Goal: Information Seeking & Learning: Learn about a topic

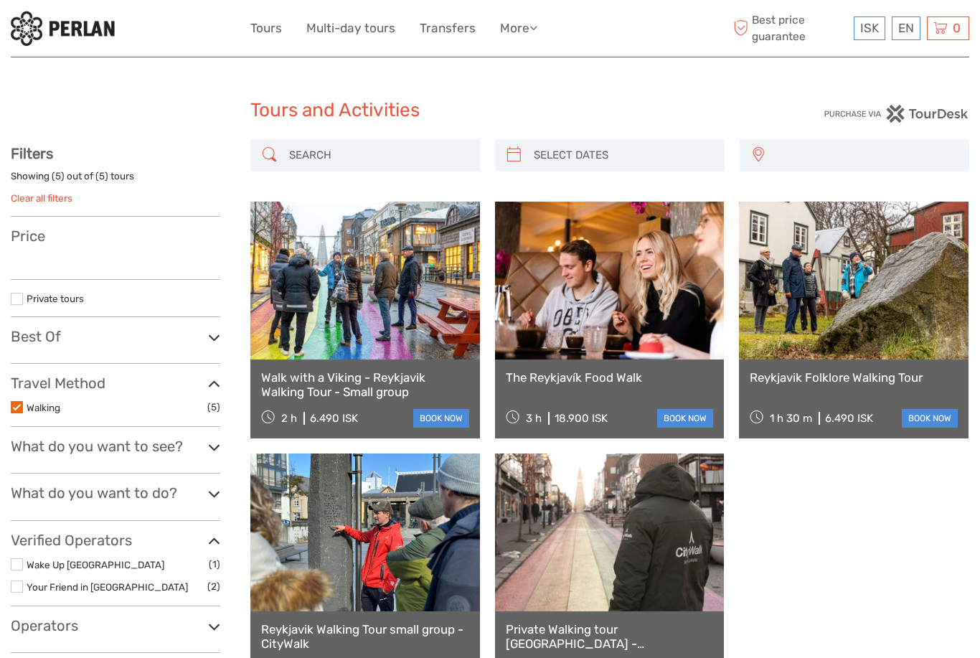
select select
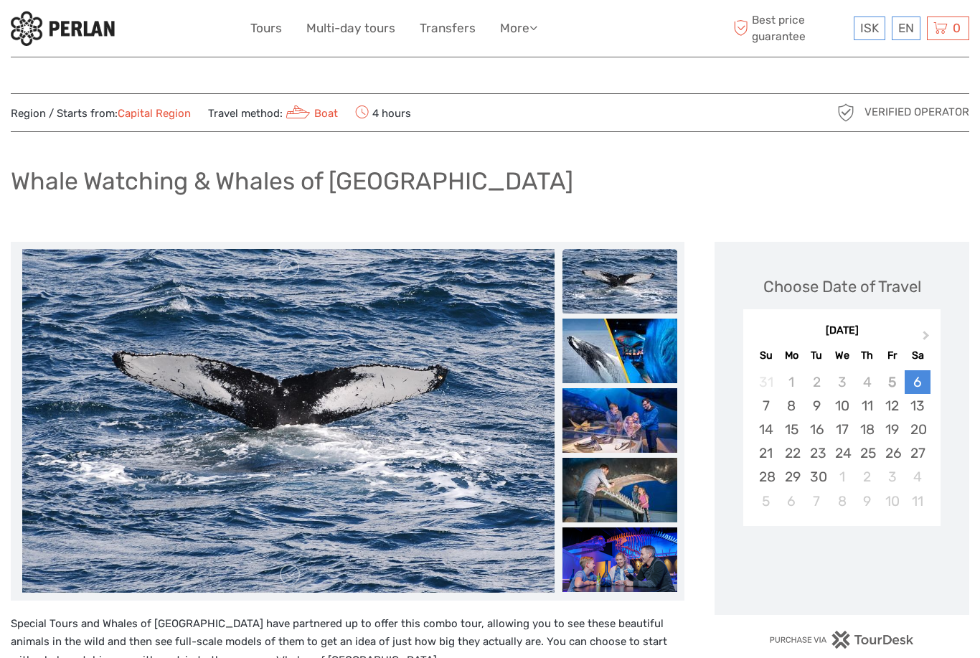
click at [930, 334] on button "Next Month" at bounding box center [927, 338] width 23 height 23
click at [894, 427] on div "17" at bounding box center [892, 430] width 25 height 24
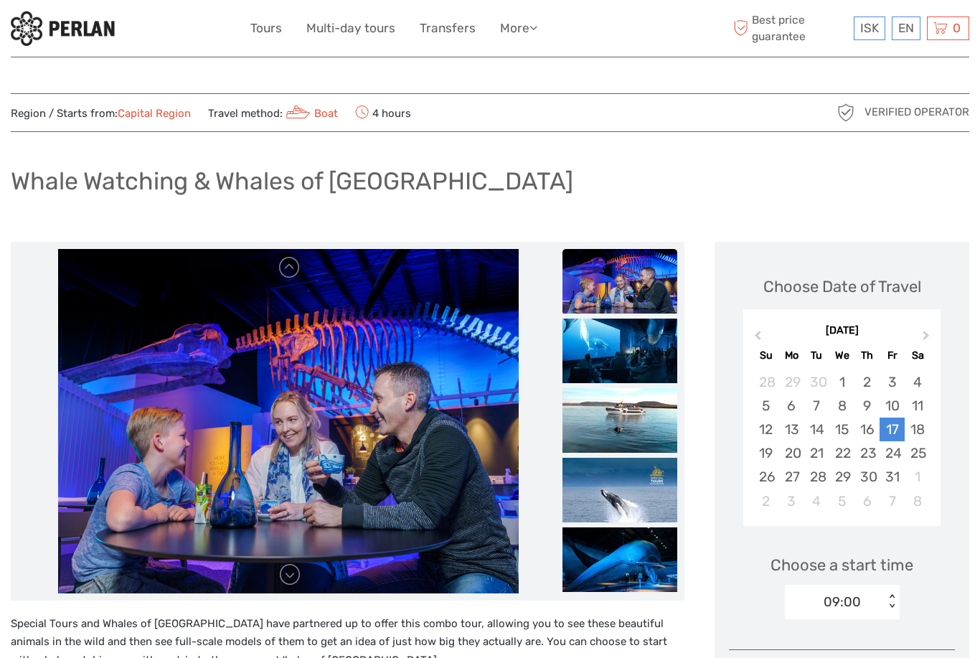
click at [270, 27] on link "Tours" at bounding box center [266, 28] width 32 height 21
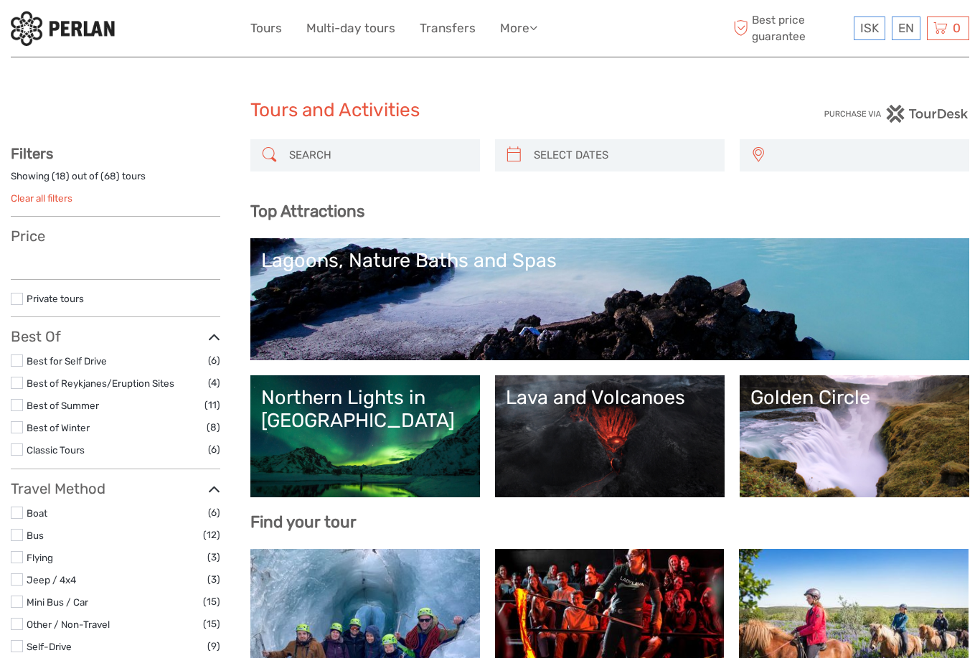
select select
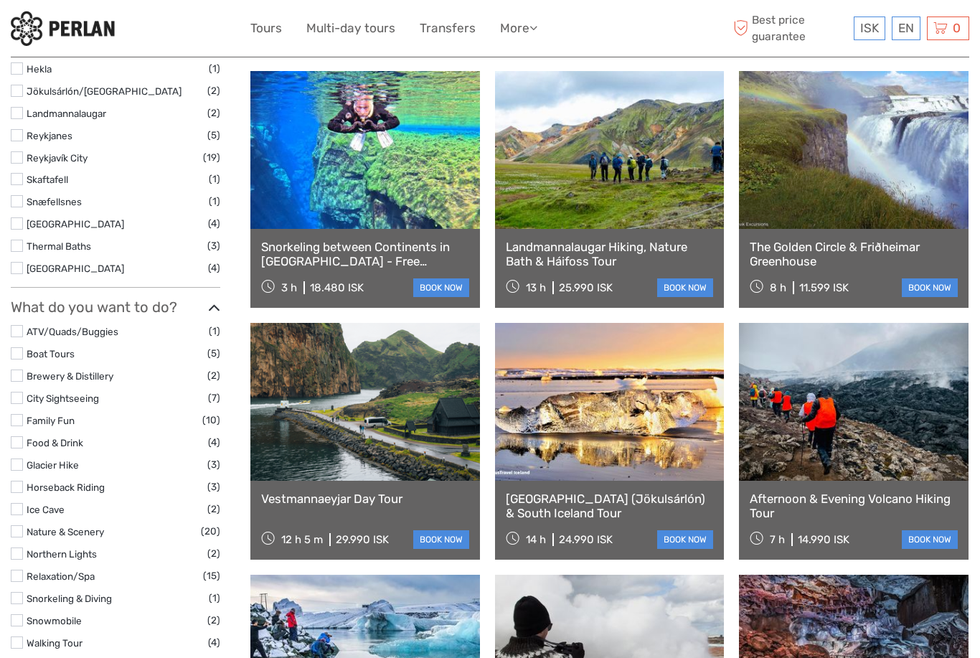
scroll to position [727, 0]
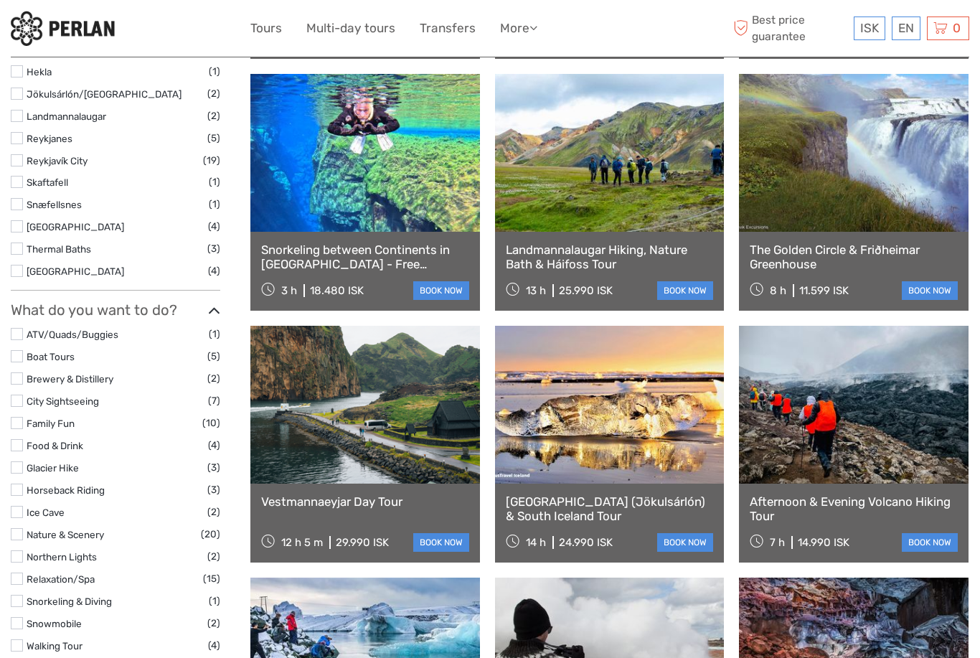
click at [21, 506] on label at bounding box center [17, 512] width 12 height 12
click at [0, 0] on input "checkbox" at bounding box center [0, 0] width 0 height 0
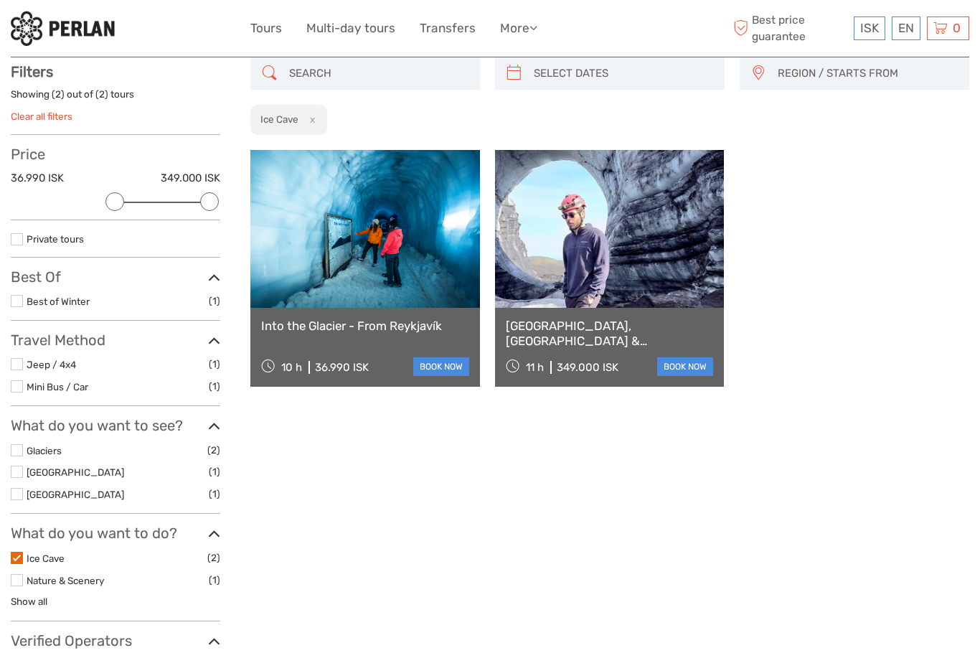
scroll to position [81, 0]
click at [400, 275] on link at bounding box center [365, 230] width 230 height 158
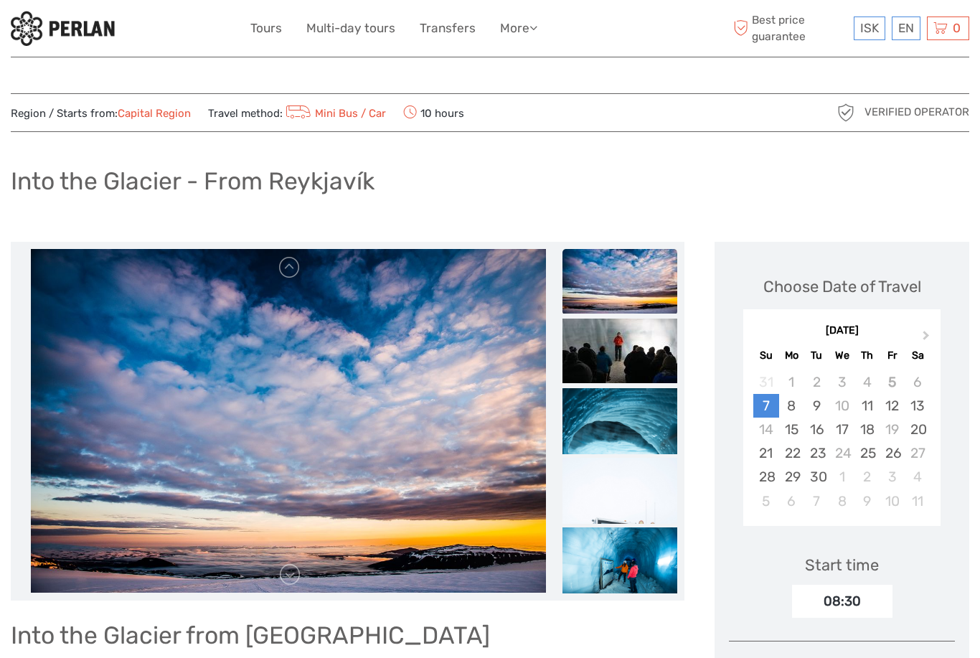
click at [928, 339] on button "Next Month" at bounding box center [927, 338] width 23 height 23
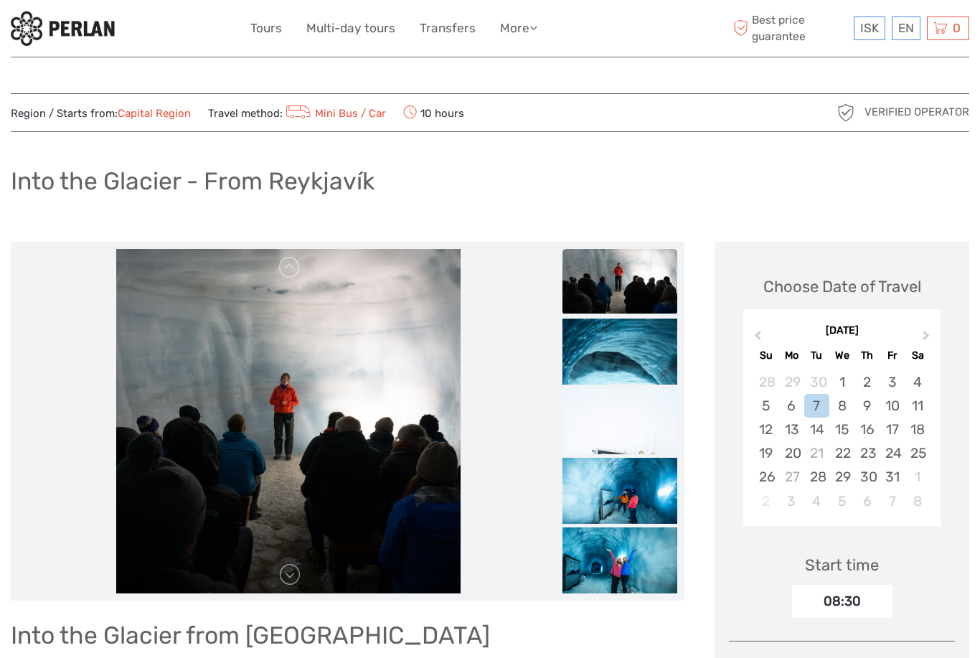
click at [839, 427] on div "15" at bounding box center [841, 430] width 25 height 24
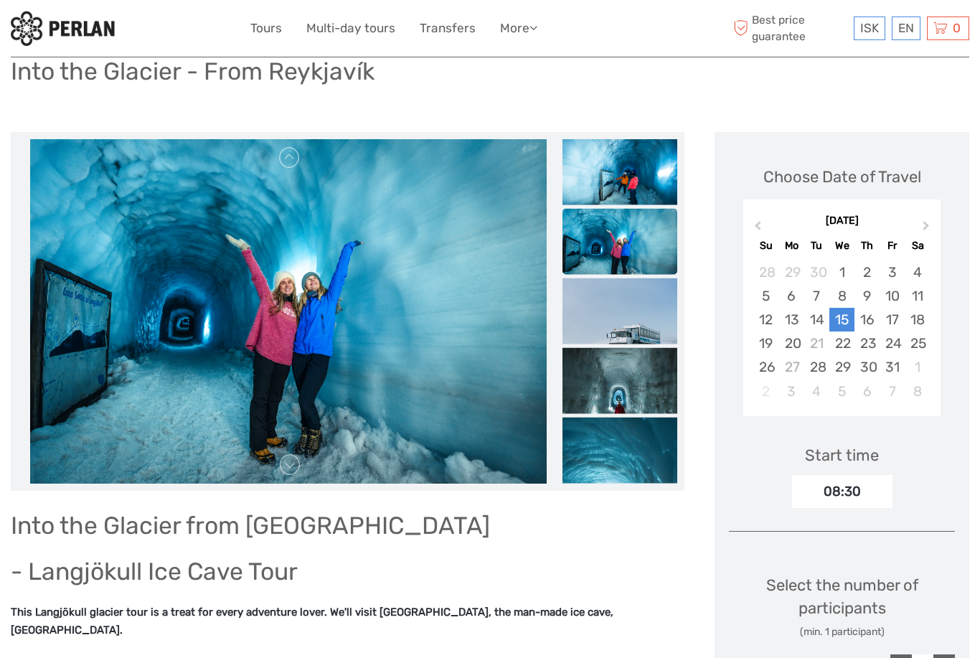
scroll to position [90, 0]
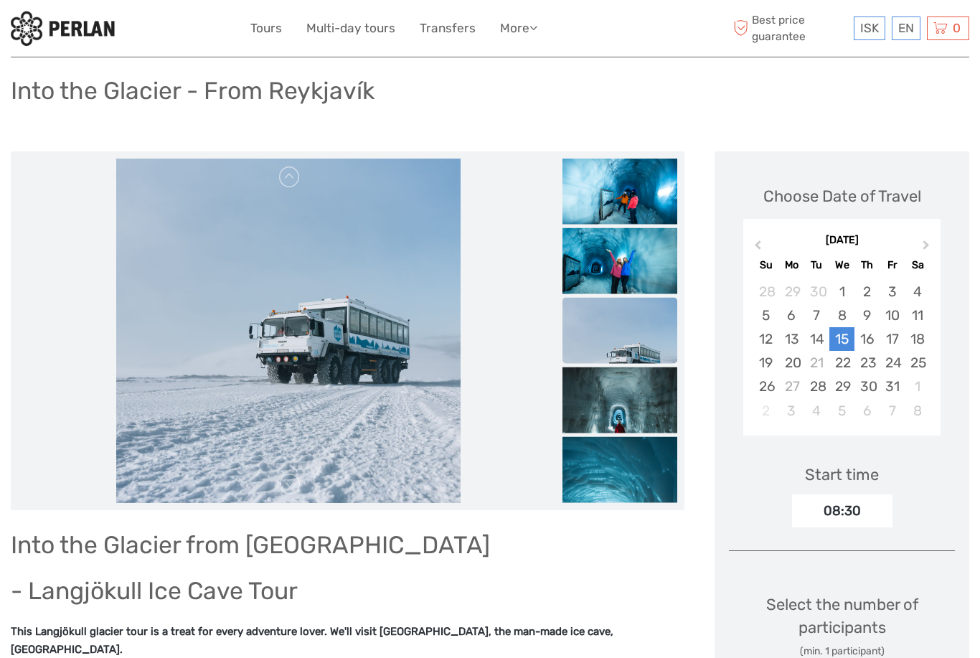
click at [288, 185] on link at bounding box center [289, 177] width 23 height 23
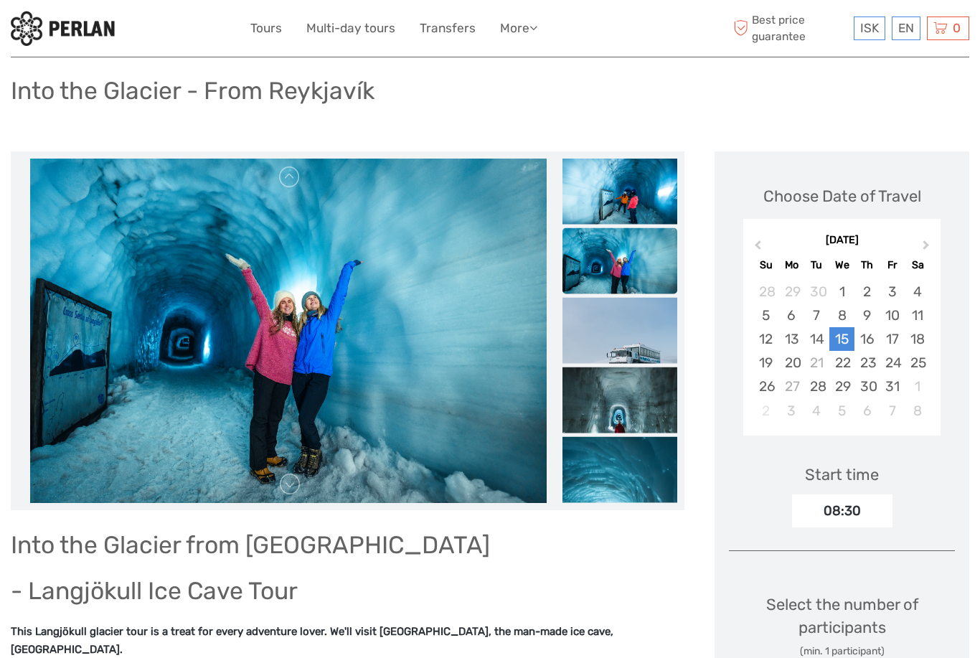
click at [296, 187] on link at bounding box center [289, 177] width 23 height 23
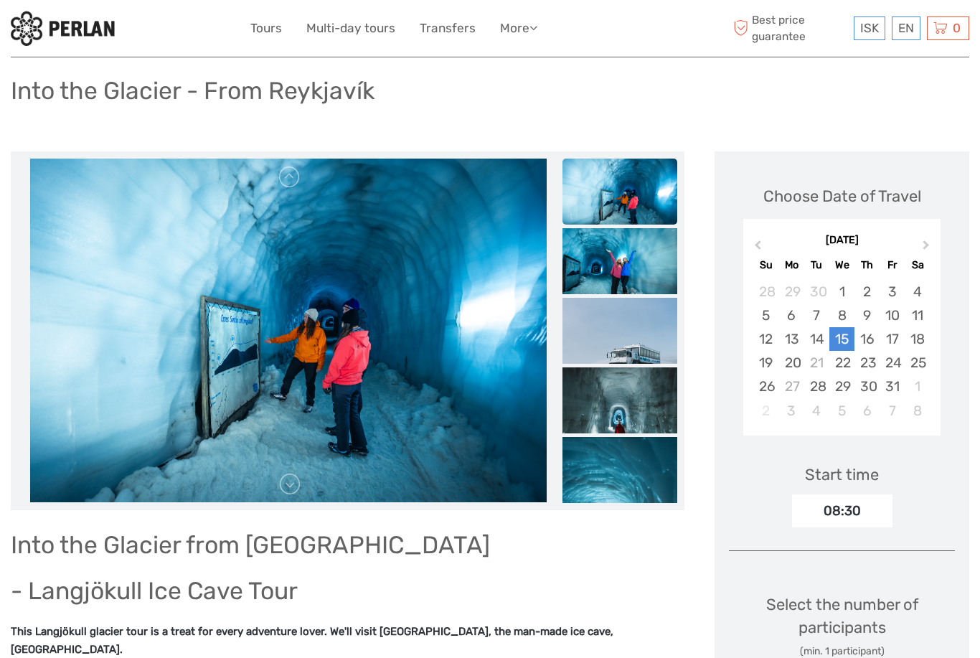
click at [298, 184] on link at bounding box center [289, 177] width 23 height 23
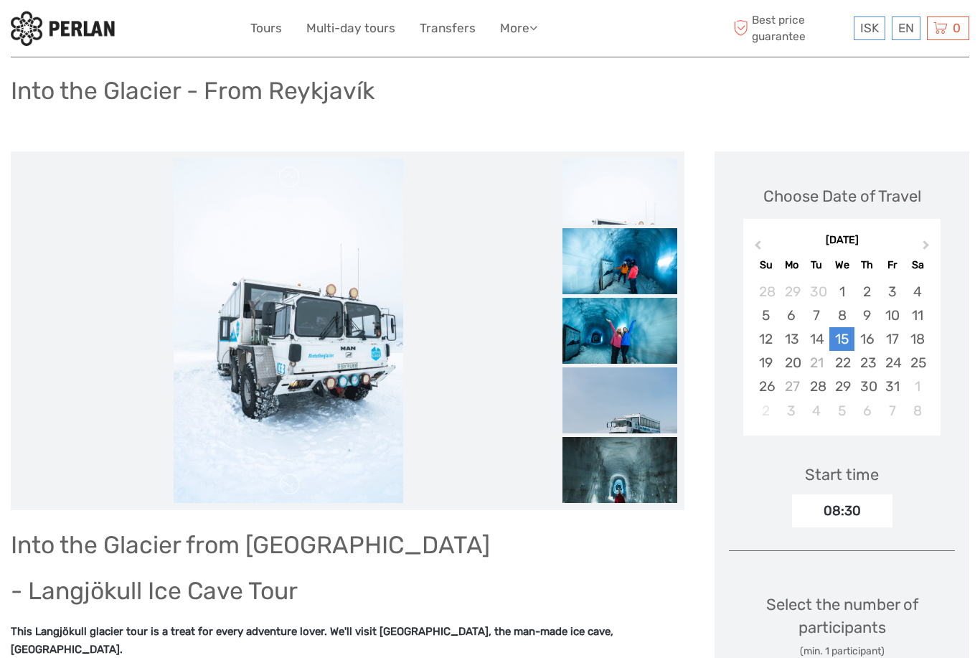
click at [290, 186] on link at bounding box center [289, 177] width 23 height 23
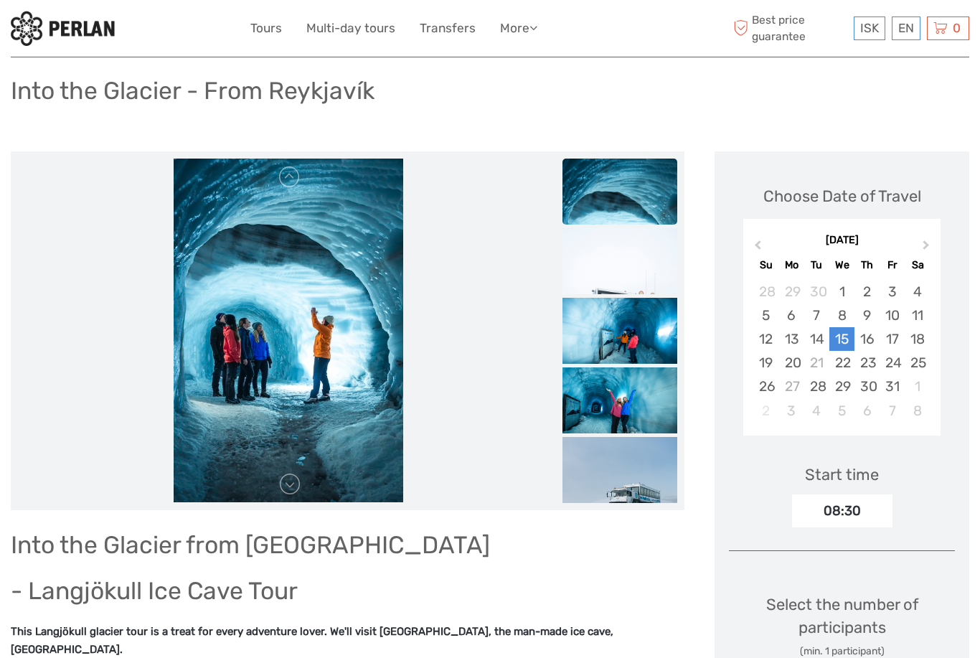
click at [291, 199] on img at bounding box center [289, 331] width 230 height 344
click at [301, 184] on link at bounding box center [289, 177] width 23 height 23
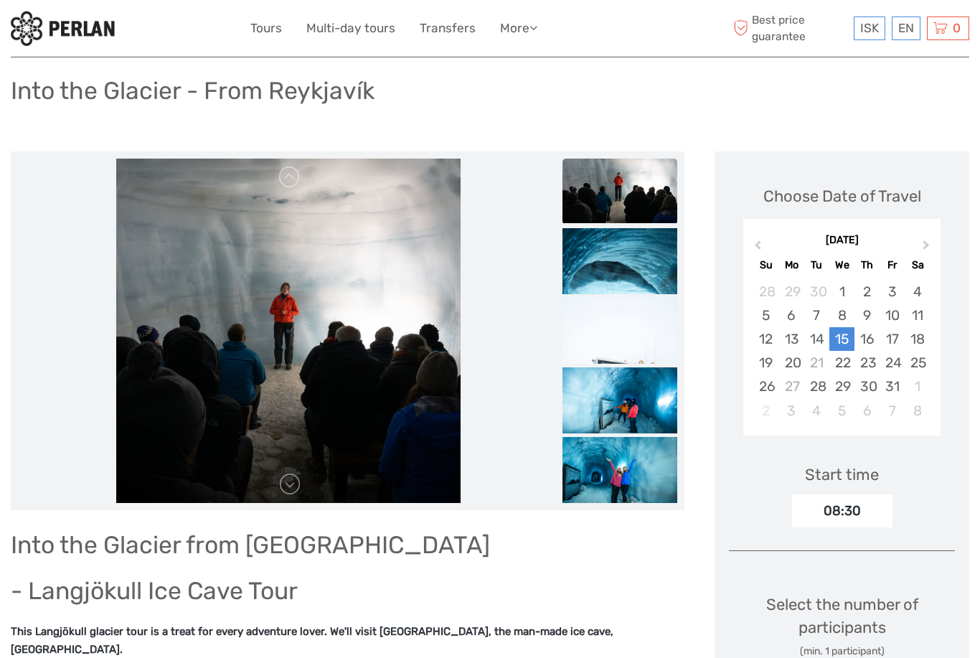
click at [286, 185] on link at bounding box center [289, 177] width 23 height 23
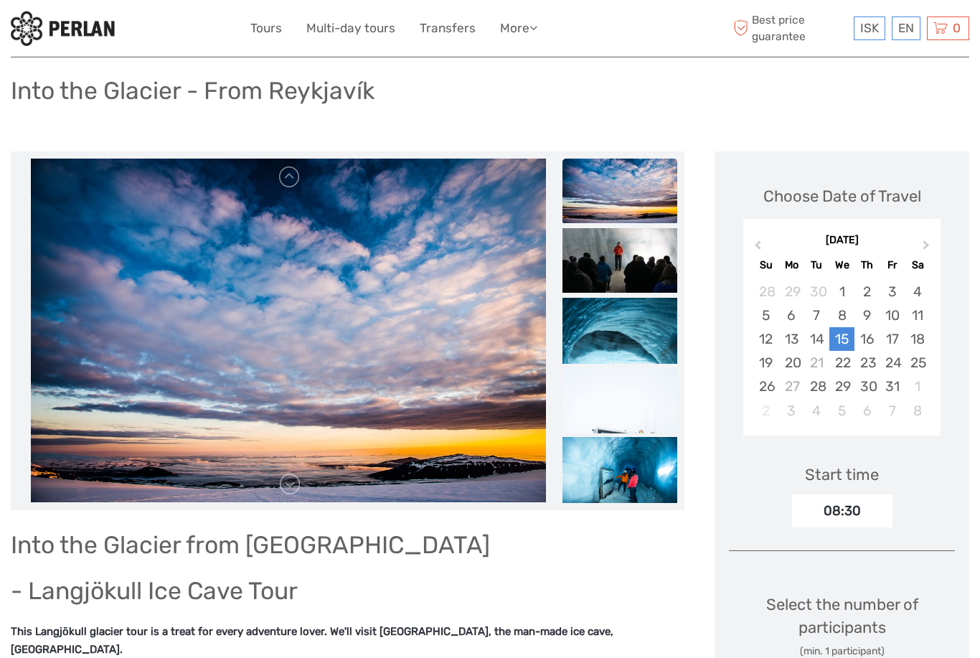
click at [291, 182] on link at bounding box center [289, 177] width 23 height 23
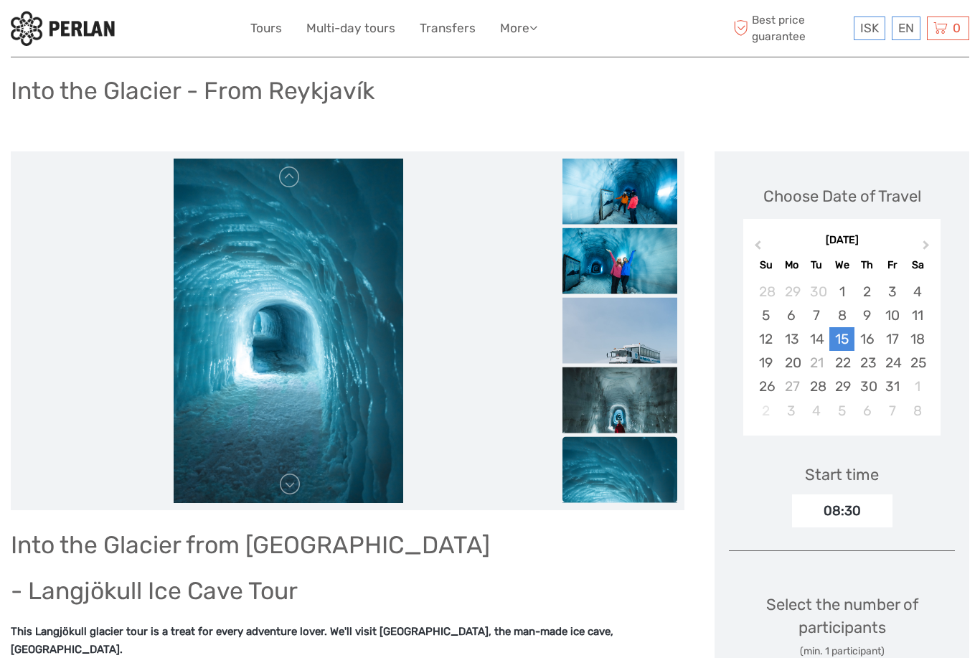
click at [284, 185] on link at bounding box center [289, 177] width 23 height 23
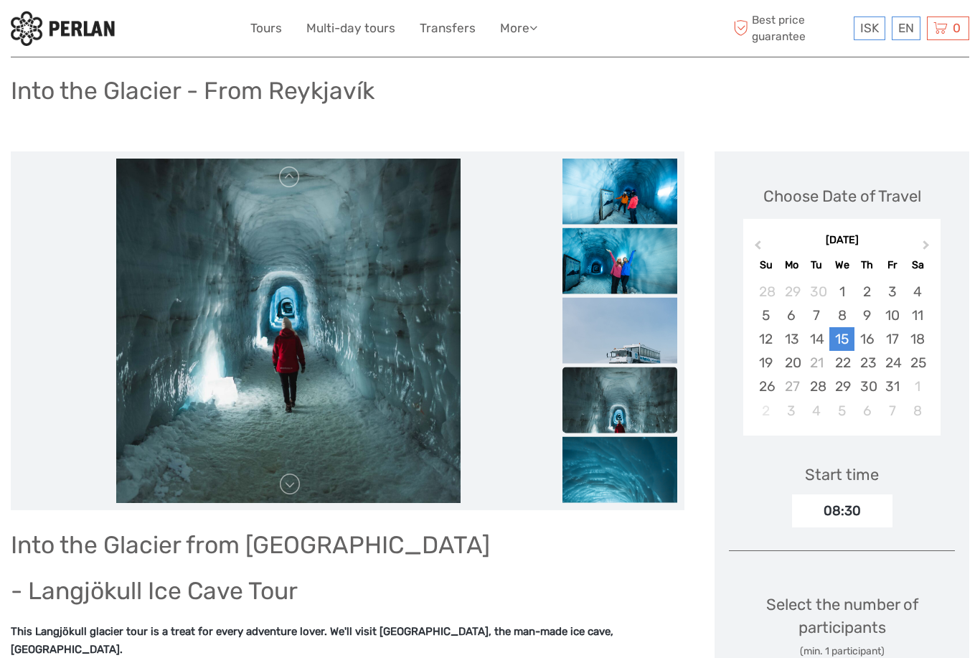
click at [290, 184] on link at bounding box center [289, 177] width 23 height 23
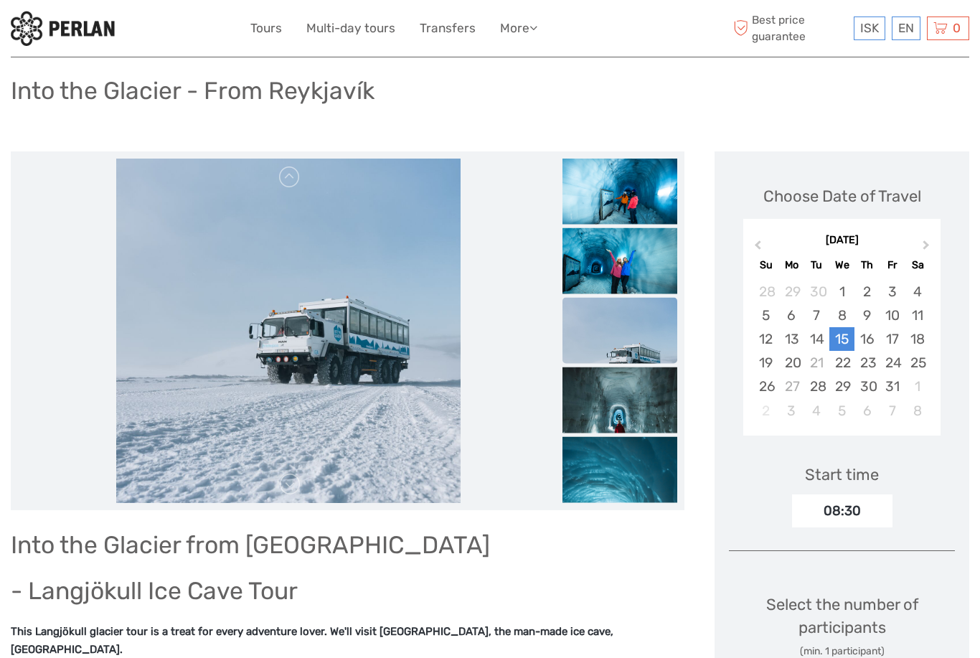
click at [295, 185] on link at bounding box center [289, 177] width 23 height 23
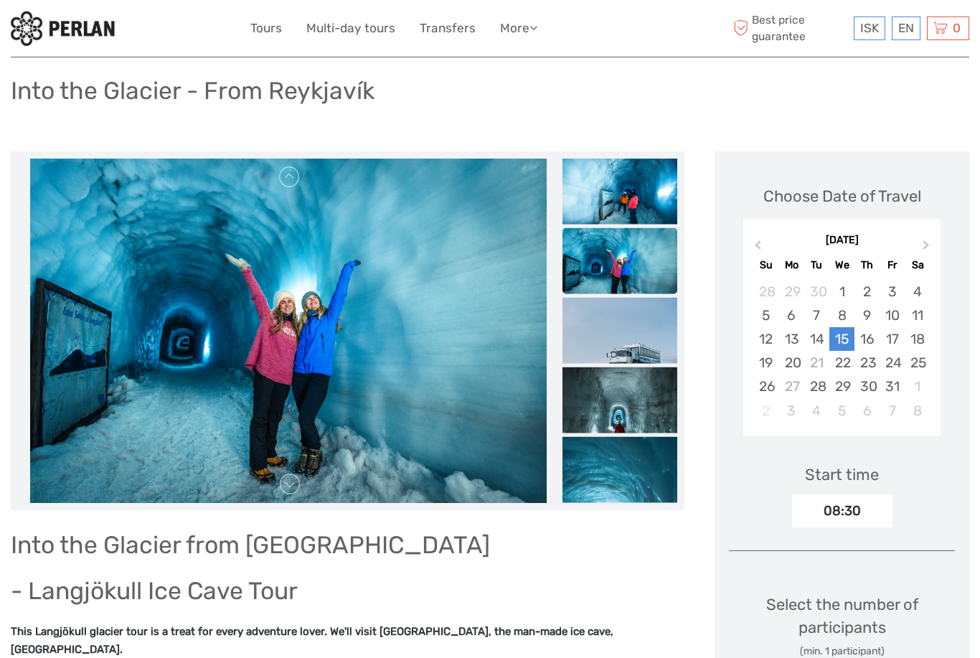
click at [260, 37] on link "Tours" at bounding box center [266, 28] width 32 height 21
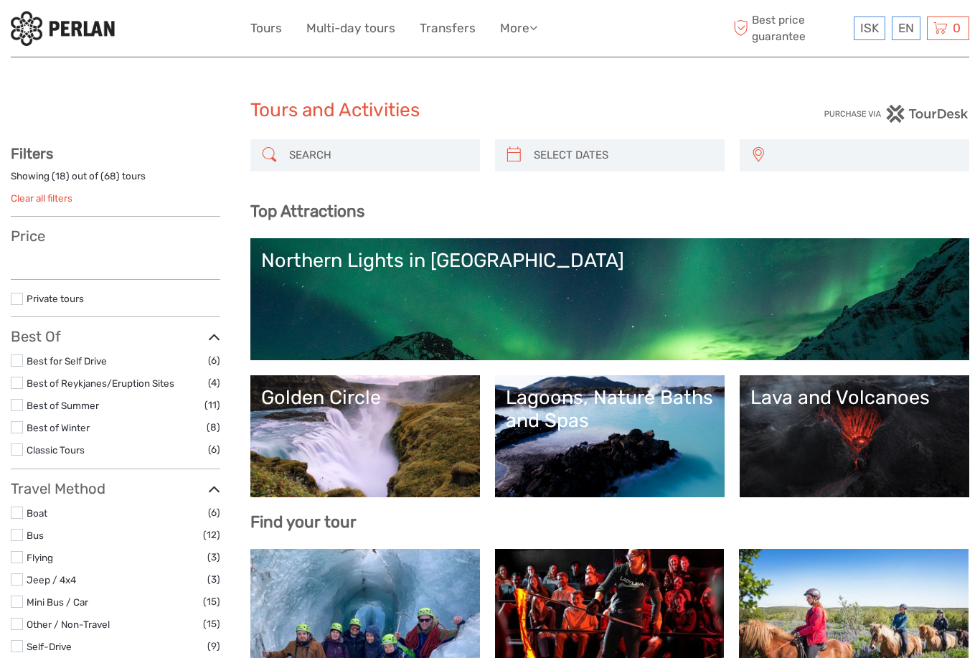
select select
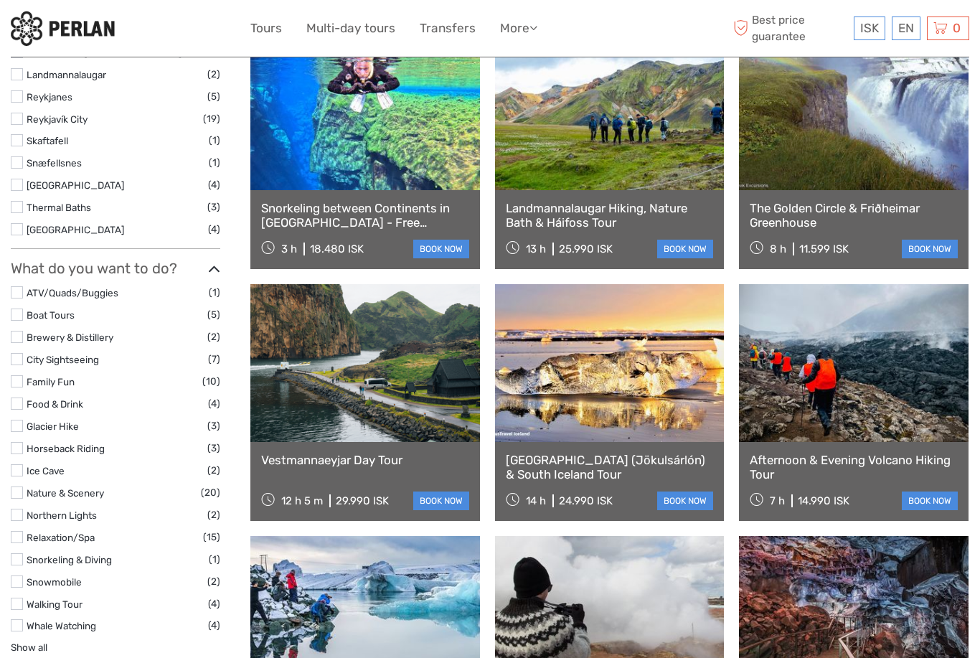
scroll to position [768, 0]
click at [20, 465] on label at bounding box center [17, 471] width 12 height 12
click at [0, 0] on input "checkbox" at bounding box center [0, 0] width 0 height 0
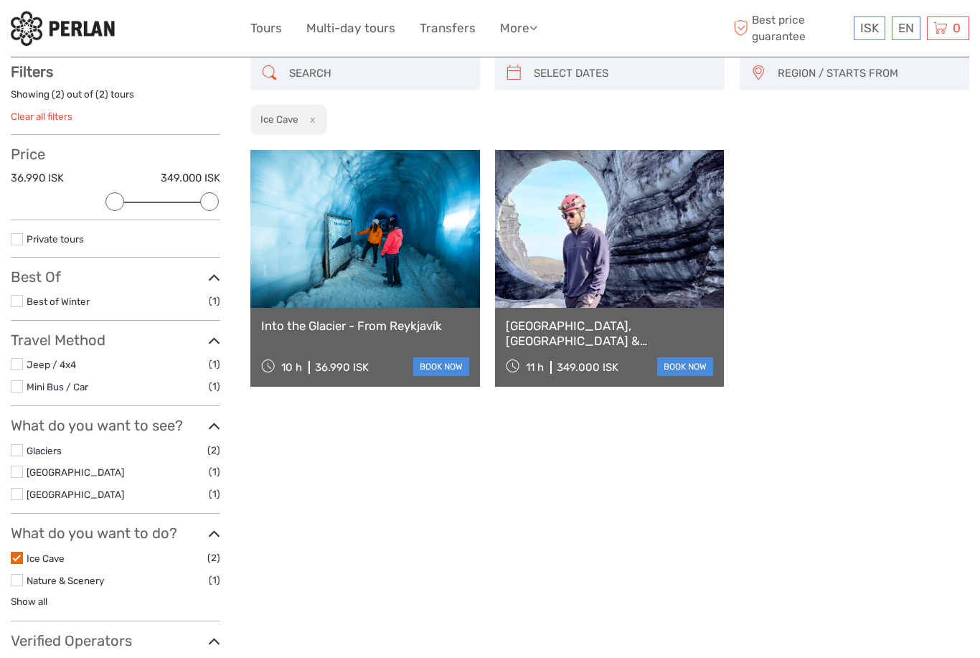
scroll to position [81, 0]
click link
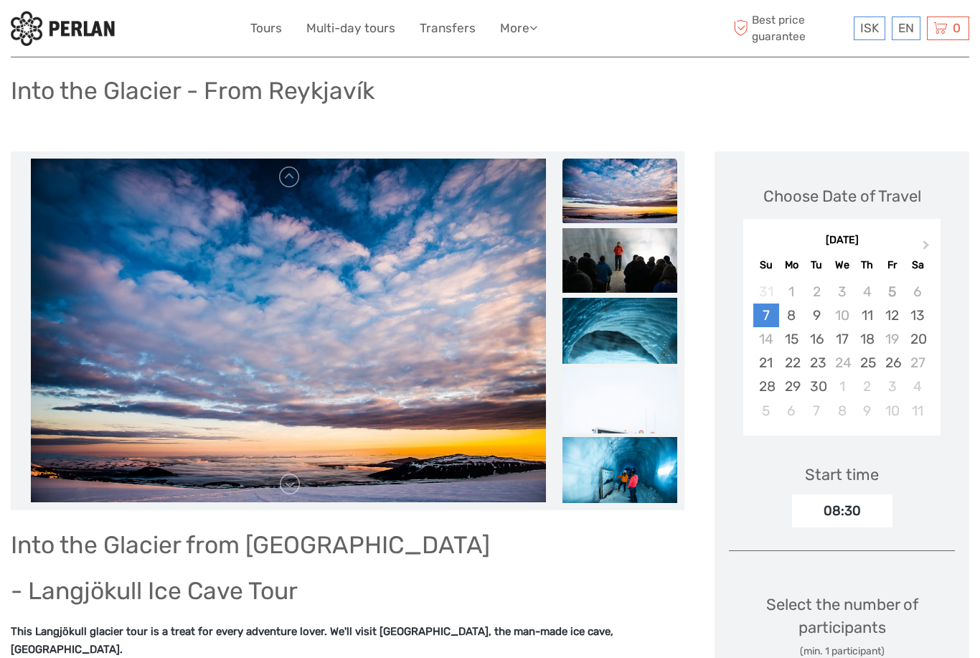
click at [272, 22] on link "Tours" at bounding box center [266, 28] width 32 height 21
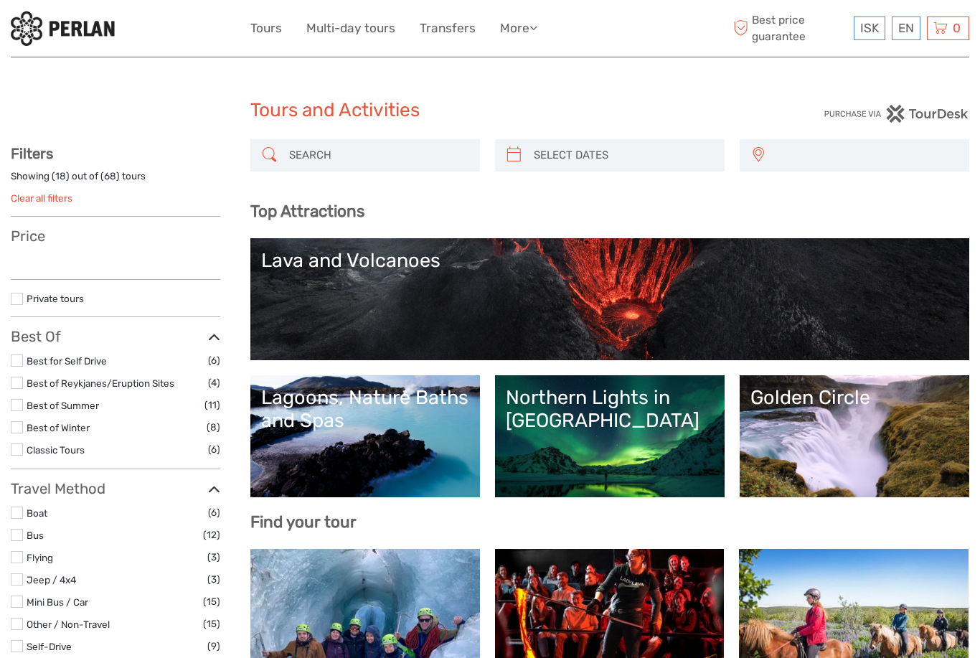
select select
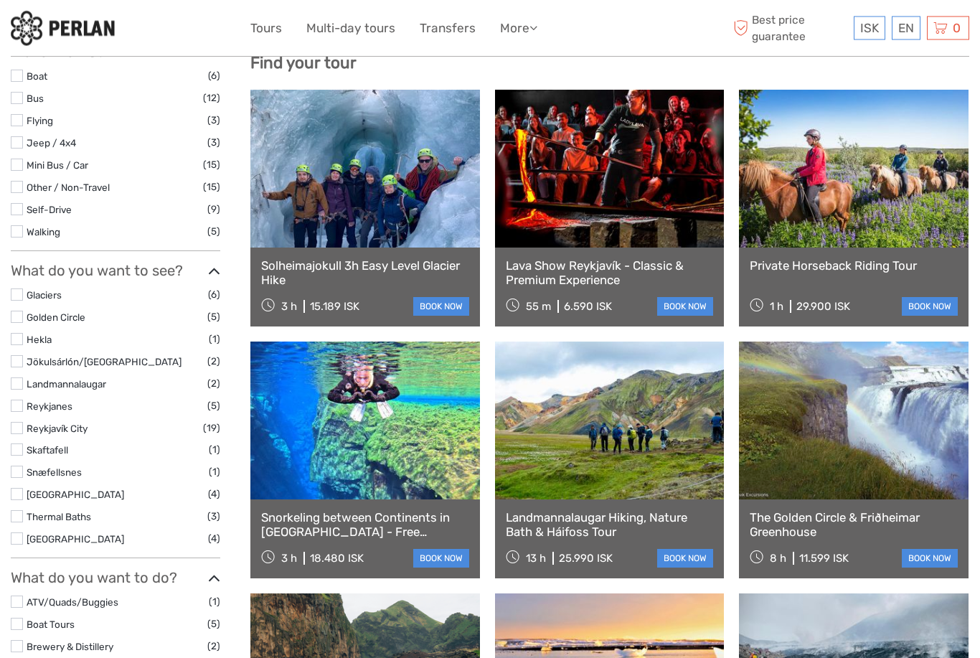
scroll to position [459, 0]
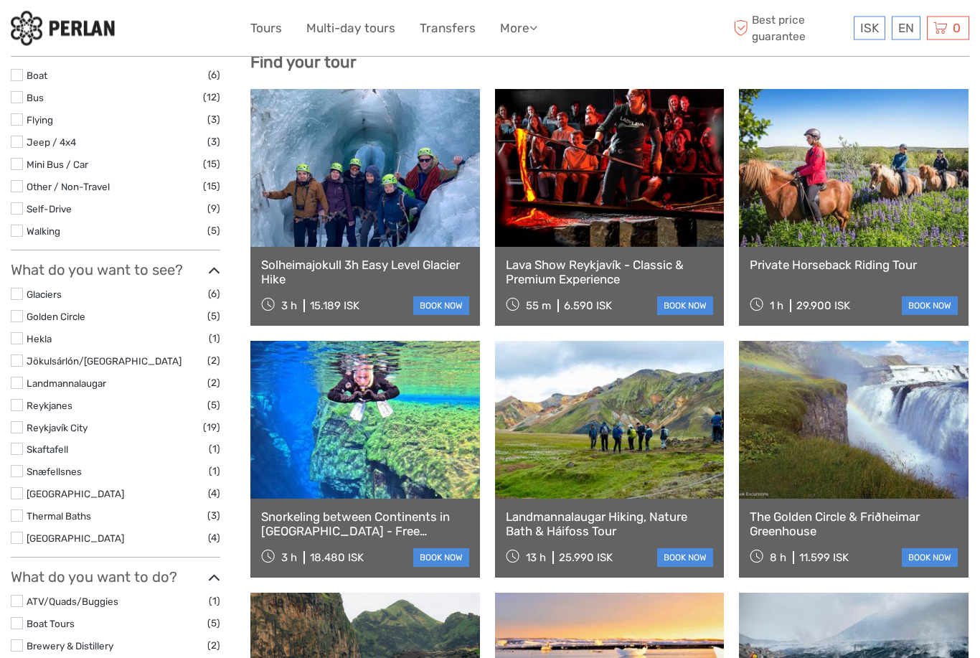
click at [19, 333] on label at bounding box center [17, 339] width 12 height 12
click at [0, 0] on input "checkbox" at bounding box center [0, 0] width 0 height 0
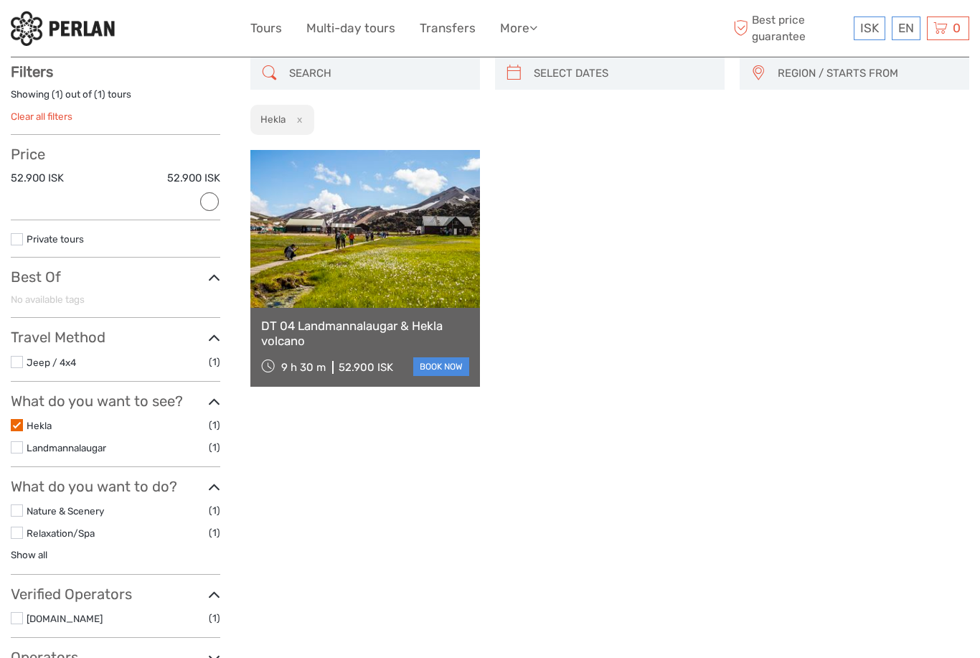
scroll to position [81, 0]
click at [19, 426] on label at bounding box center [17, 426] width 12 height 12
click at [0, 0] on input "checkbox" at bounding box center [0, 0] width 0 height 0
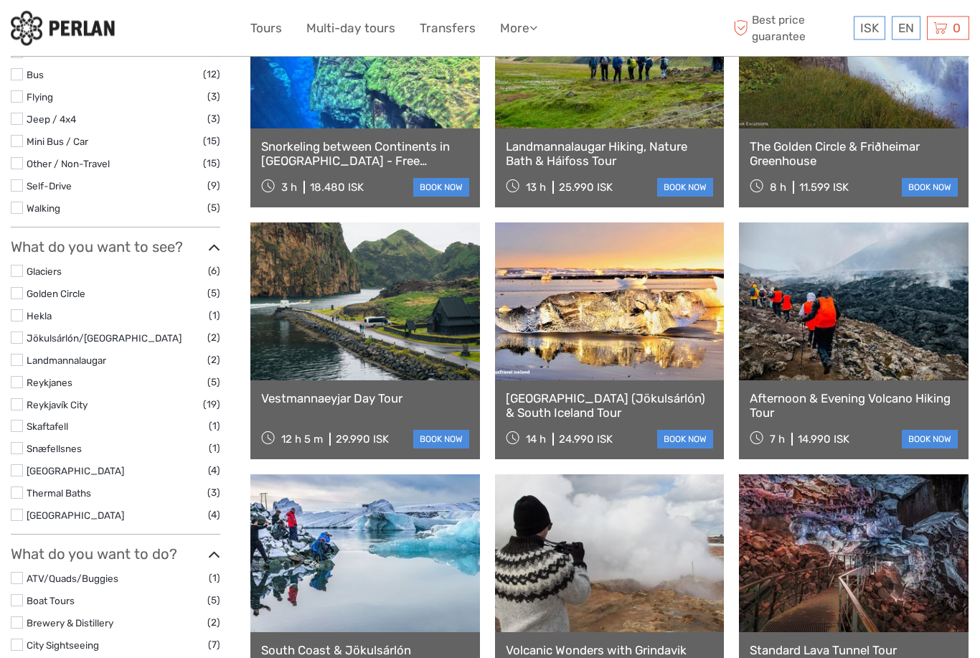
scroll to position [484, 0]
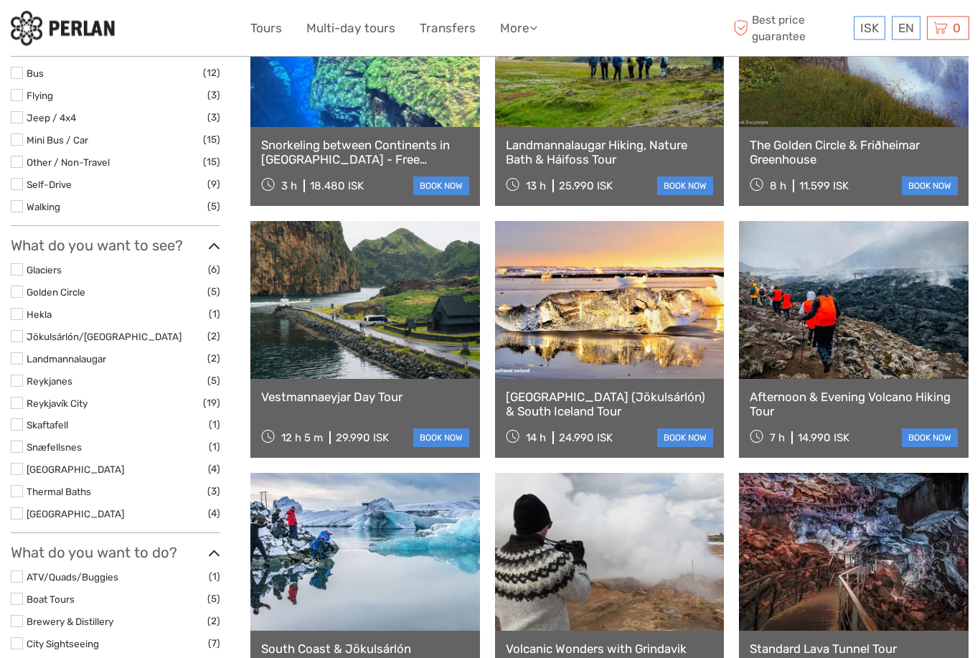
click at [21, 331] on label at bounding box center [17, 337] width 12 height 12
click at [0, 0] on input "checkbox" at bounding box center [0, 0] width 0 height 0
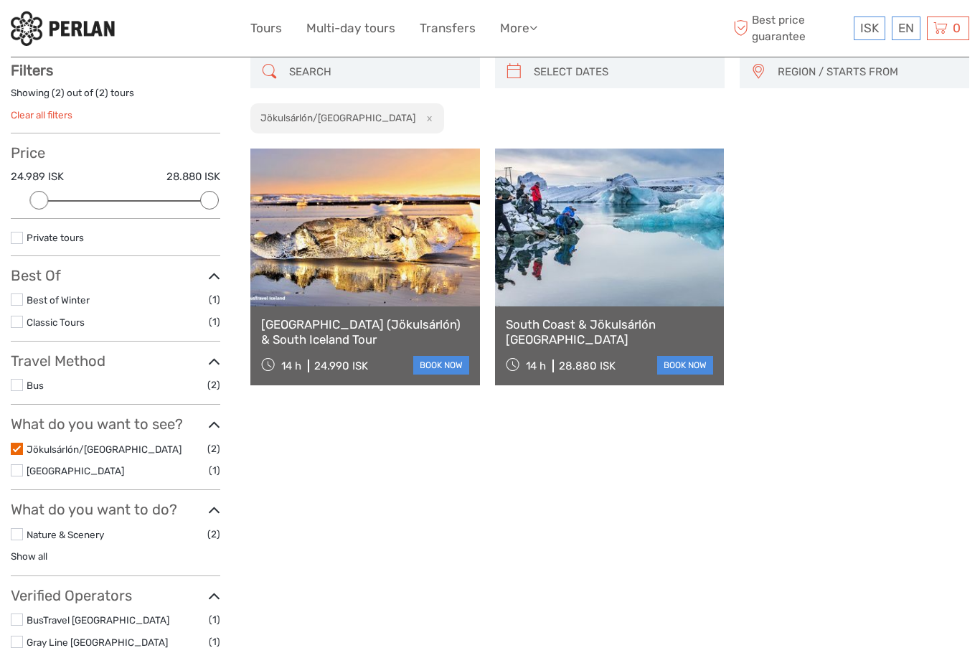
scroll to position [81, 0]
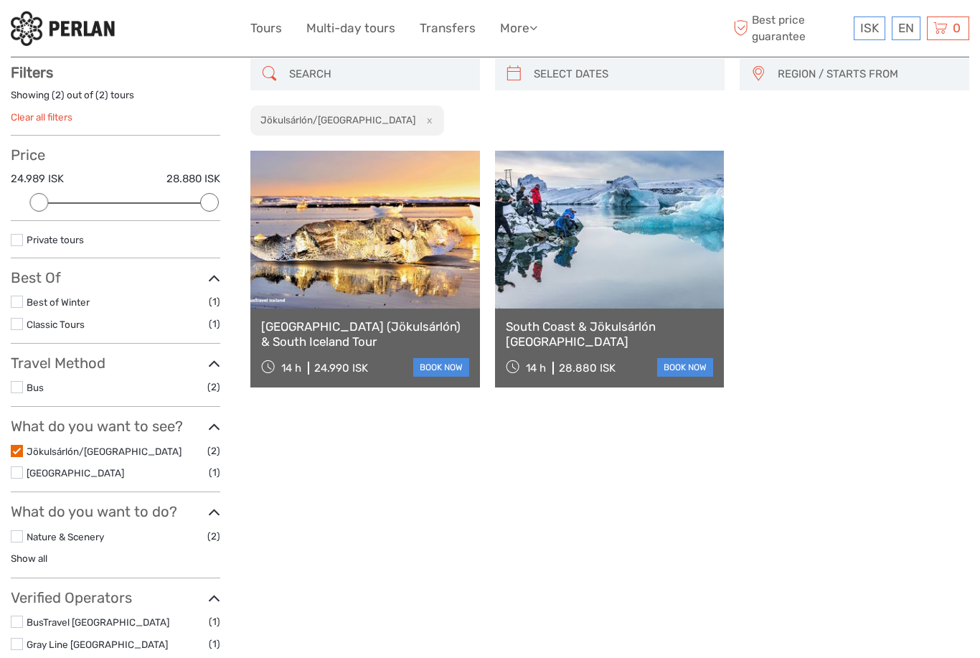
click at [395, 258] on link at bounding box center [365, 230] width 230 height 158
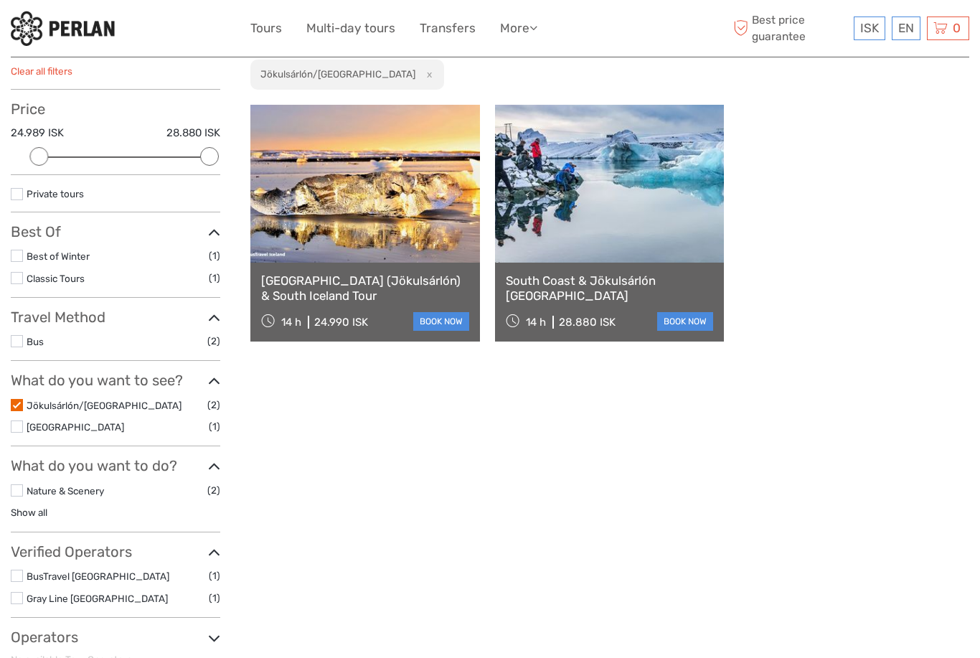
click at [651, 221] on link at bounding box center [610, 184] width 230 height 158
click at [17, 399] on label at bounding box center [17, 405] width 12 height 12
click at [0, 0] on input "checkbox" at bounding box center [0, 0] width 0 height 0
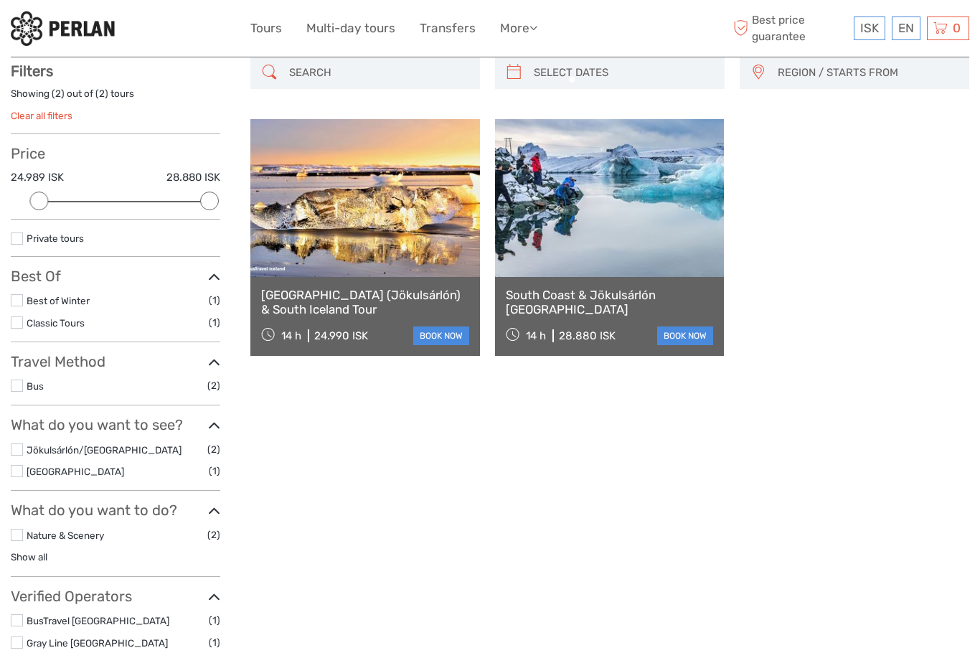
scroll to position [81, 0]
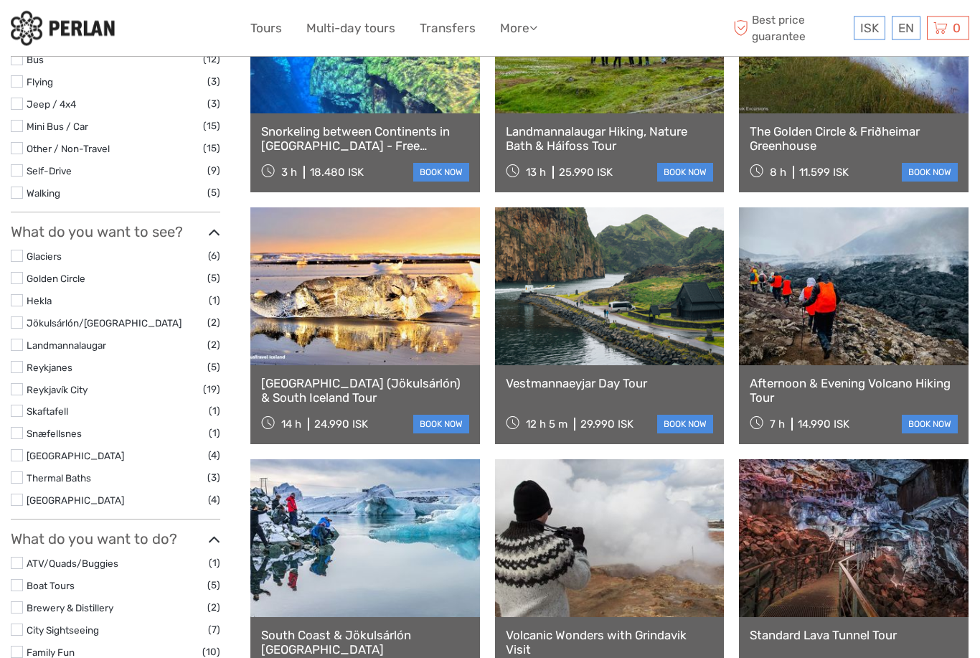
scroll to position [498, 0]
click at [22, 250] on label at bounding box center [17, 256] width 12 height 12
click at [0, 0] on input "checkbox" at bounding box center [0, 0] width 0 height 0
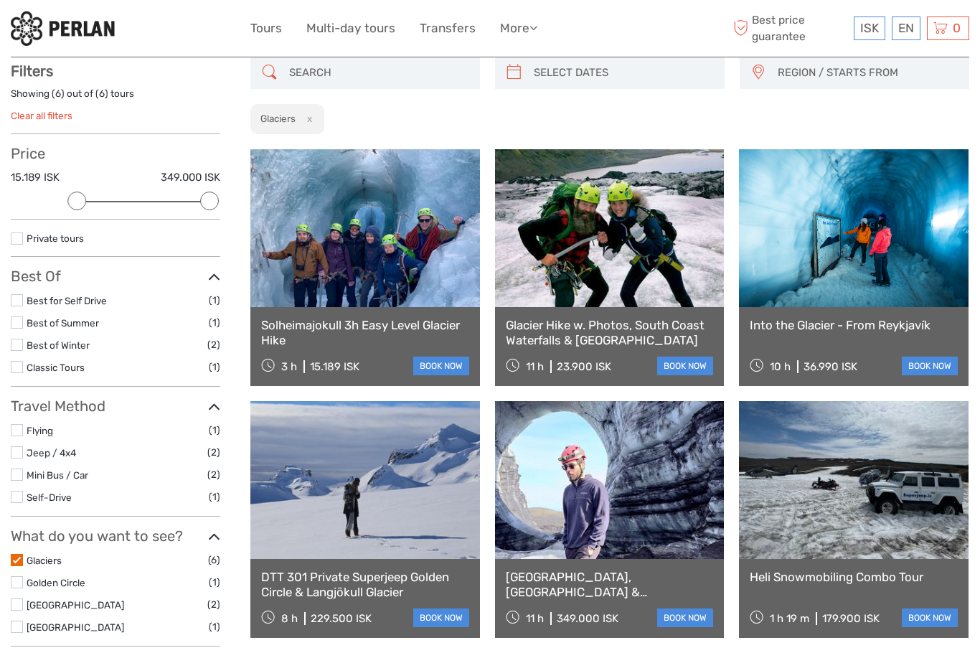
scroll to position [81, 0]
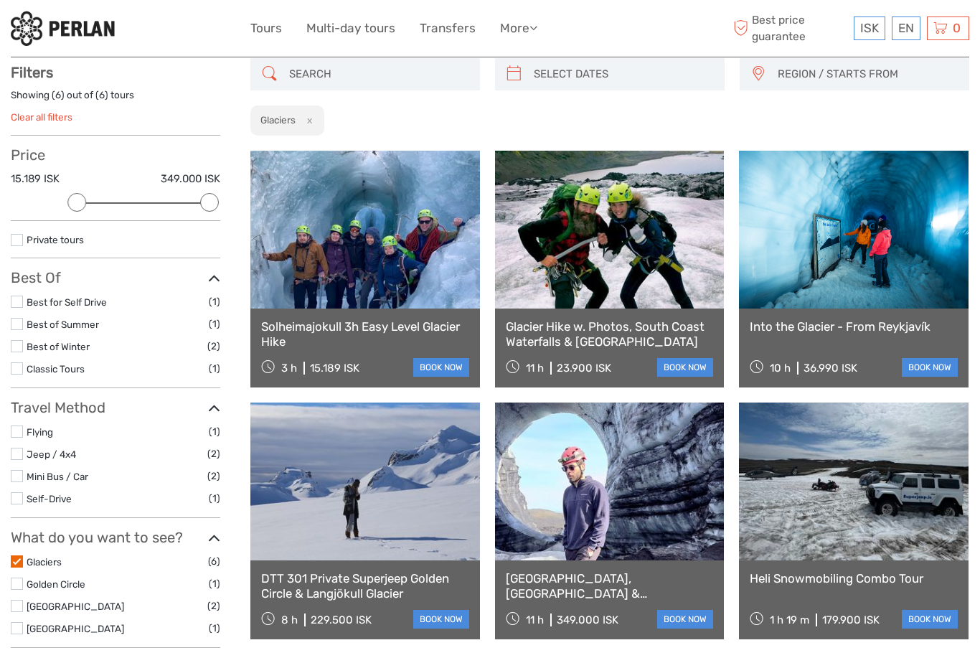
click at [621, 268] on link at bounding box center [610, 230] width 230 height 158
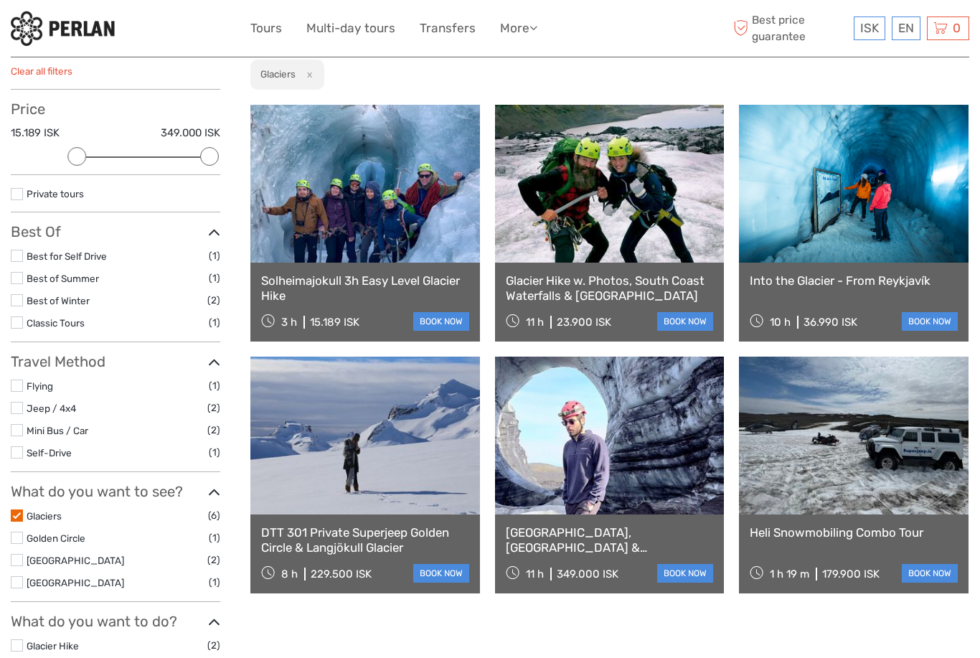
click at [22, 509] on label at bounding box center [17, 515] width 12 height 12
click at [0, 0] on input "checkbox" at bounding box center [0, 0] width 0 height 0
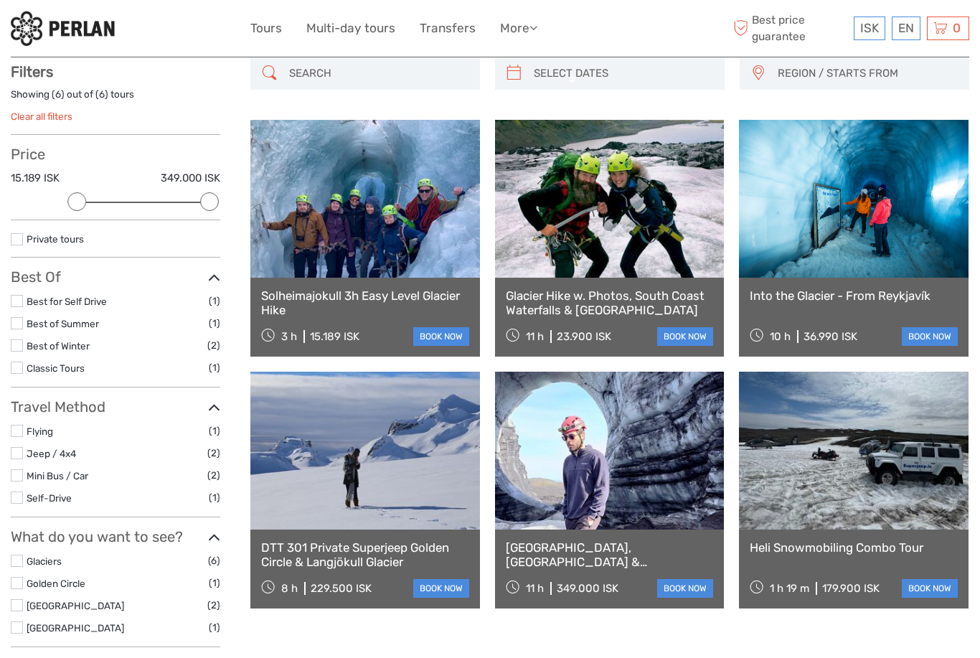
scroll to position [81, 0]
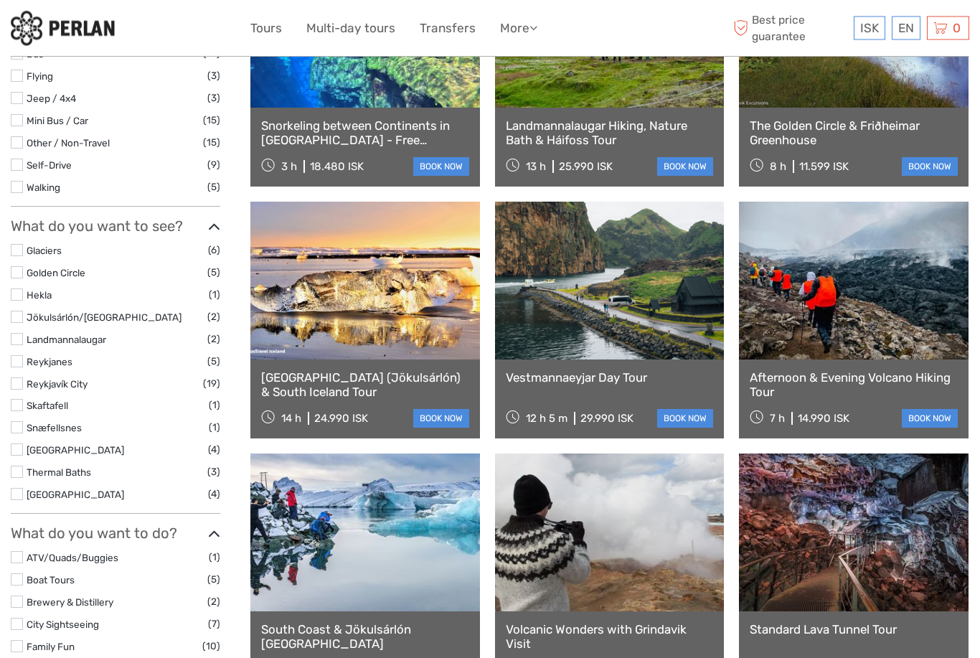
scroll to position [504, 0]
click at [20, 333] on label at bounding box center [17, 339] width 12 height 12
click at [0, 0] on input "checkbox" at bounding box center [0, 0] width 0 height 0
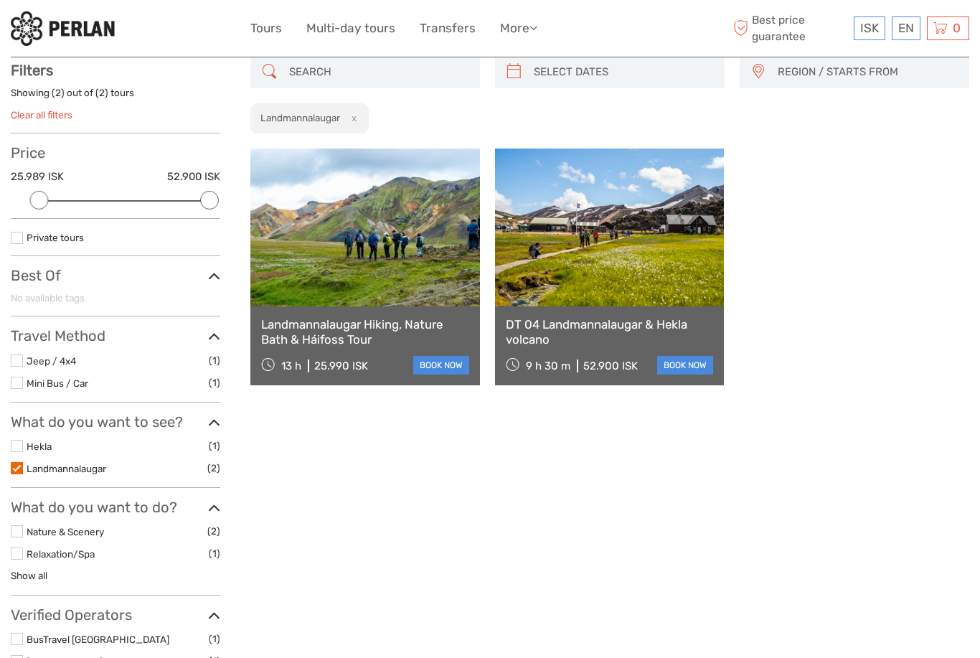
scroll to position [81, 0]
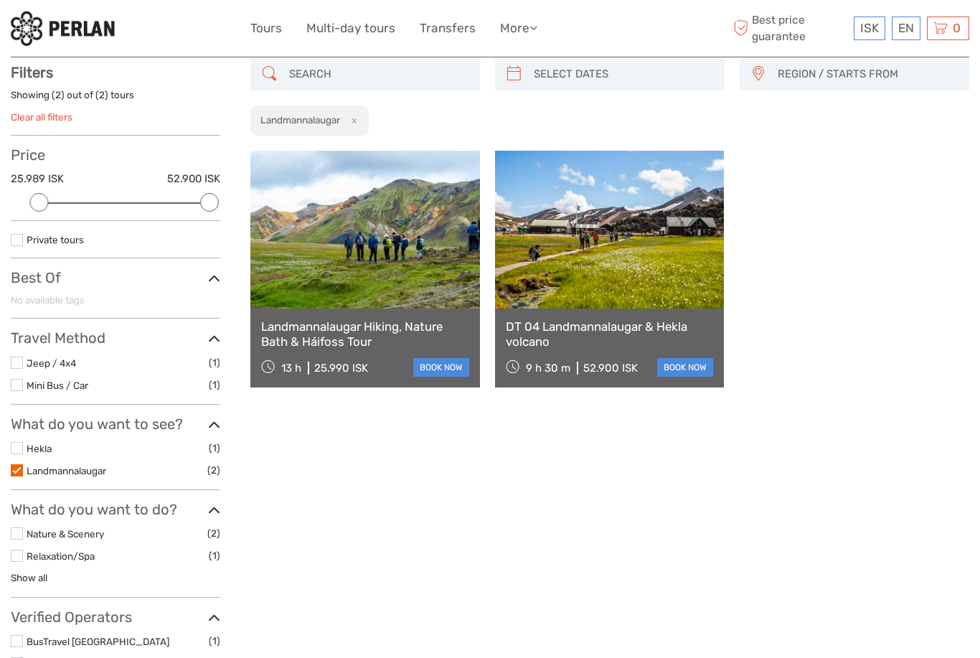
click at [384, 268] on link at bounding box center [365, 230] width 230 height 158
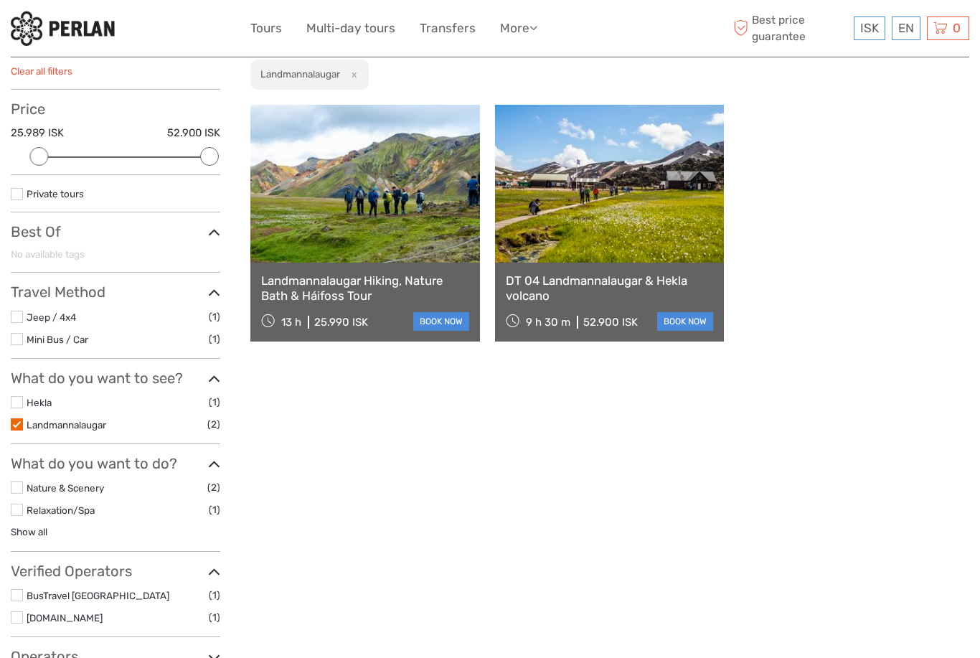
click at [17, 423] on label at bounding box center [17, 424] width 12 height 12
click at [0, 0] on input "checkbox" at bounding box center [0, 0] width 0 height 0
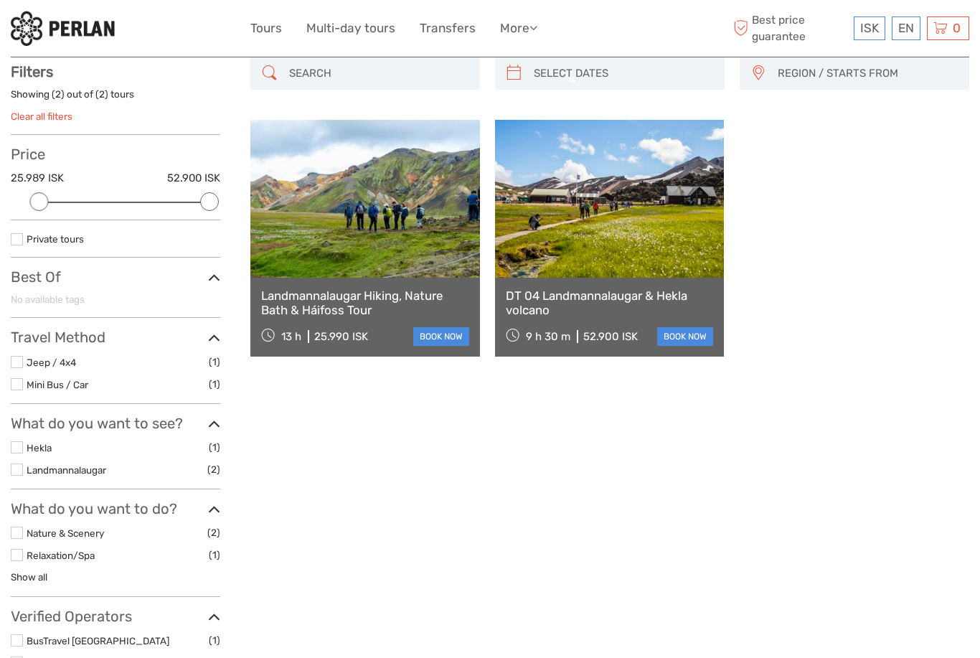
scroll to position [81, 0]
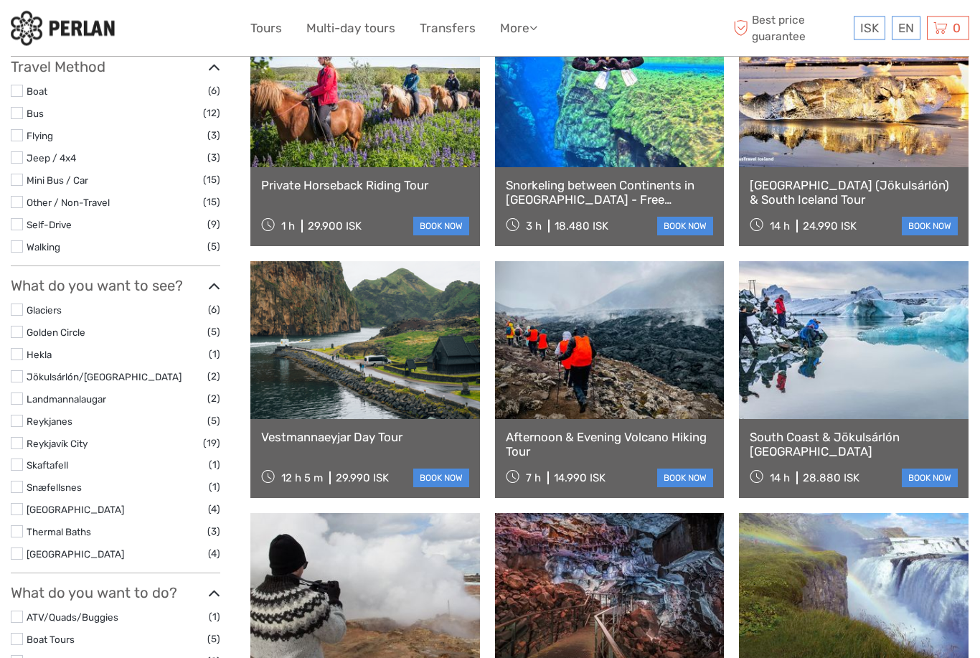
scroll to position [451, 0]
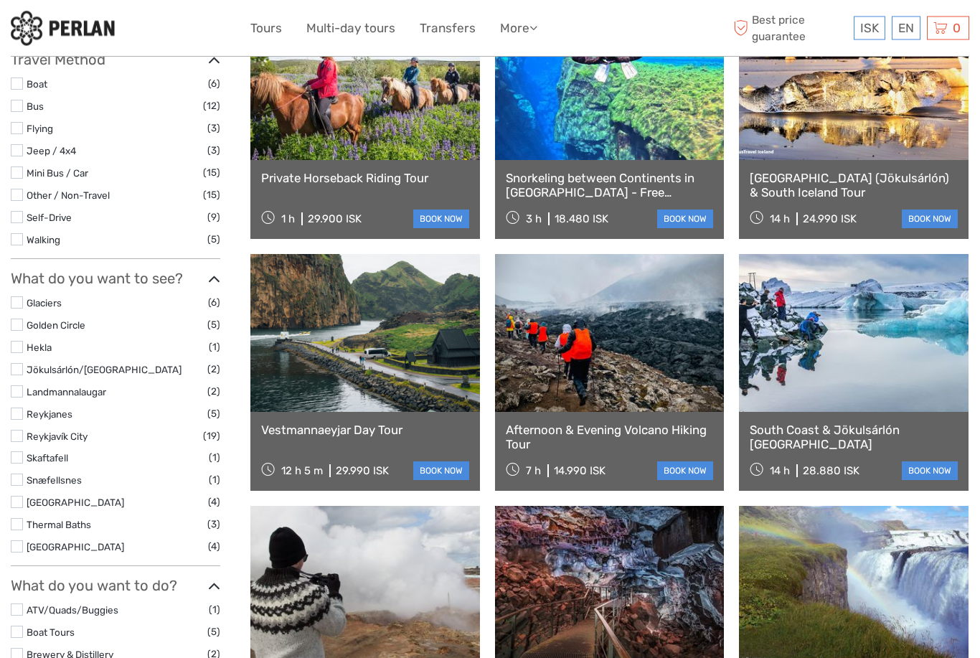
click at [27, 409] on link "Reykjanes" at bounding box center [50, 414] width 46 height 11
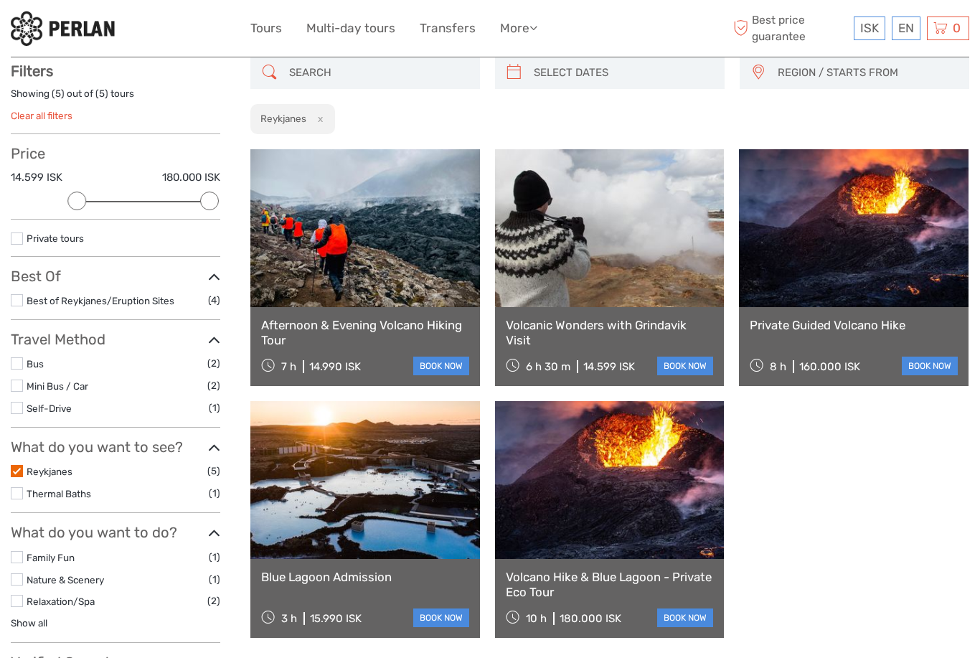
scroll to position [81, 0]
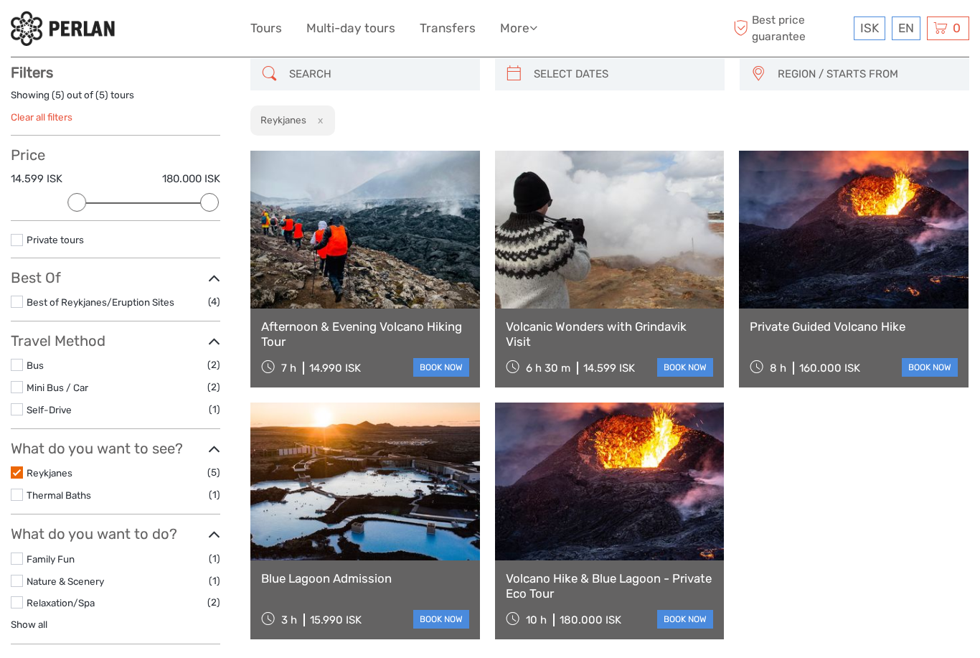
click at [22, 466] on label at bounding box center [17, 472] width 12 height 12
click at [0, 0] on input "checkbox" at bounding box center [0, 0] width 0 height 0
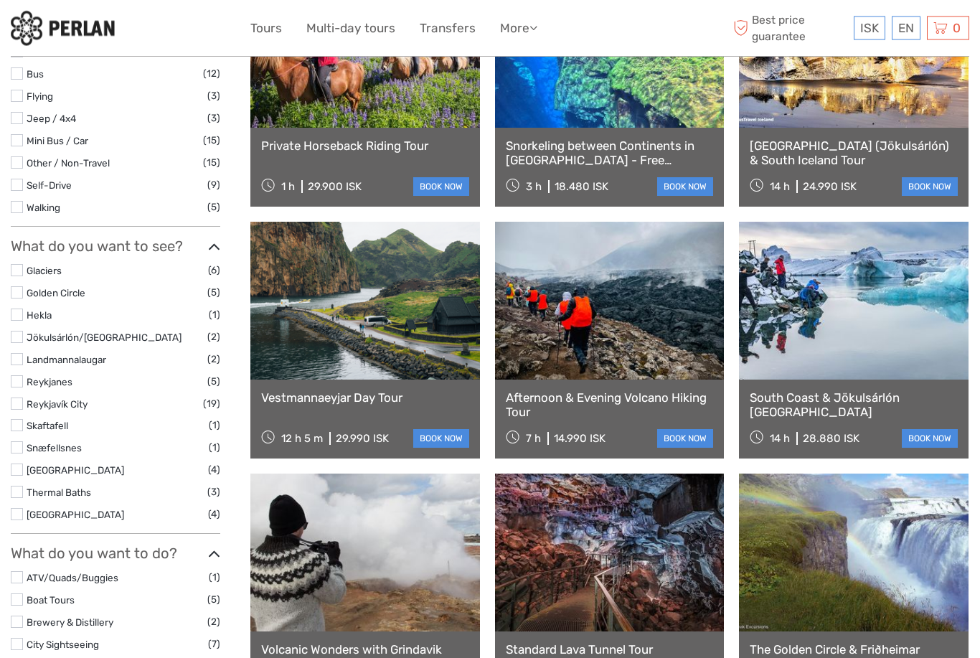
scroll to position [485, 0]
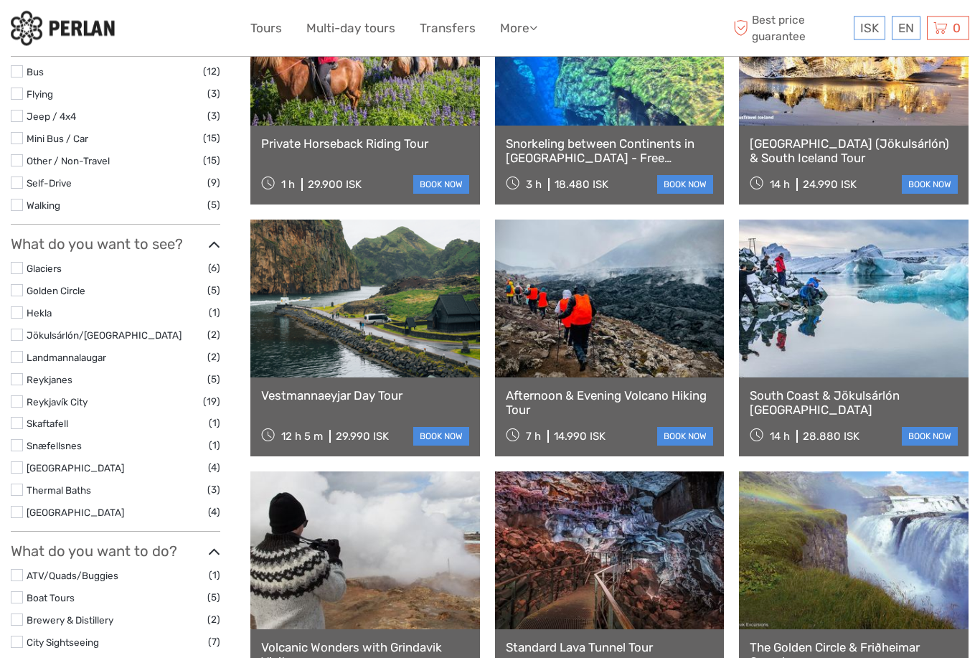
click at [22, 418] on label at bounding box center [17, 424] width 12 height 12
click at [0, 0] on input "checkbox" at bounding box center [0, 0] width 0 height 0
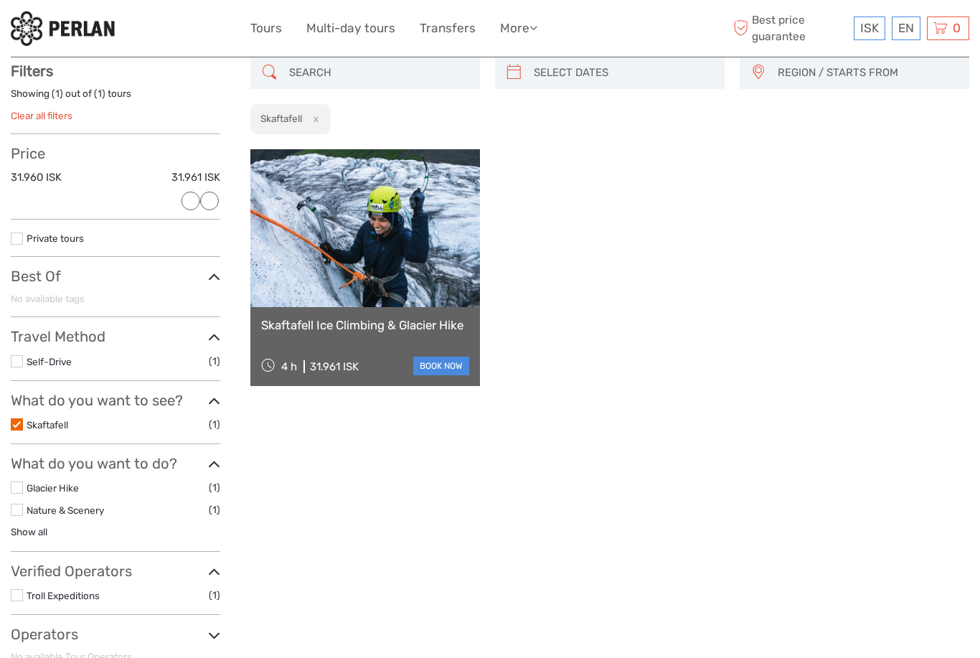
scroll to position [81, 0]
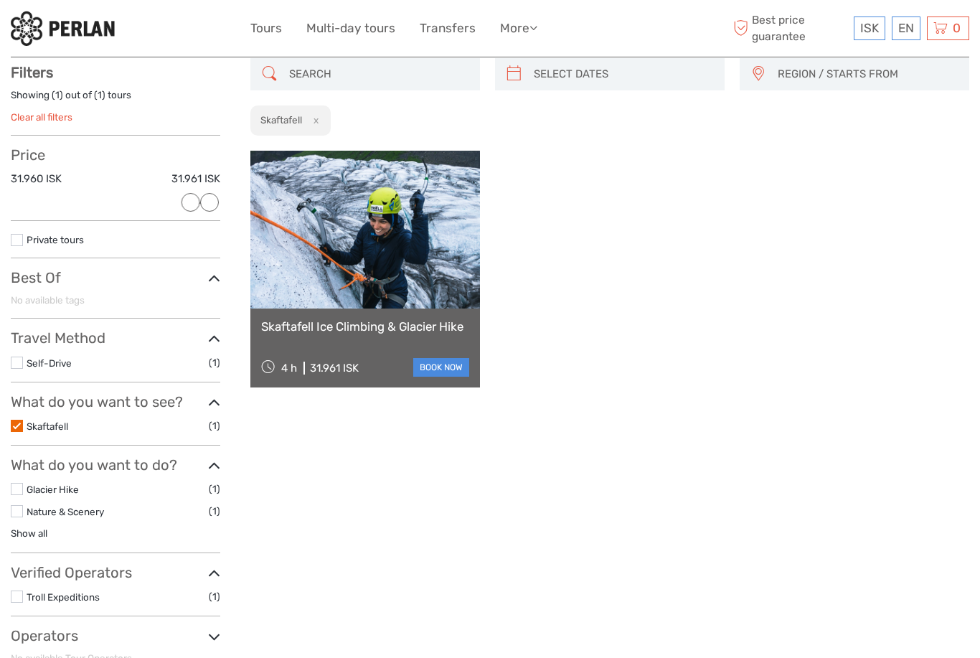
click at [27, 423] on link "Skaftafell" at bounding box center [48, 425] width 42 height 11
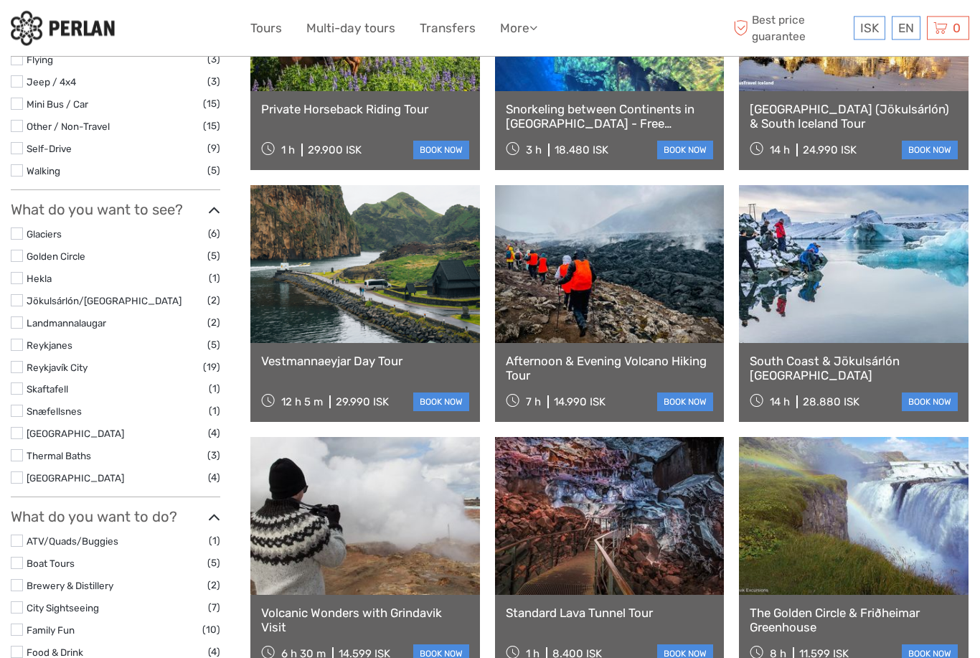
scroll to position [522, 0]
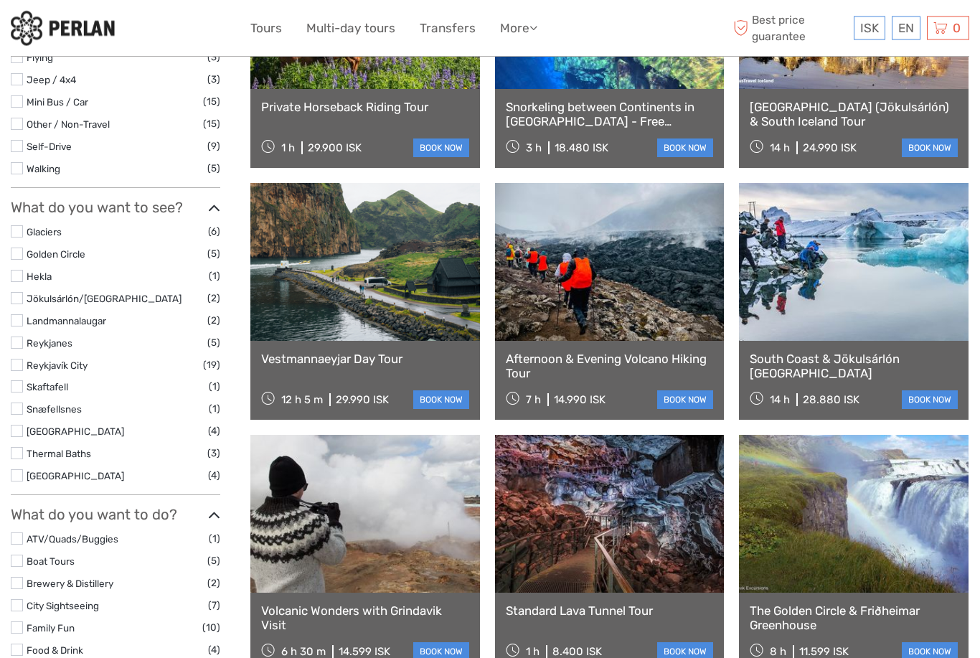
click at [27, 404] on link "Snæfellsnes" at bounding box center [54, 409] width 55 height 11
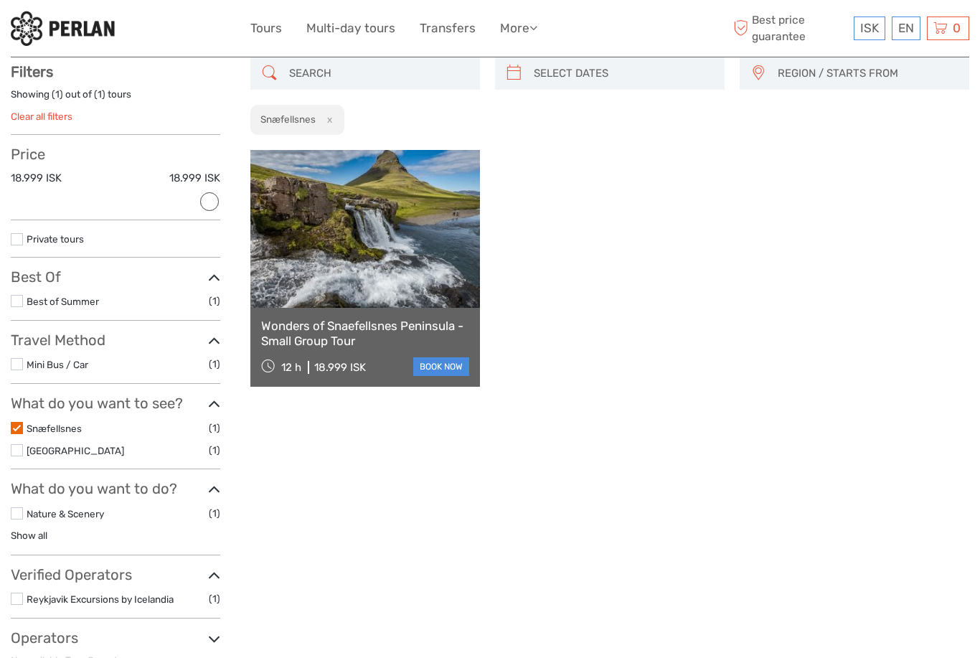
scroll to position [81, 0]
click at [392, 270] on link at bounding box center [365, 230] width 230 height 158
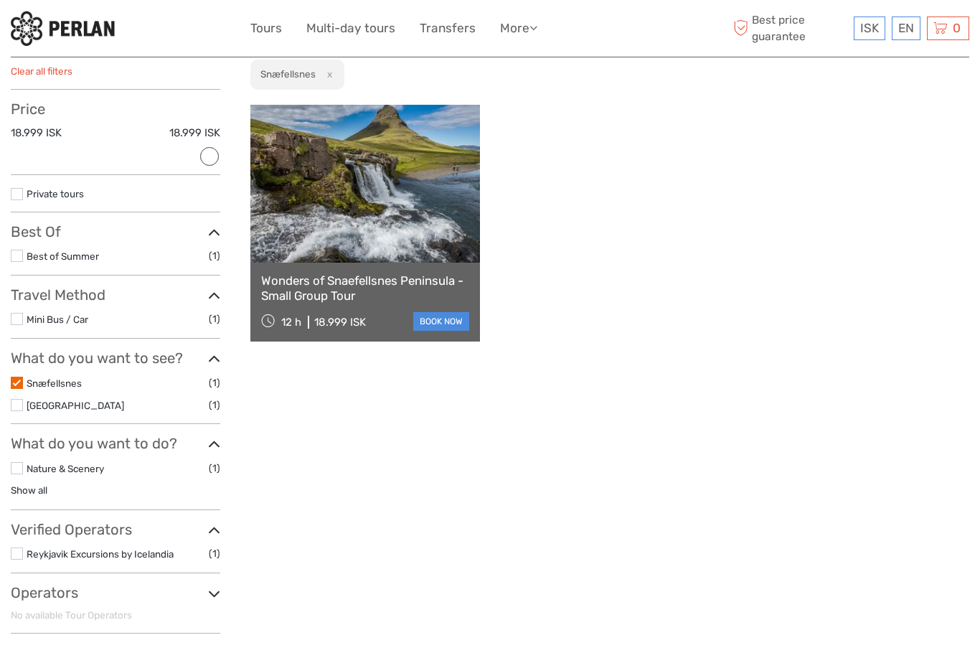
click at [21, 382] on label at bounding box center [17, 383] width 12 height 12
click at [0, 0] on input "checkbox" at bounding box center [0, 0] width 0 height 0
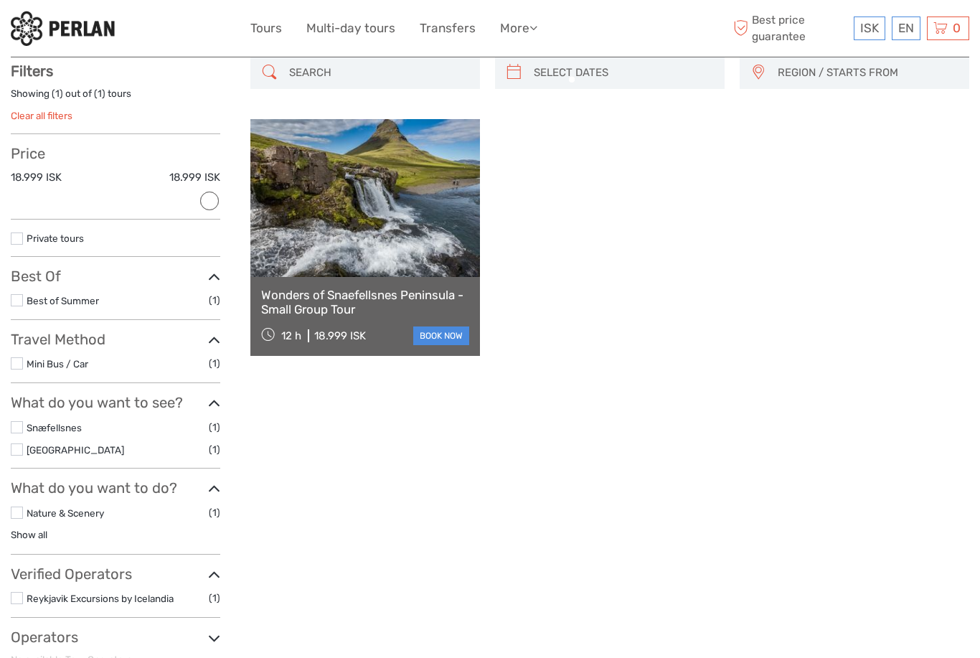
scroll to position [81, 0]
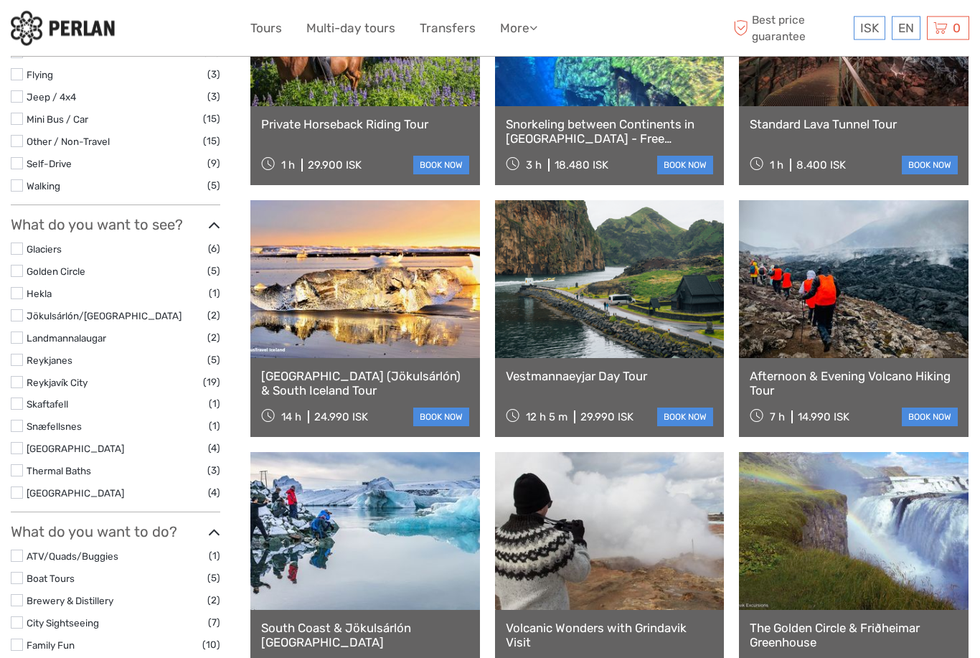
scroll to position [508, 0]
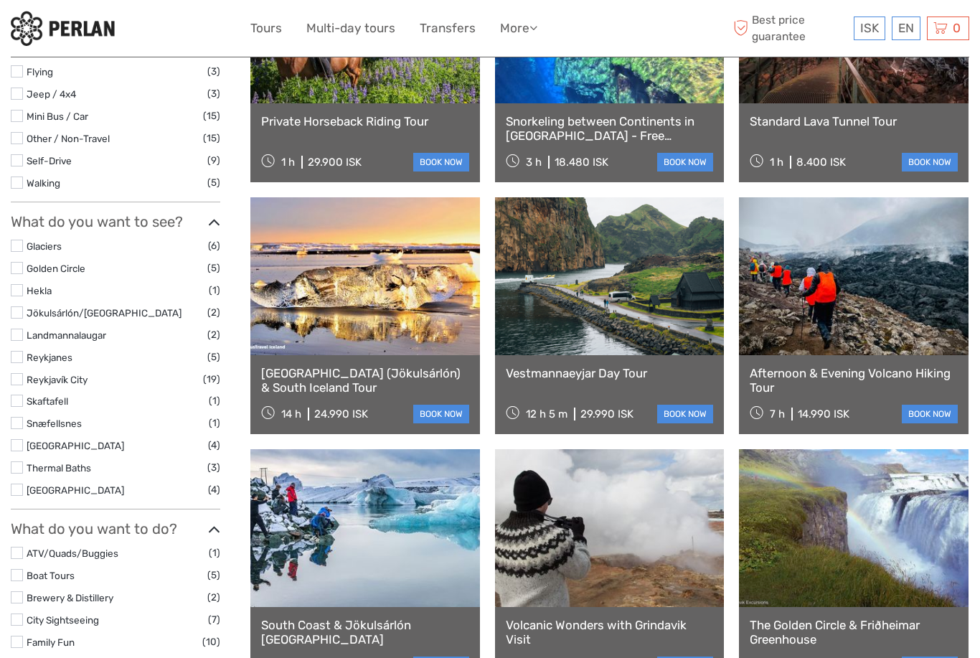
click at [17, 484] on label at bounding box center [17, 490] width 12 height 12
click at [0, 0] on input "checkbox" at bounding box center [0, 0] width 0 height 0
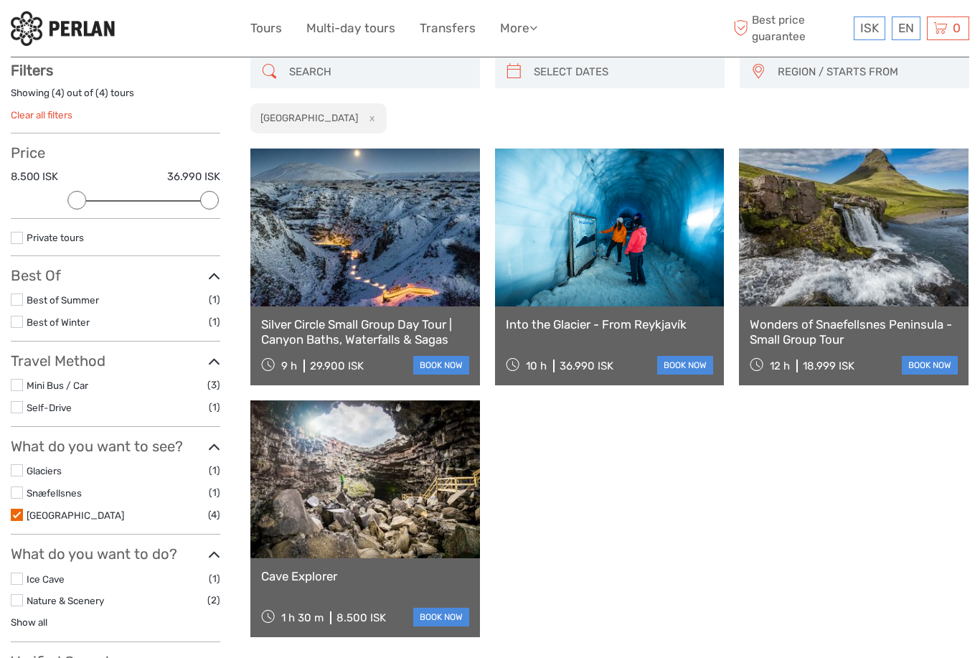
scroll to position [81, 0]
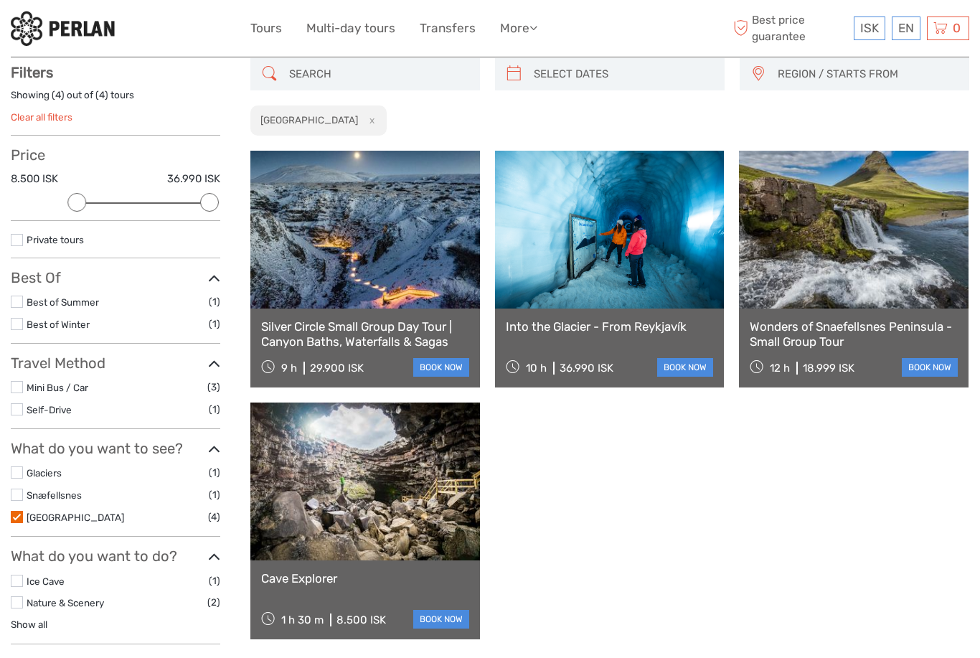
click at [388, 278] on link at bounding box center [365, 230] width 230 height 158
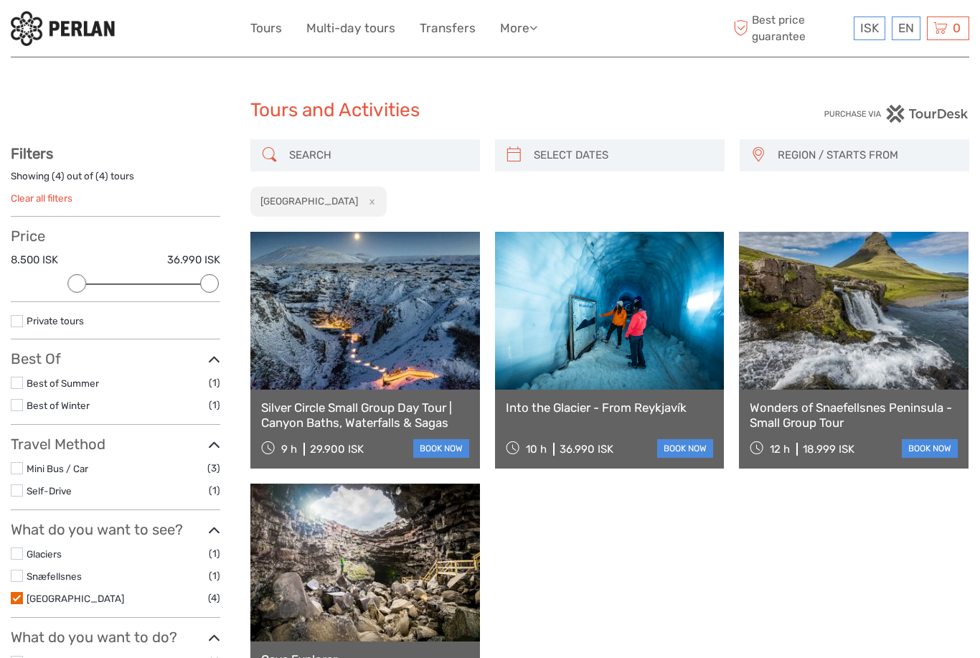
scroll to position [127, 0]
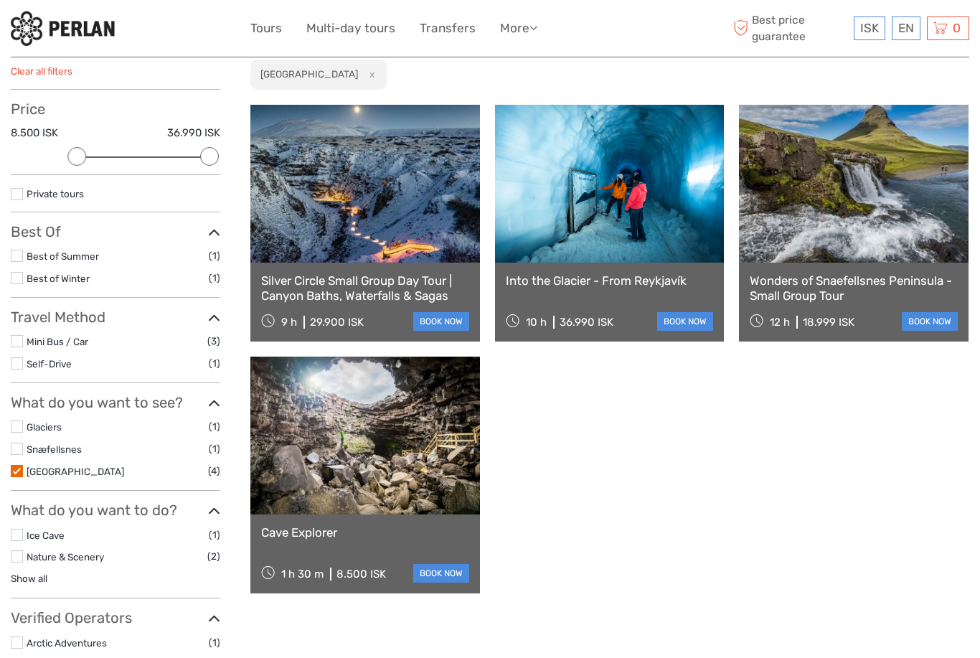
click at [20, 465] on label at bounding box center [17, 471] width 12 height 12
click at [0, 0] on input "checkbox" at bounding box center [0, 0] width 0 height 0
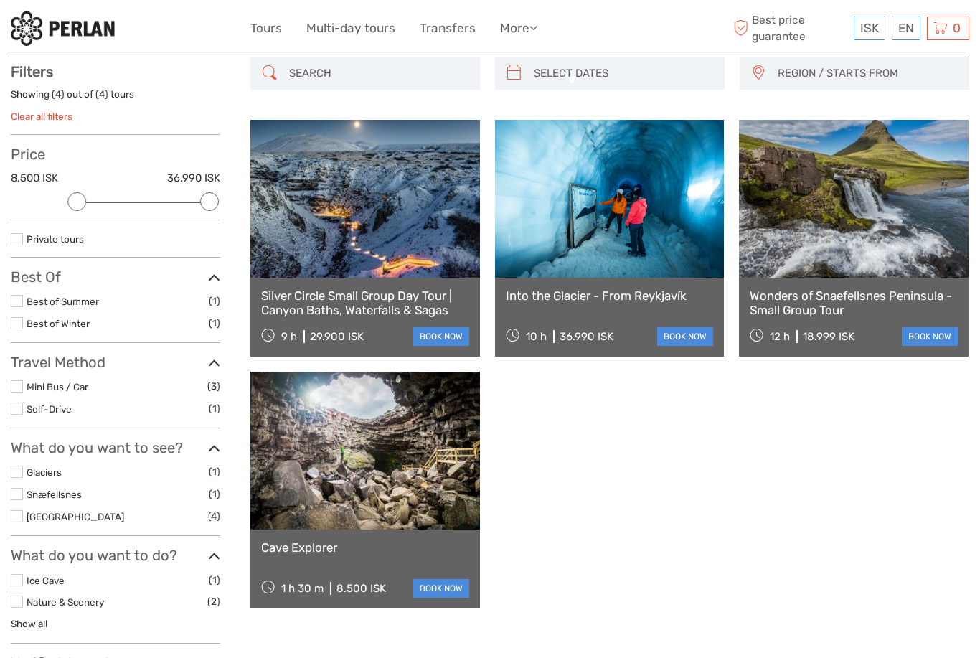
scroll to position [81, 0]
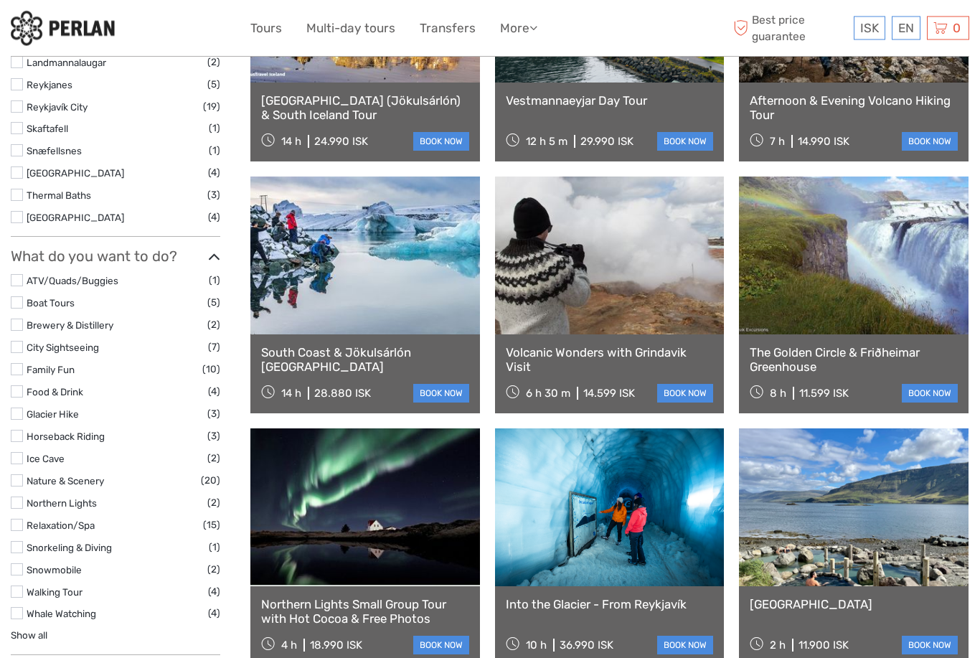
scroll to position [781, 0]
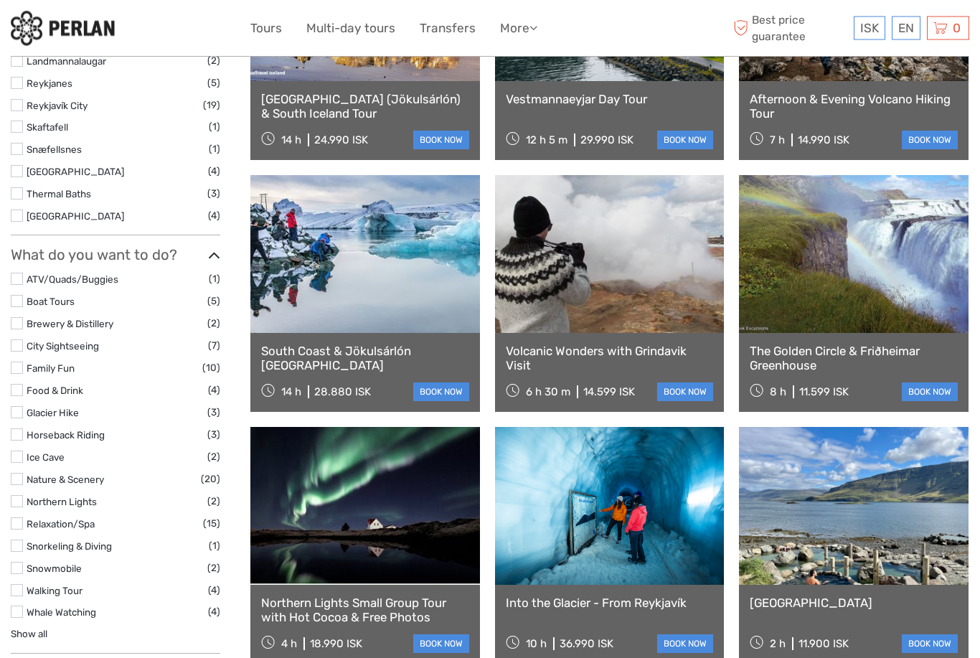
click at [20, 562] on label at bounding box center [17, 568] width 12 height 12
click at [0, 0] on input "checkbox" at bounding box center [0, 0] width 0 height 0
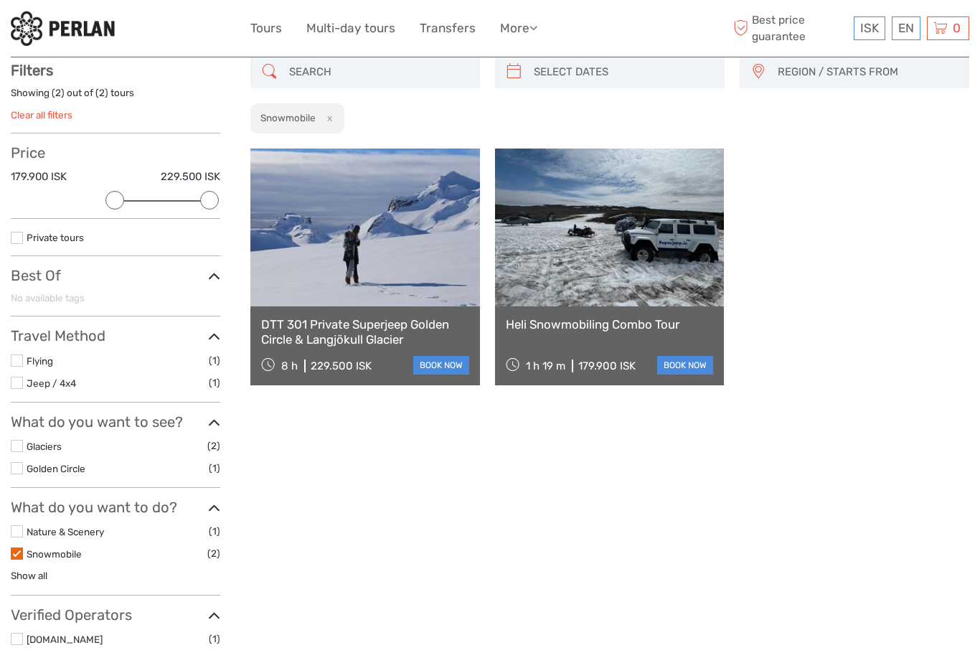
scroll to position [81, 0]
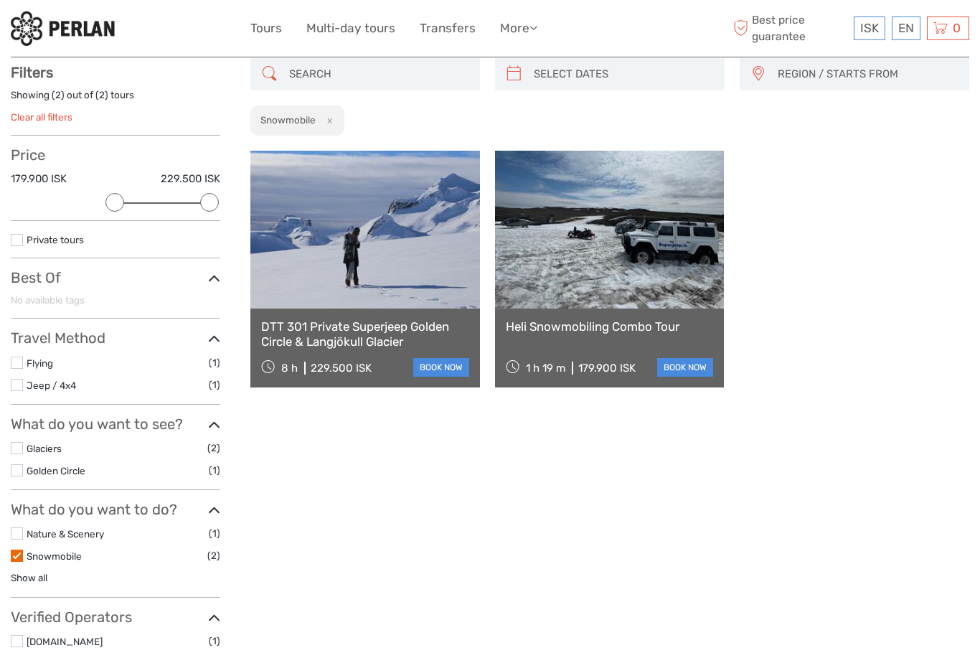
click at [18, 550] on label at bounding box center [17, 556] width 12 height 12
click at [0, 0] on input "checkbox" at bounding box center [0, 0] width 0 height 0
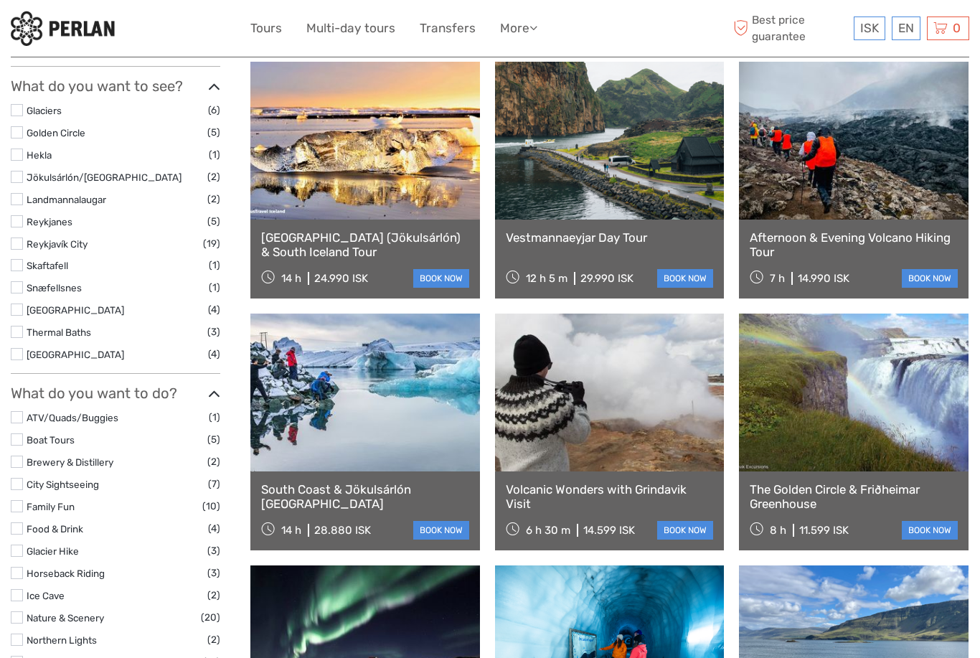
scroll to position [643, 0]
click at [19, 612] on label at bounding box center [17, 618] width 12 height 12
click at [0, 0] on input "checkbox" at bounding box center [0, 0] width 0 height 0
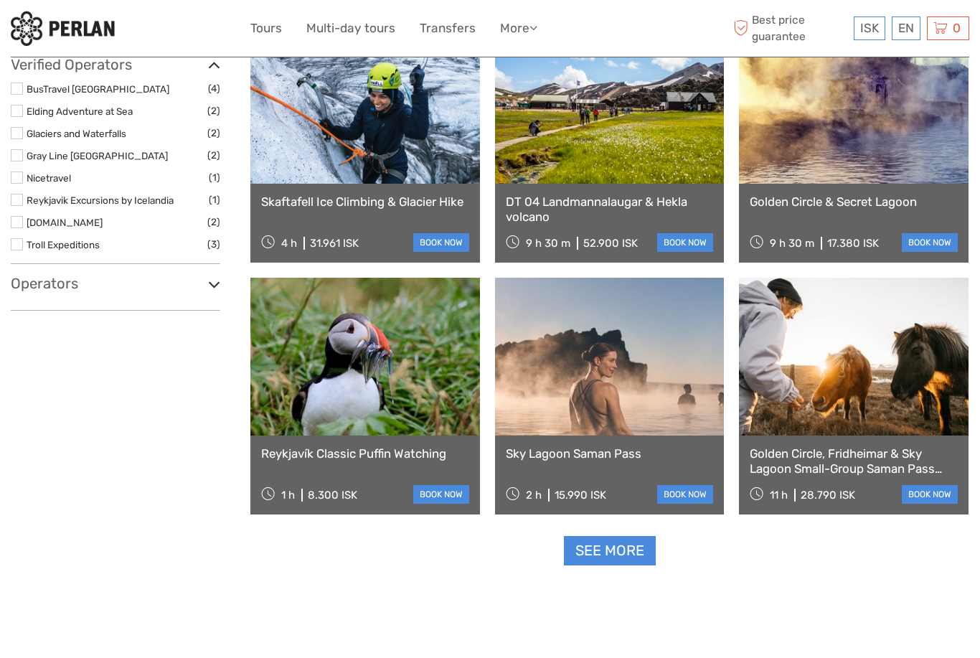
scroll to position [1205, 0]
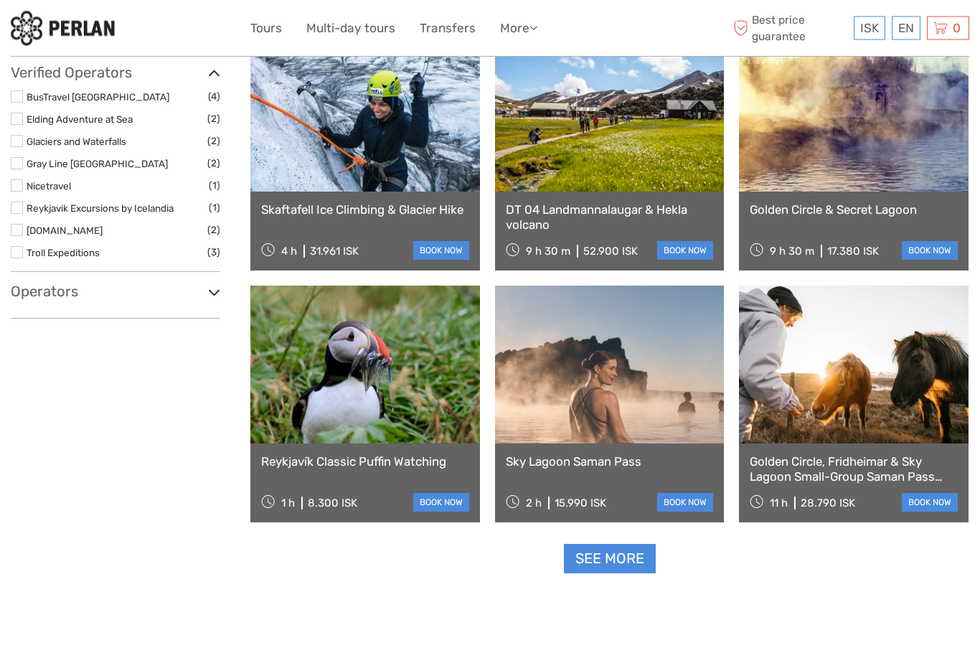
click at [400, 410] on link at bounding box center [365, 365] width 230 height 158
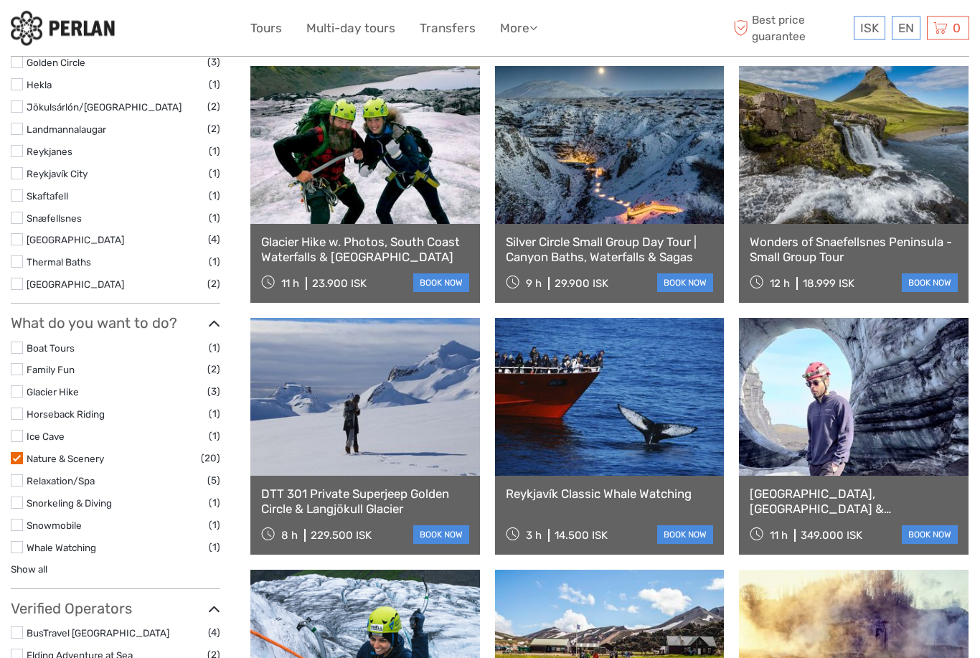
scroll to position [645, 0]
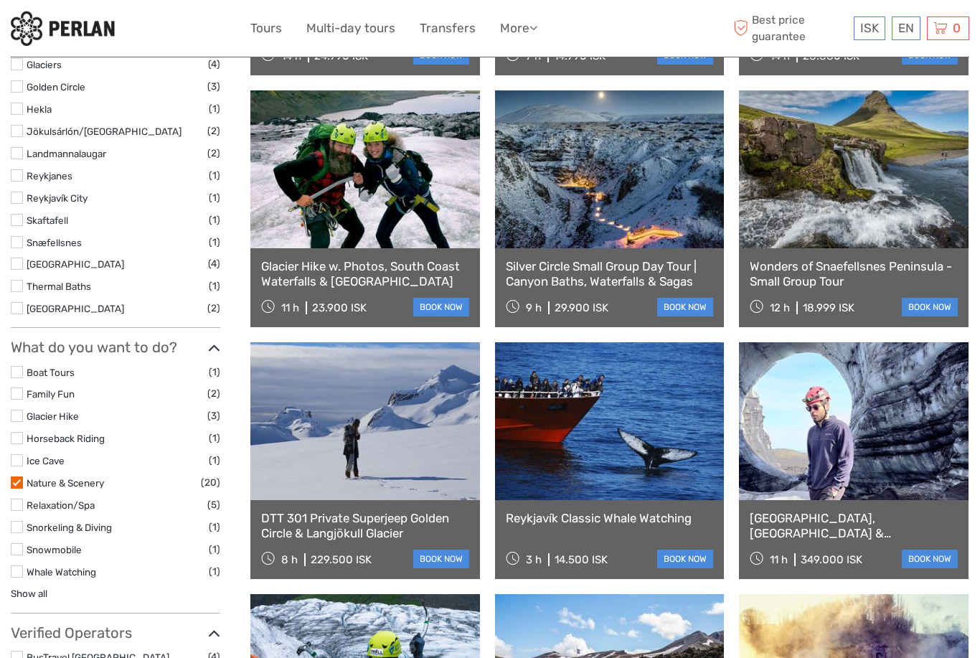
click at [21, 476] on label at bounding box center [17, 482] width 12 height 12
click at [0, 0] on input "checkbox" at bounding box center [0, 0] width 0 height 0
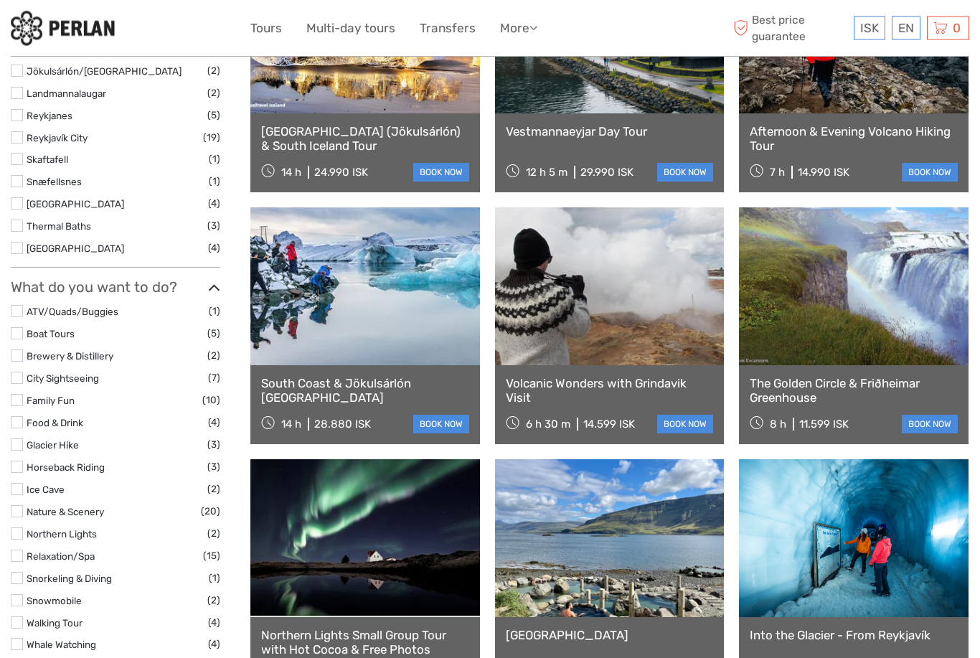
scroll to position [750, 0]
click at [22, 372] on label at bounding box center [17, 378] width 12 height 12
click at [0, 0] on input "checkbox" at bounding box center [0, 0] width 0 height 0
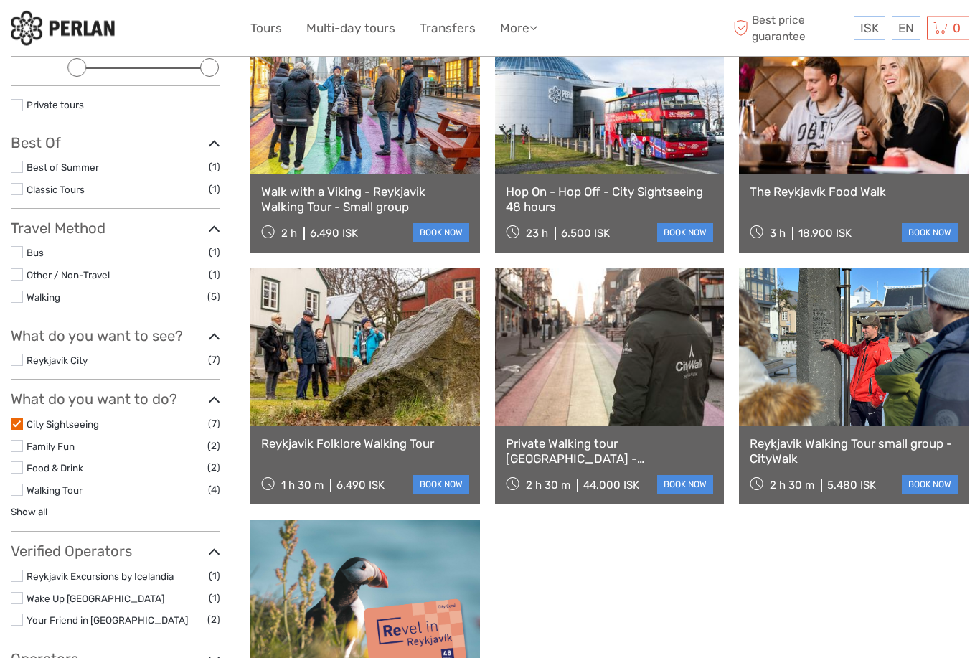
scroll to position [218, 0]
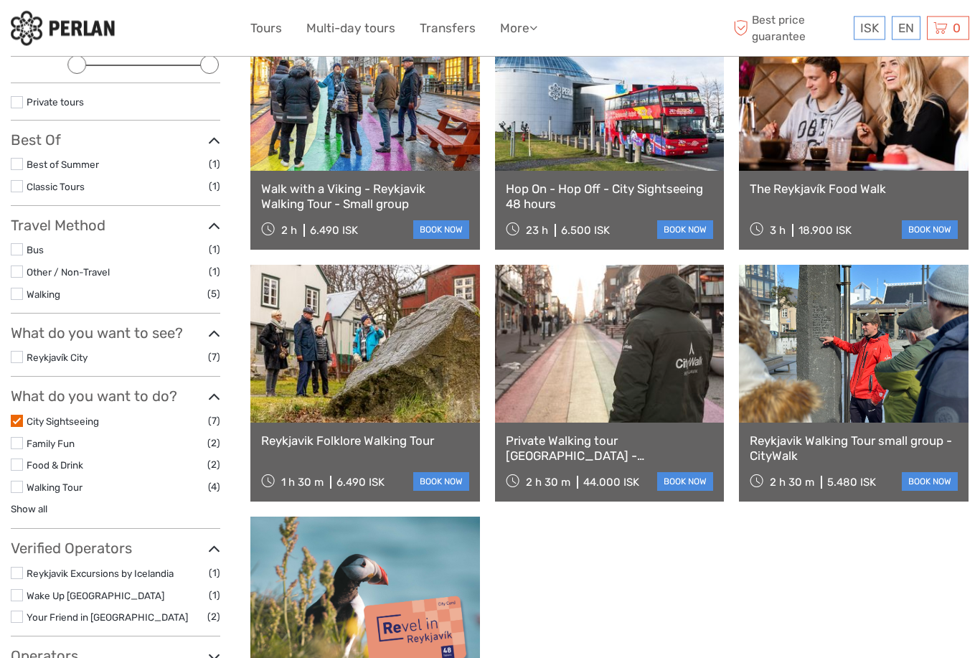
click at [22, 419] on label at bounding box center [17, 421] width 12 height 12
click at [0, 0] on input "checkbox" at bounding box center [0, 0] width 0 height 0
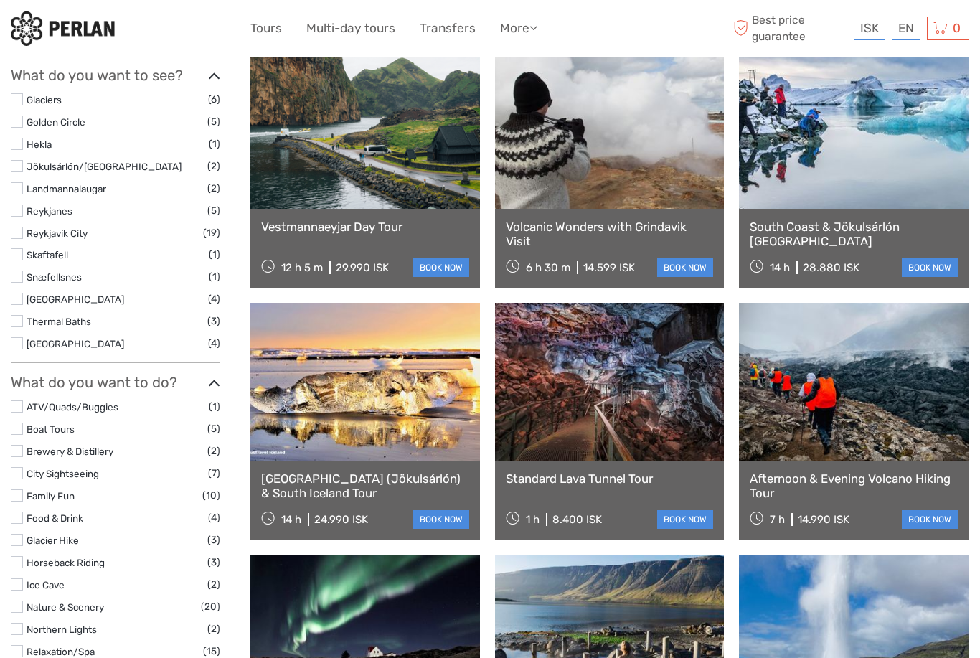
scroll to position [655, 0]
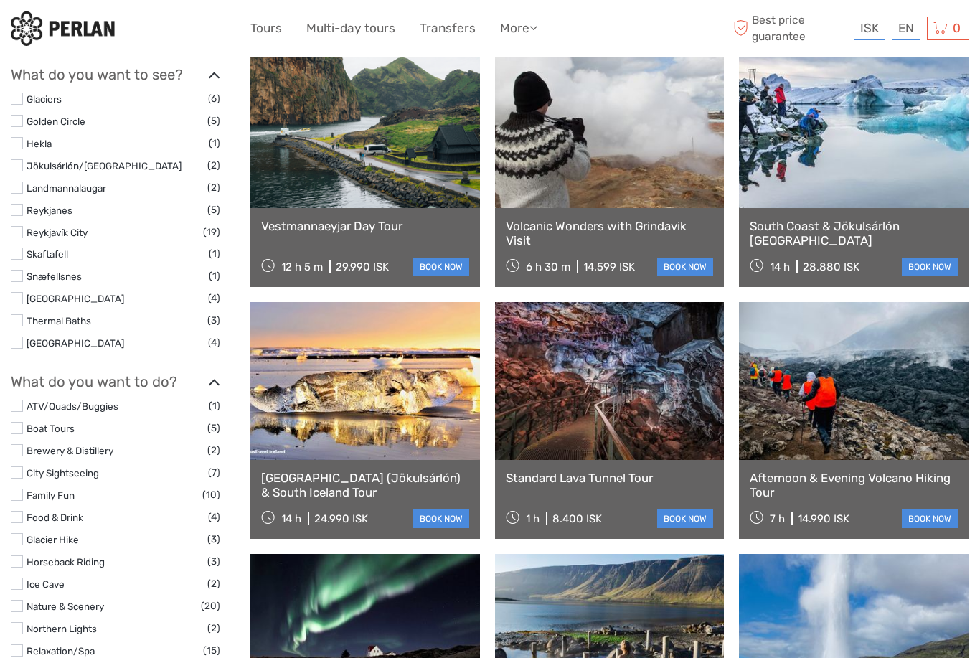
click at [401, 423] on link at bounding box center [365, 381] width 230 height 158
click at [875, 172] on link at bounding box center [854, 129] width 230 height 158
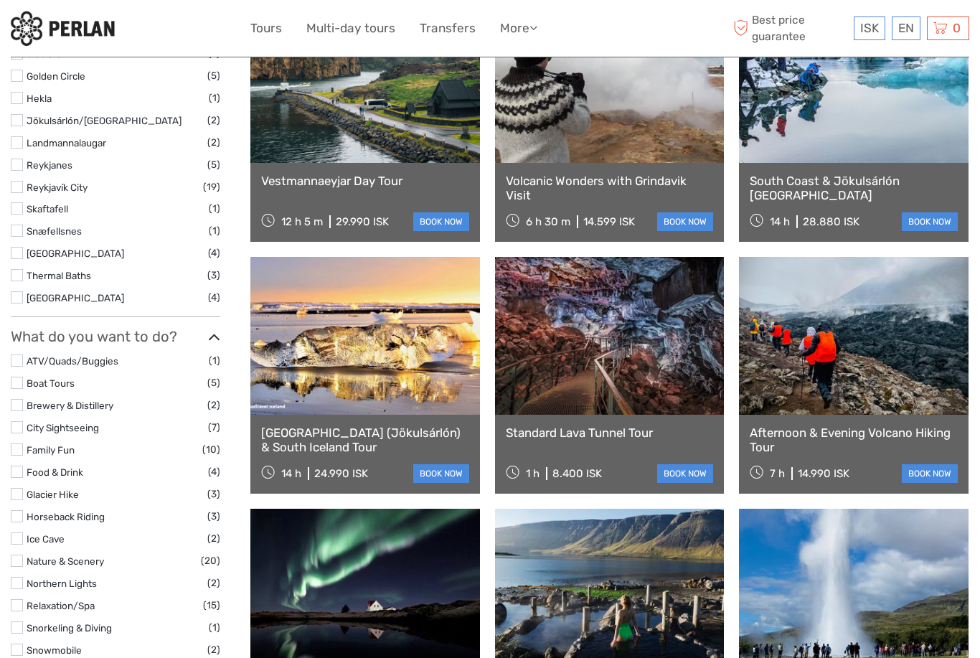
scroll to position [701, 0]
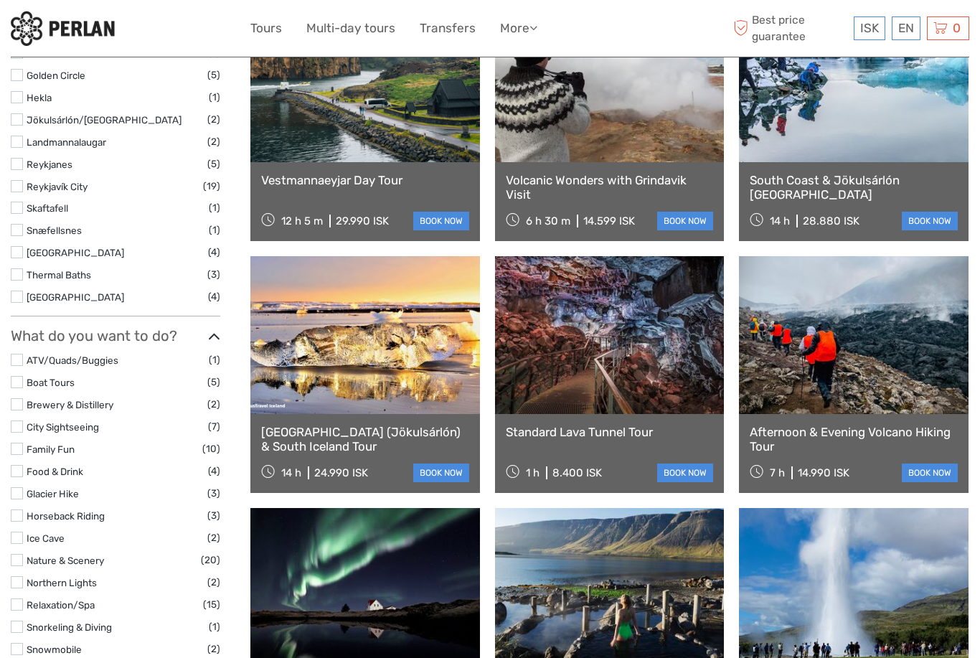
click at [19, 376] on label at bounding box center [17, 382] width 12 height 12
click at [0, 0] on input "checkbox" at bounding box center [0, 0] width 0 height 0
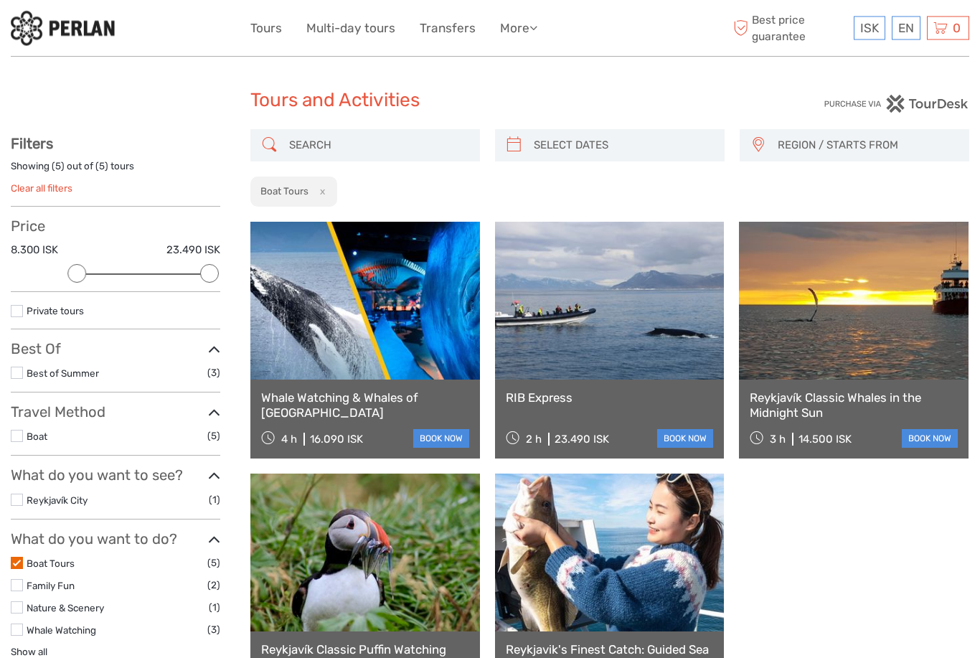
scroll to position [10, 0]
click at [21, 557] on label at bounding box center [17, 563] width 12 height 12
click at [0, 0] on input "checkbox" at bounding box center [0, 0] width 0 height 0
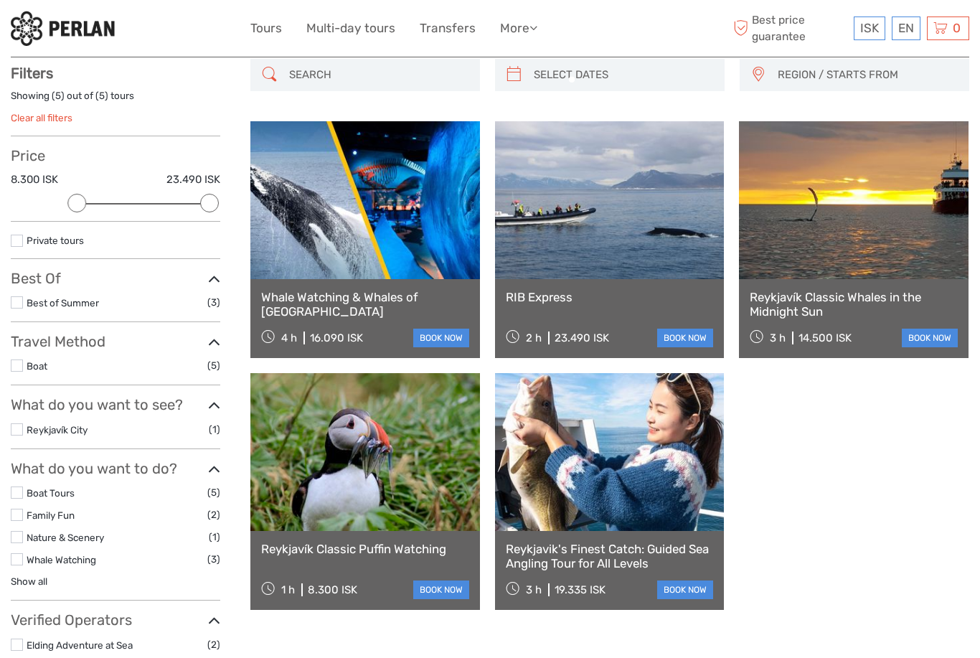
scroll to position [81, 0]
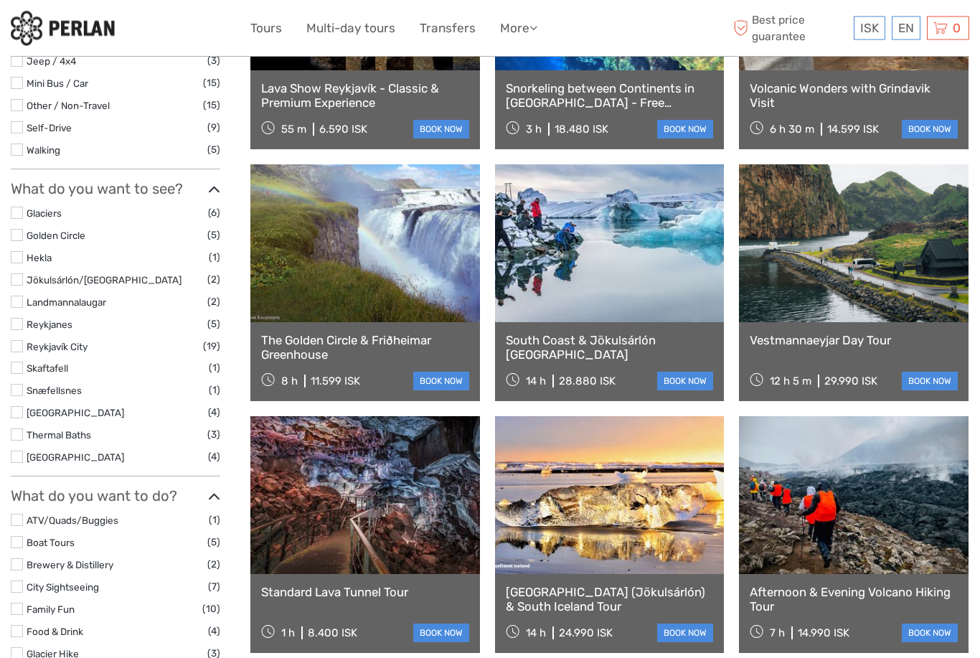
scroll to position [541, 0]
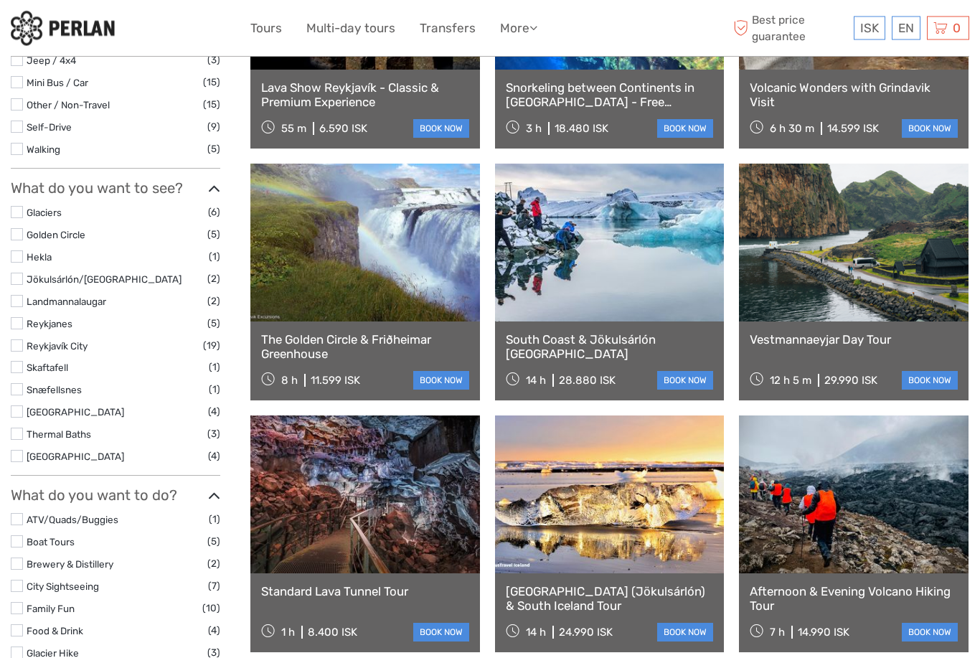
click at [881, 251] on link at bounding box center [854, 243] width 230 height 158
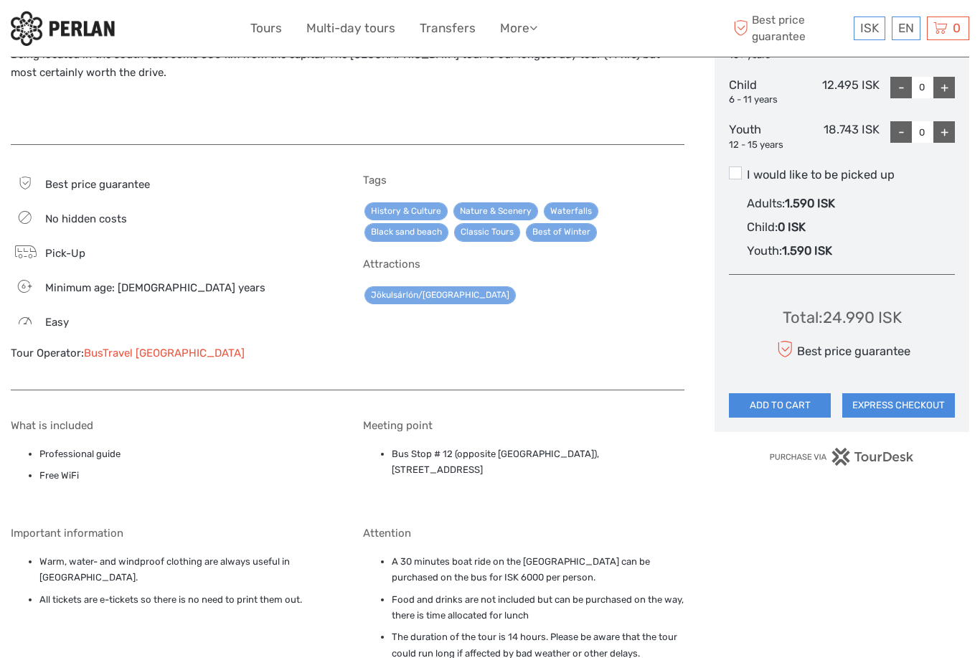
scroll to position [720, 0]
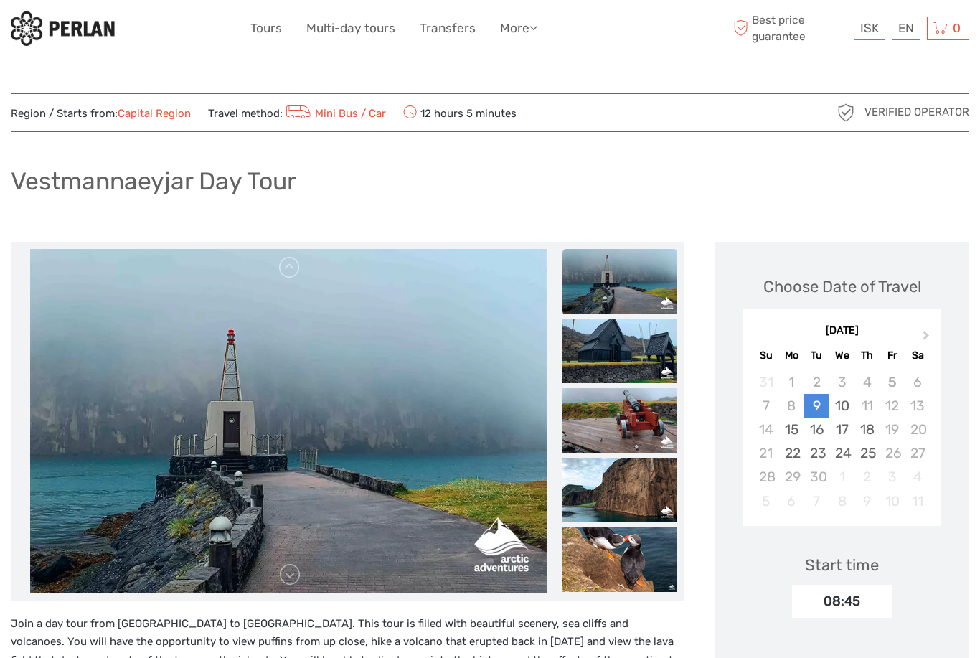
click at [316, 626] on p "Join a day tour from [GEOGRAPHIC_DATA] to [GEOGRAPHIC_DATA]. This tour is fille…" at bounding box center [348, 661] width 674 height 92
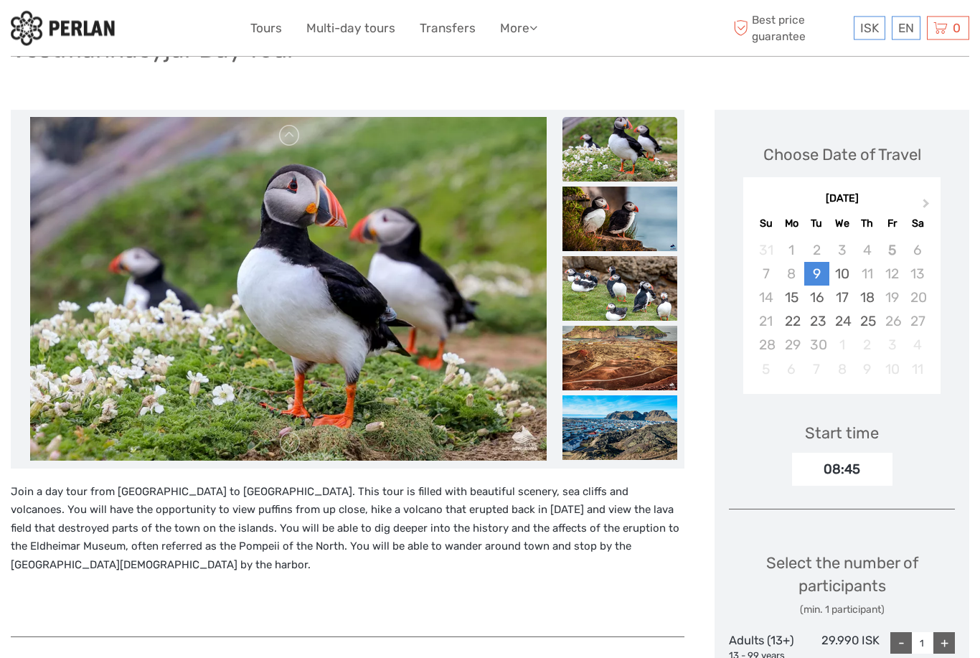
scroll to position [132, 0]
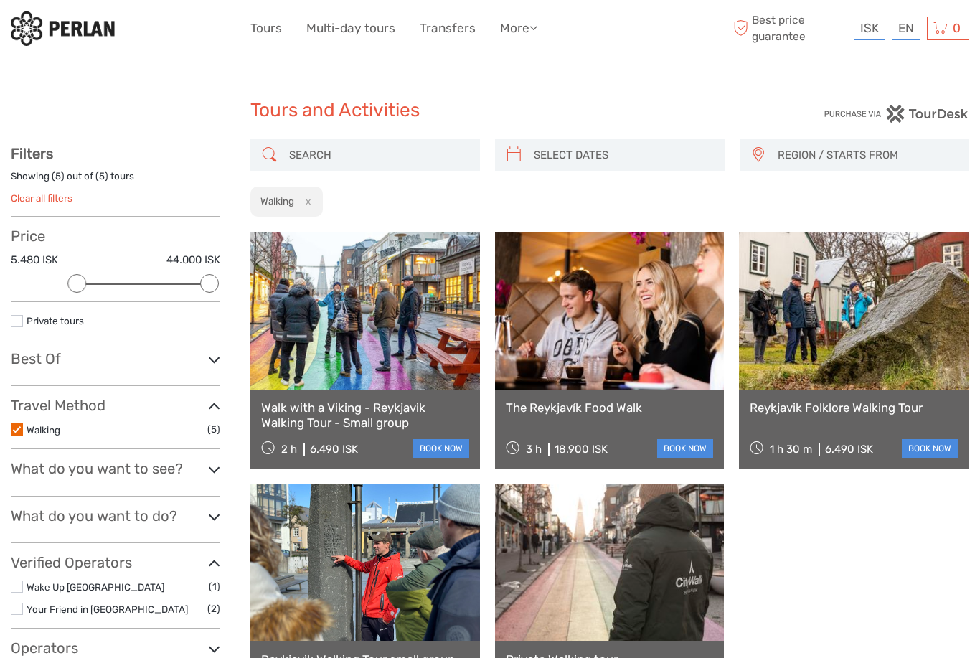
select select
click at [20, 430] on label at bounding box center [17, 429] width 12 height 12
click at [0, 0] on input "checkbox" at bounding box center [0, 0] width 0 height 0
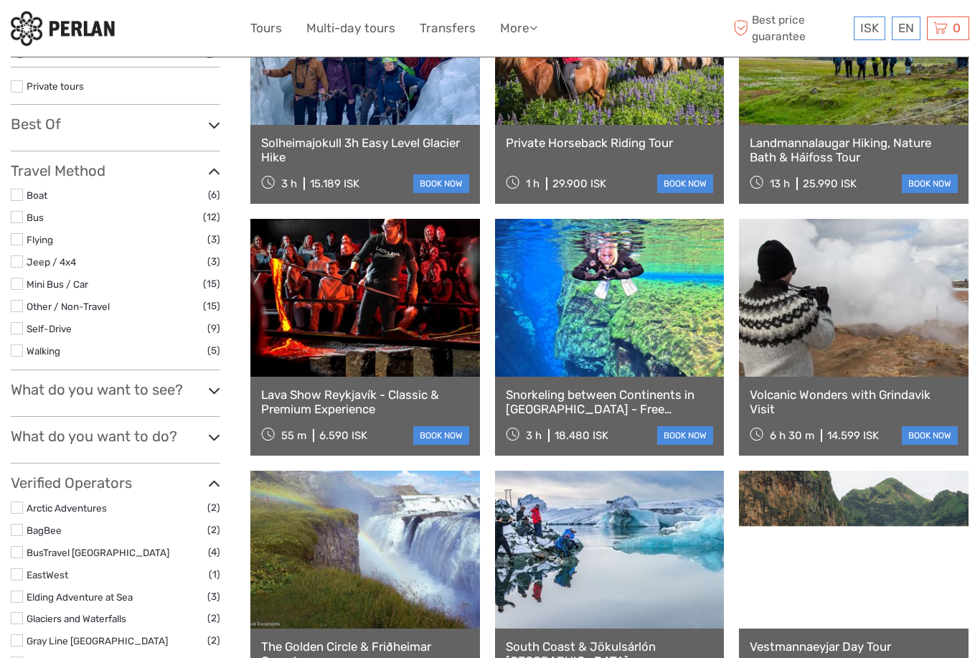
scroll to position [258, 0]
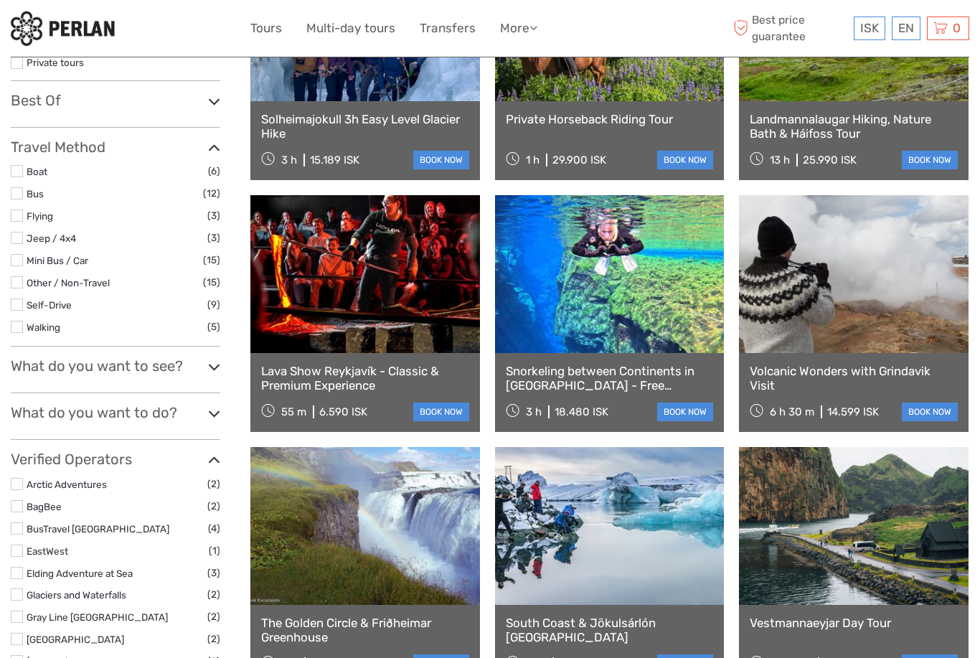
click at [220, 357] on icon at bounding box center [214, 366] width 12 height 19
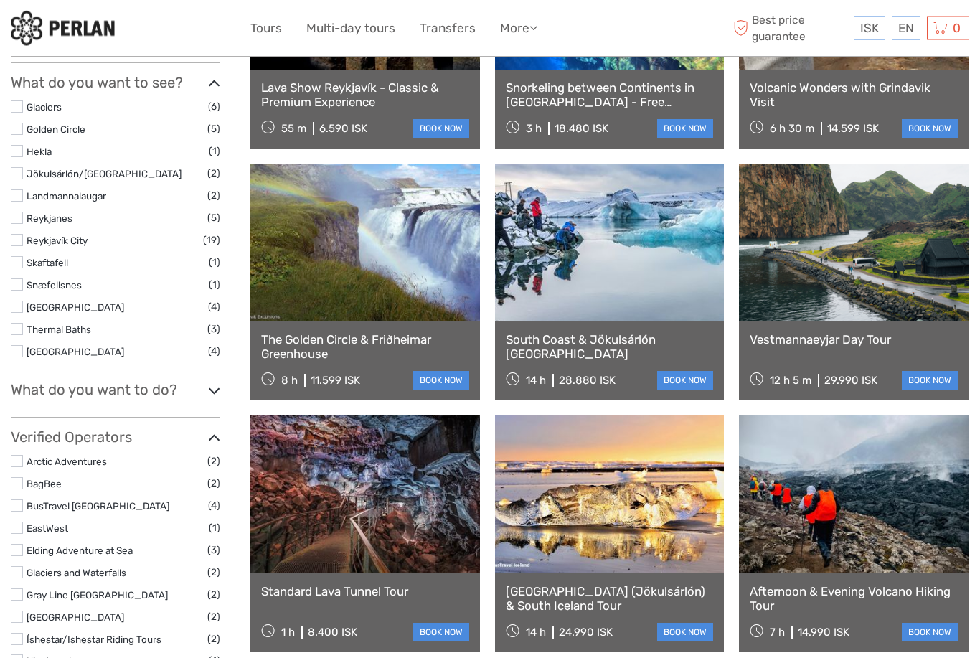
scroll to position [541, 0]
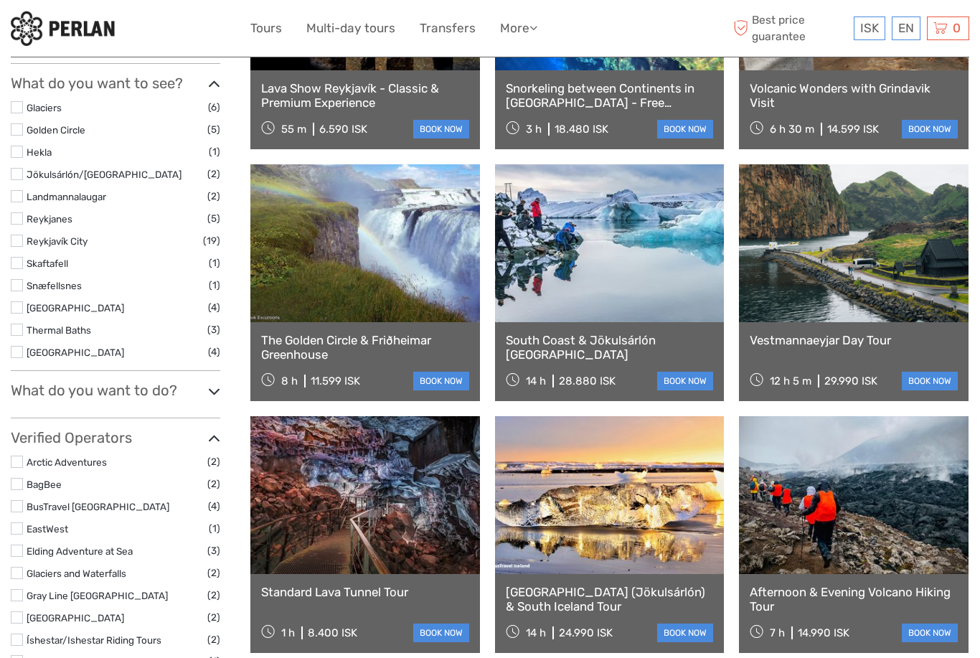
click at [220, 382] on icon at bounding box center [214, 391] width 12 height 19
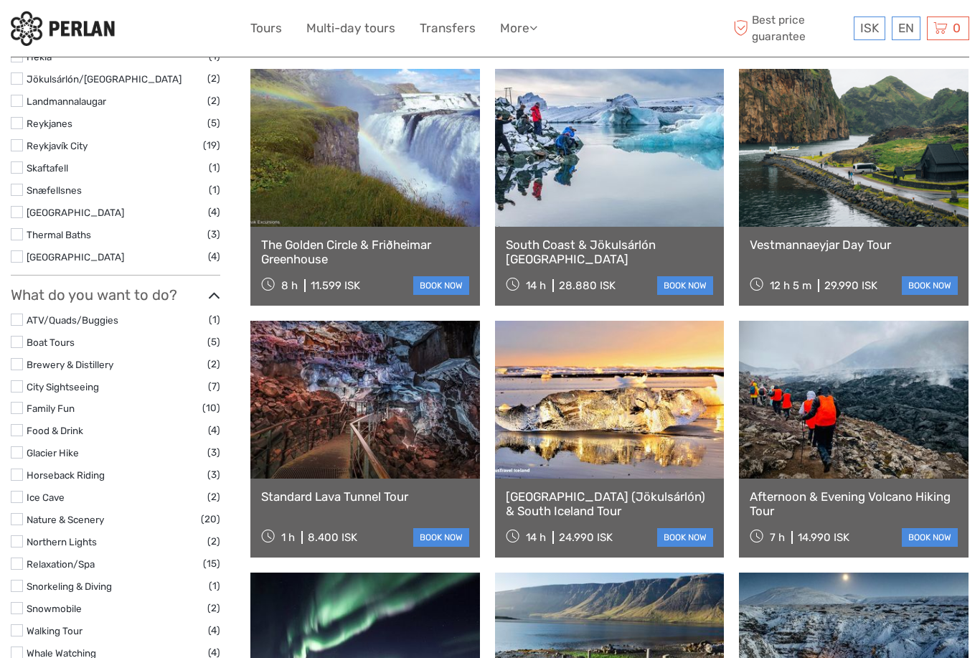
scroll to position [638, 0]
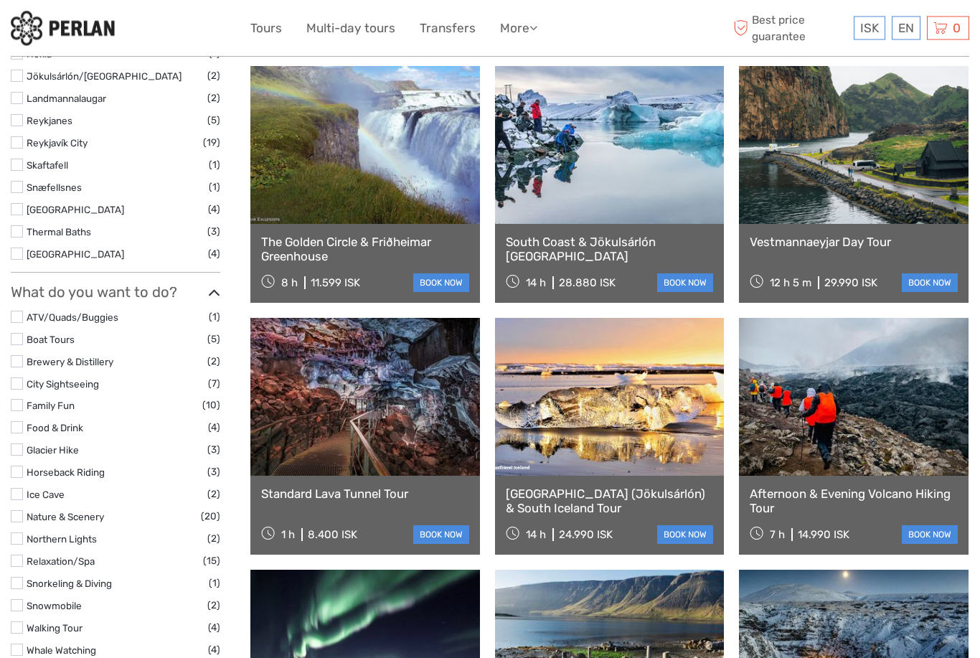
click at [22, 422] on label at bounding box center [17, 428] width 12 height 12
click at [0, 0] on input "checkbox" at bounding box center [0, 0] width 0 height 0
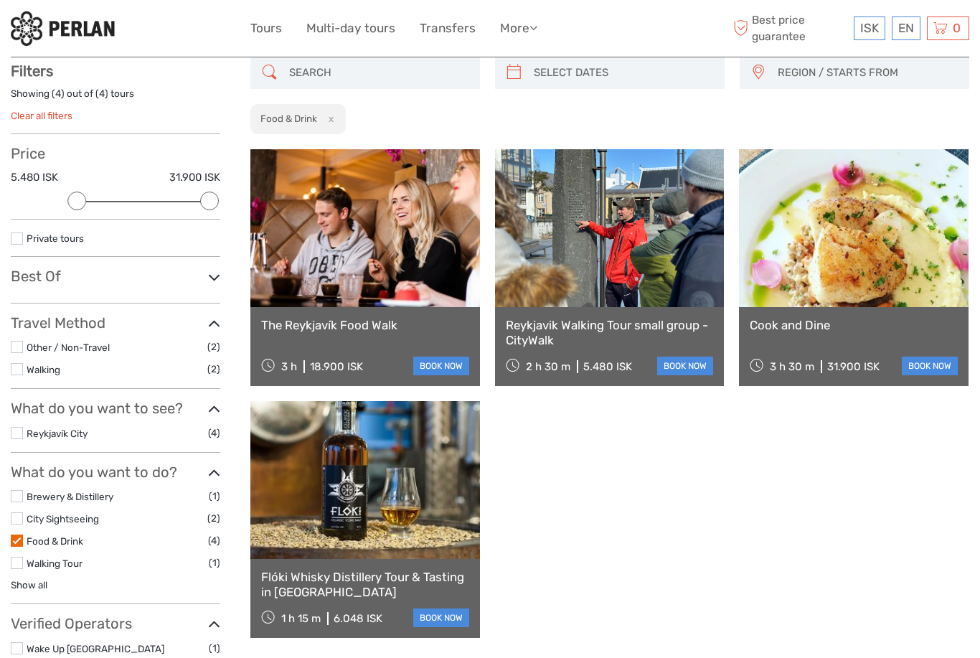
scroll to position [81, 0]
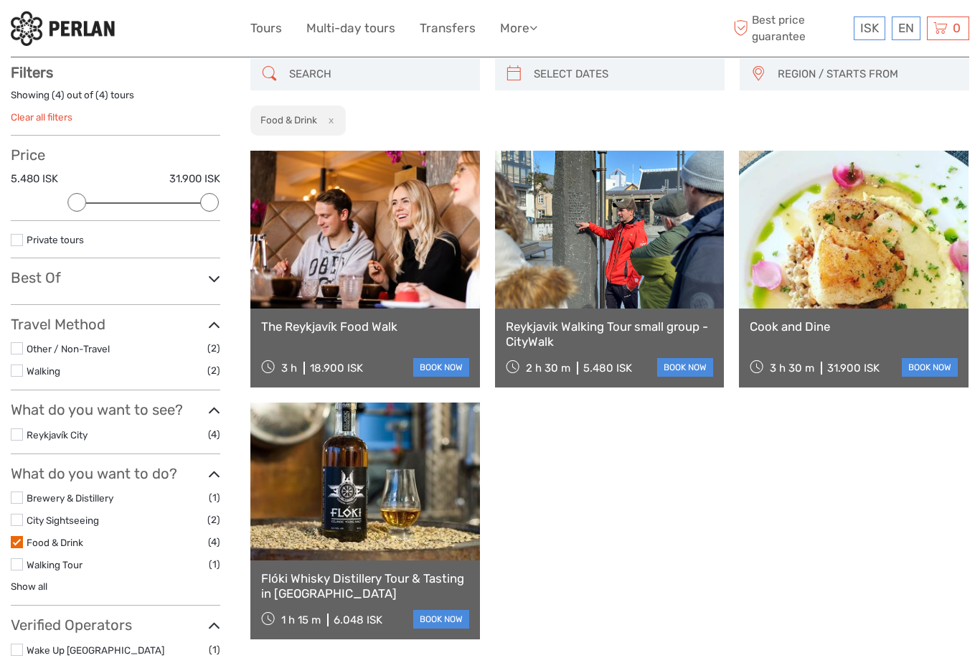
click at [877, 329] on link "Cook and Dine" at bounding box center [854, 326] width 208 height 14
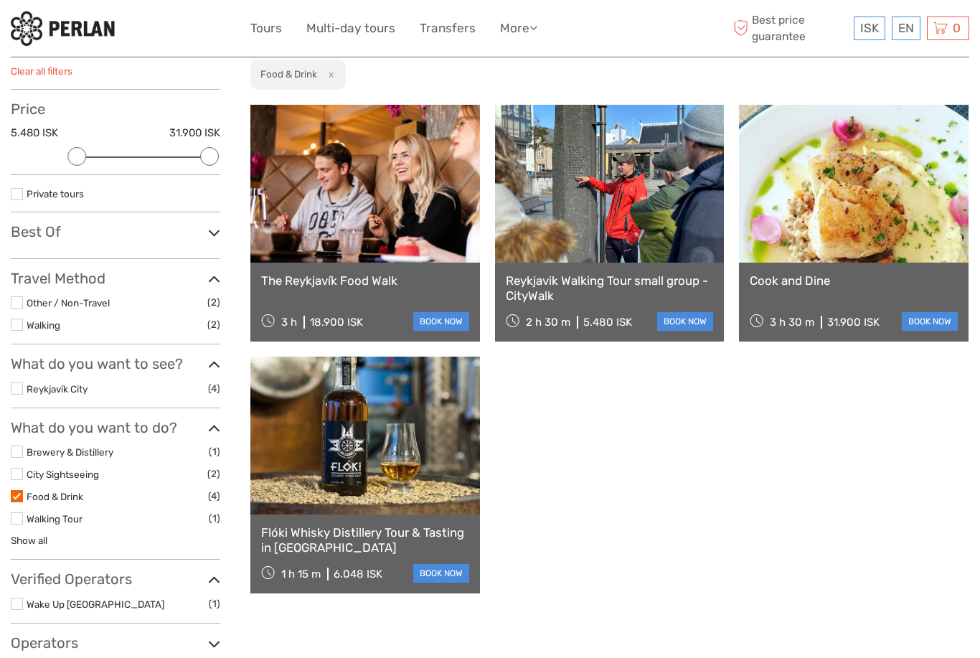
click at [364, 454] on link at bounding box center [365, 436] width 230 height 158
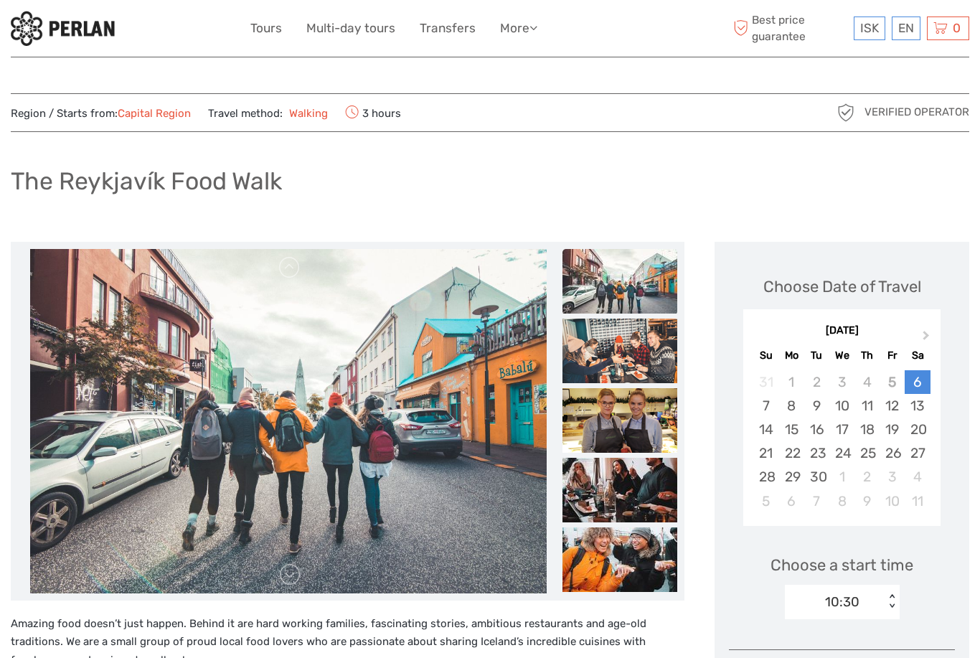
click at [279, 34] on link "Tours" at bounding box center [266, 28] width 32 height 21
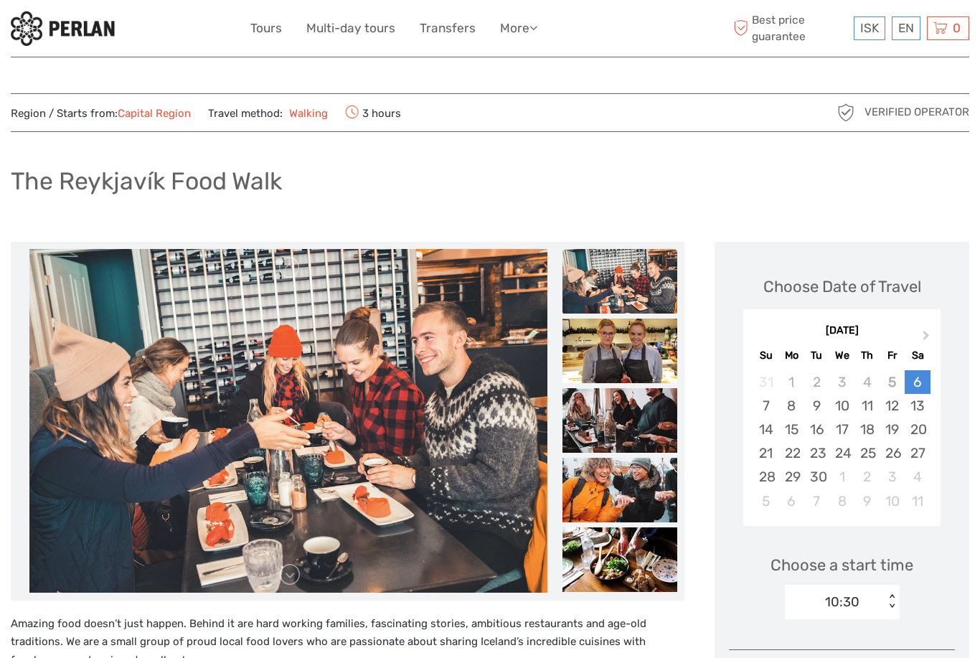
click at [299, 30] on ul "Tours Multi-day tours Transfers More Food & drink Travel Articles Back to [GEOG…" at bounding box center [404, 28] width 308 height 21
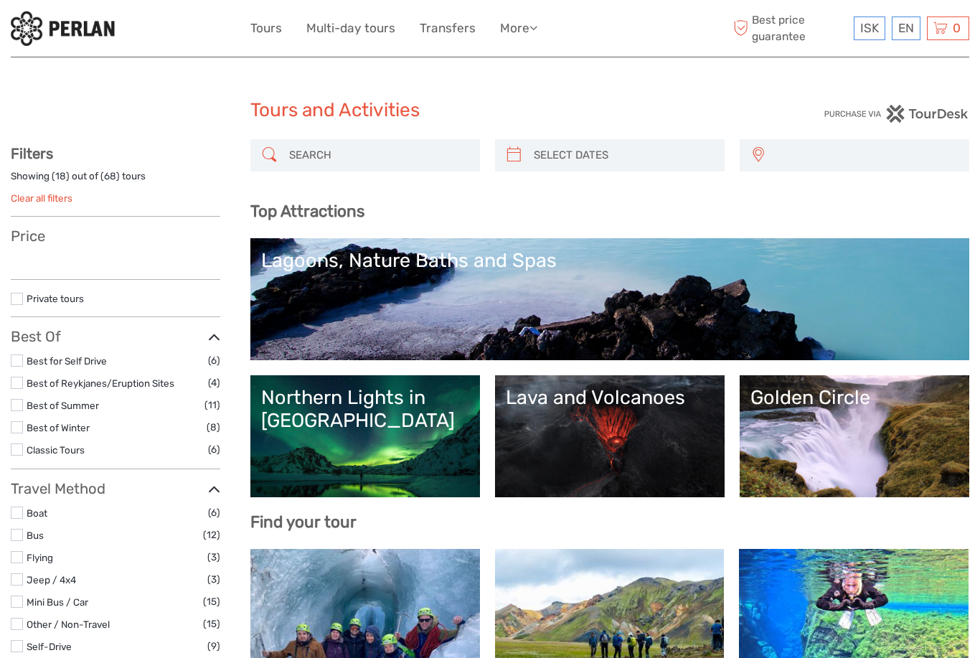
select select
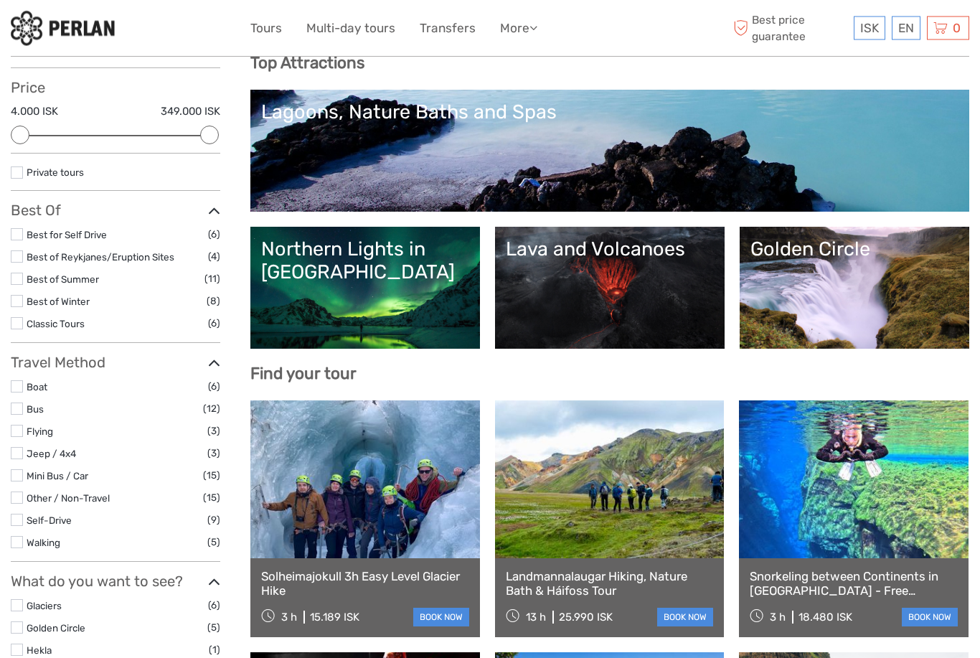
scroll to position [151, 0]
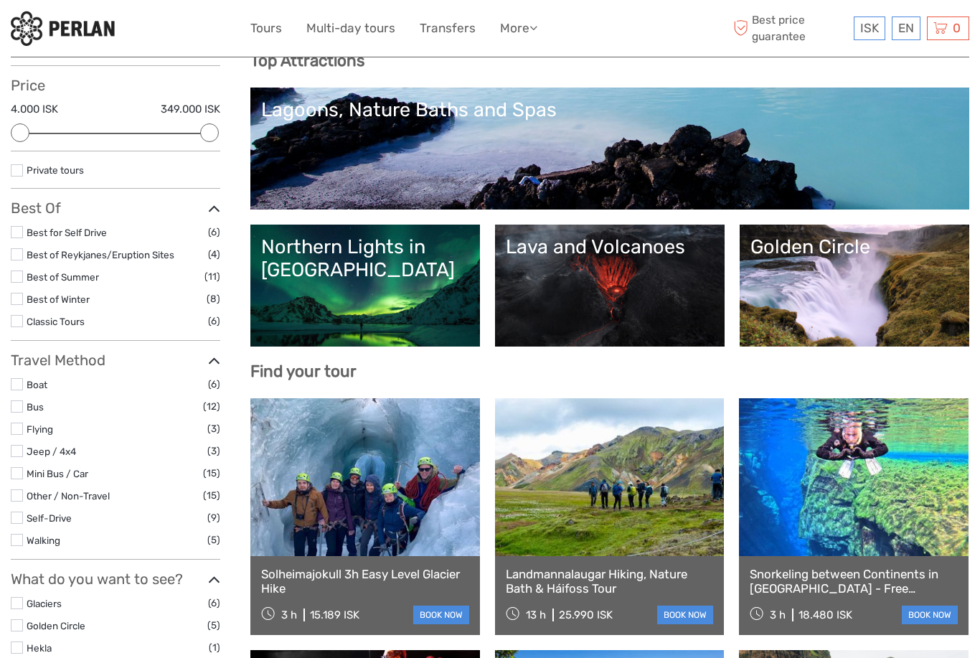
click at [22, 534] on label at bounding box center [17, 540] width 12 height 12
click at [0, 0] on input "checkbox" at bounding box center [0, 0] width 0 height 0
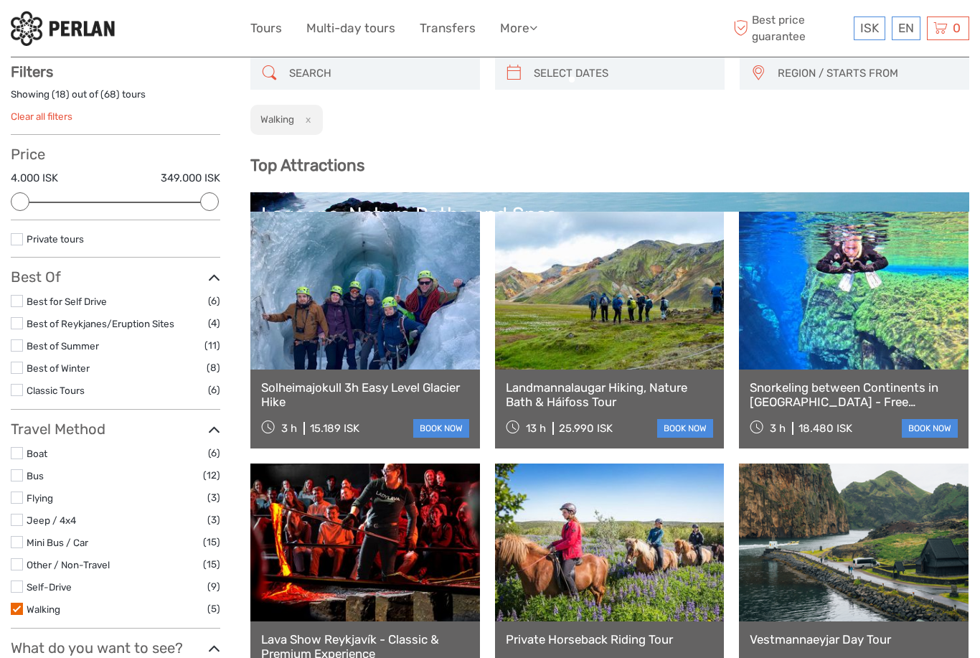
scroll to position [81, 0]
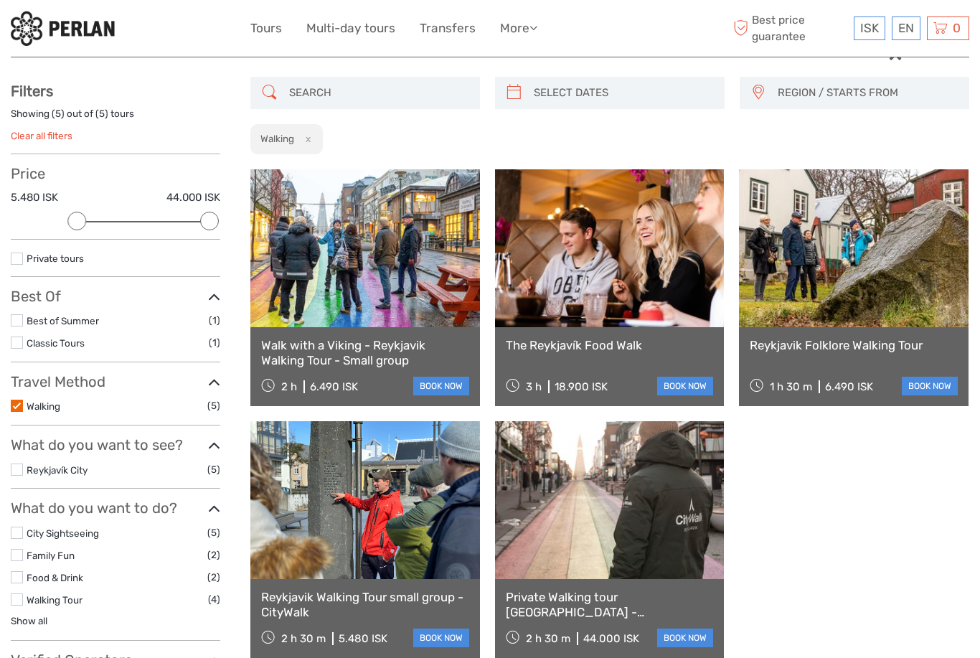
scroll to position [64, 0]
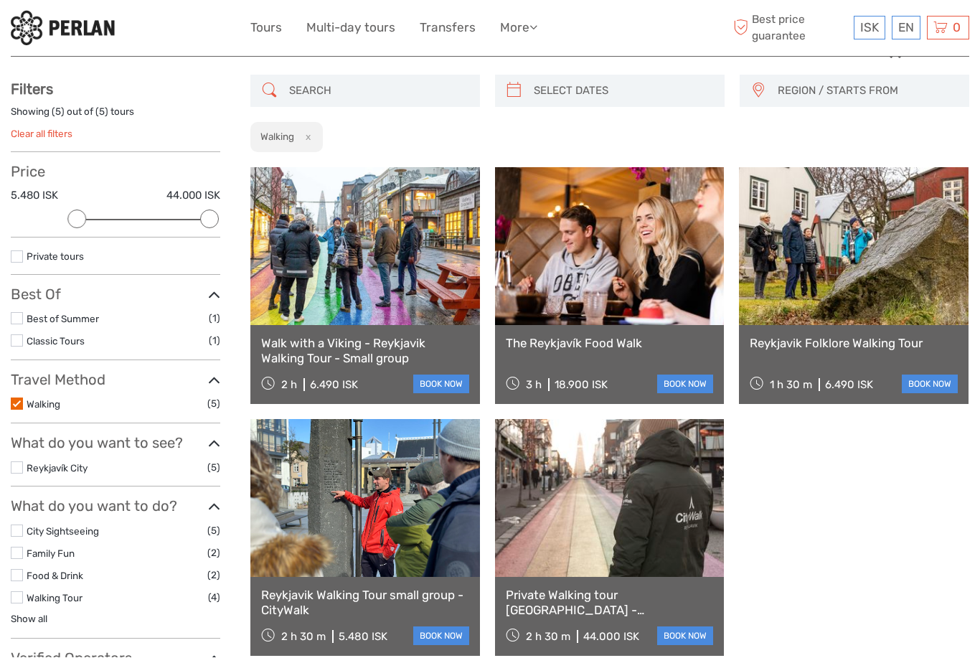
click at [385, 275] on link at bounding box center [365, 247] width 230 height 158
click at [397, 236] on link at bounding box center [365, 247] width 230 height 158
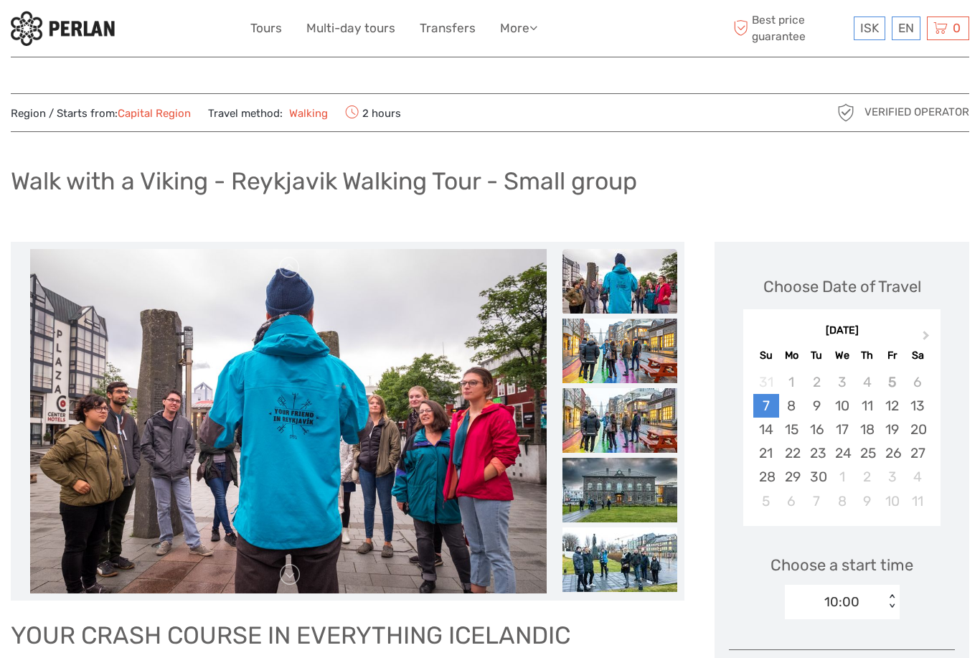
click at [273, 47] on div "ISK ISK € $ £ EN English Español Deutsch Tours Multi-day tours Transfers More F…" at bounding box center [490, 28] width 958 height 57
click at [271, 37] on link "Tours" at bounding box center [266, 28] width 32 height 21
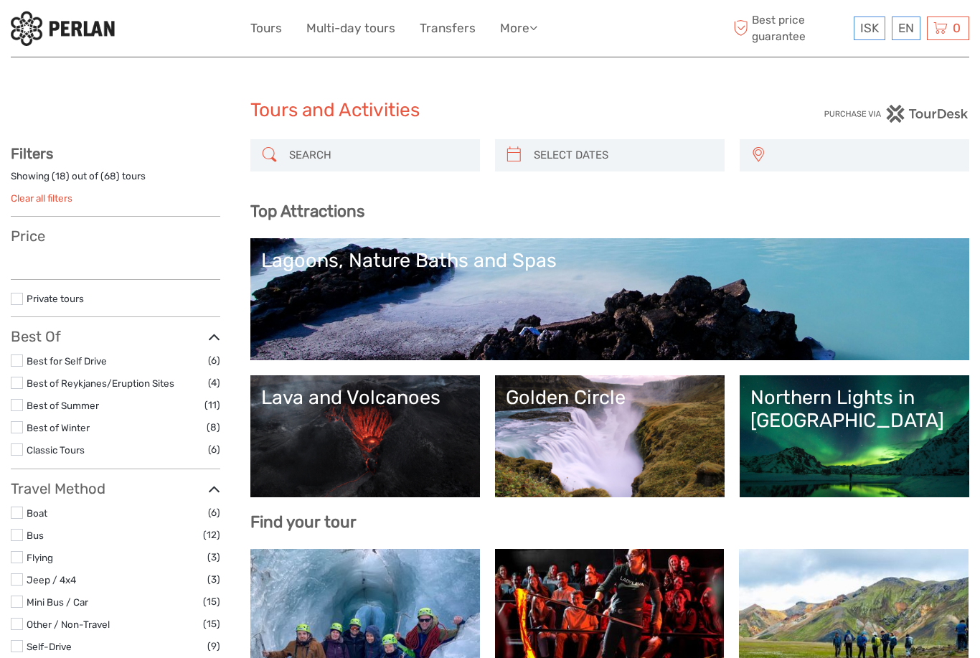
select select
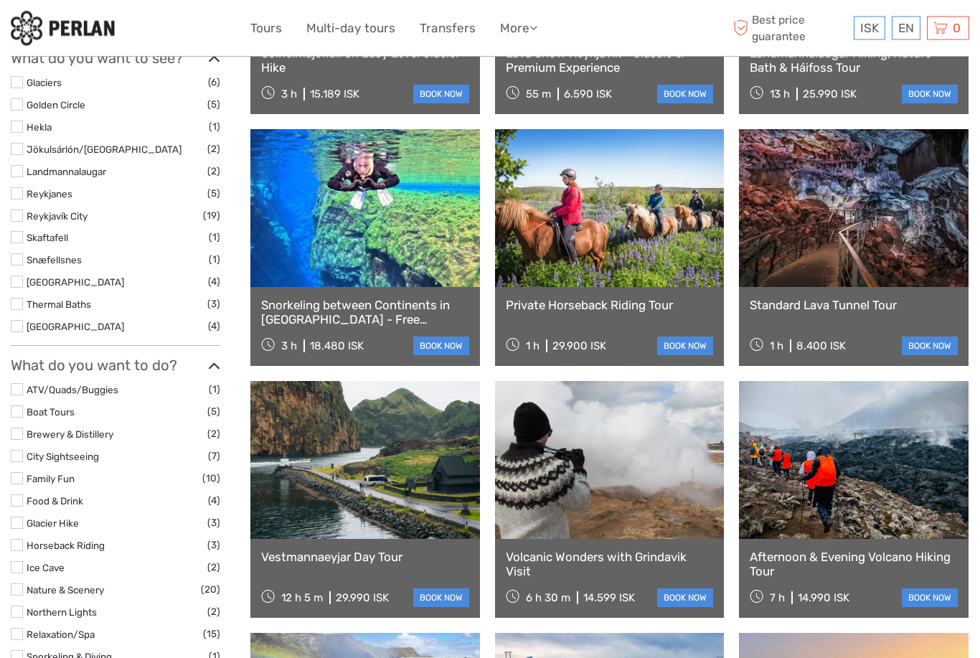
scroll to position [671, 0]
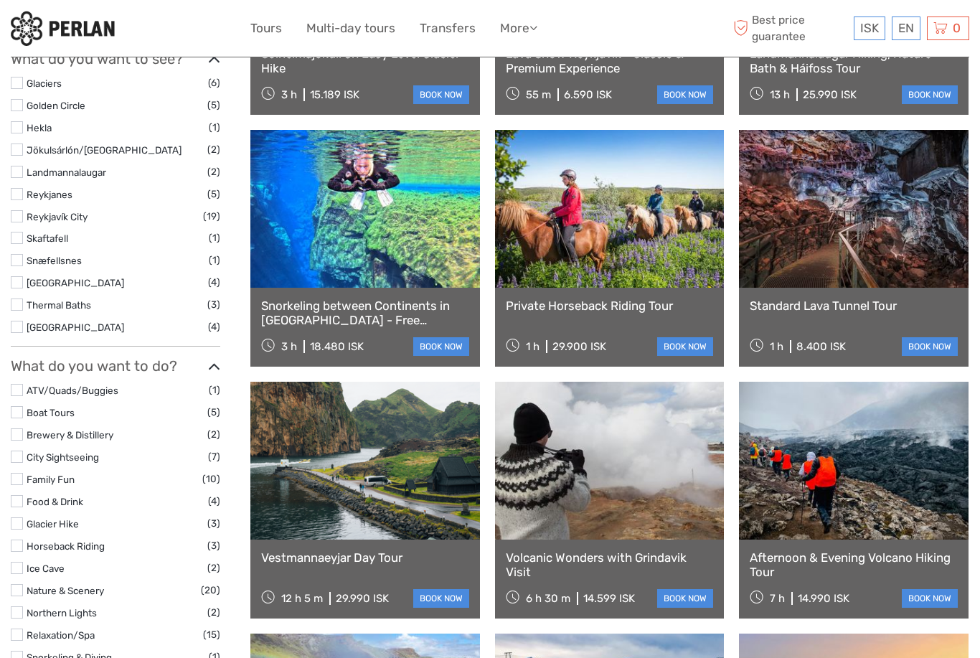
click at [17, 495] on label at bounding box center [17, 501] width 12 height 12
click at [0, 0] on input "checkbox" at bounding box center [0, 0] width 0 height 0
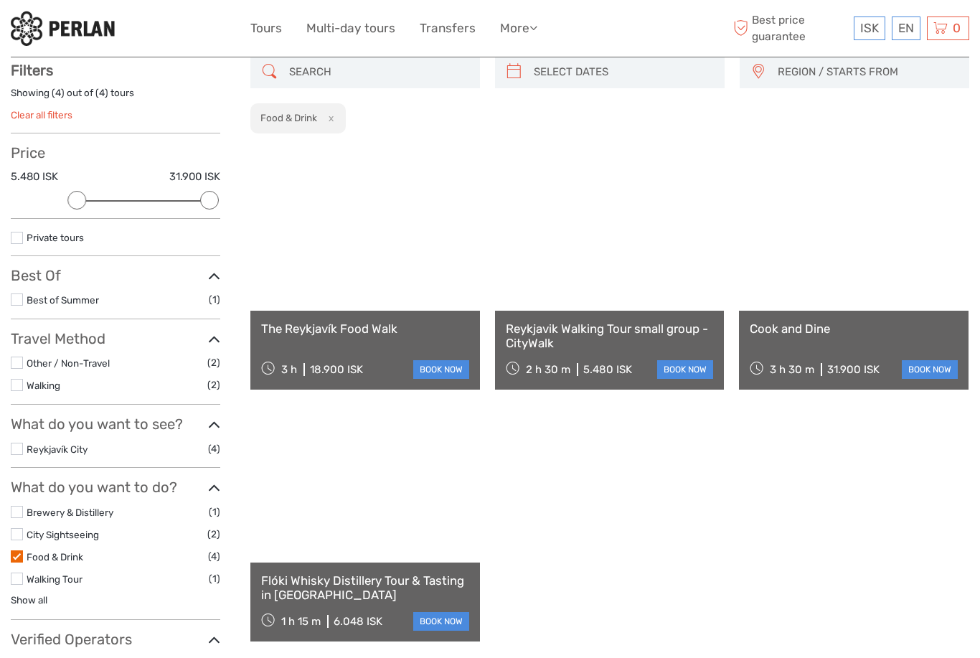
scroll to position [81, 0]
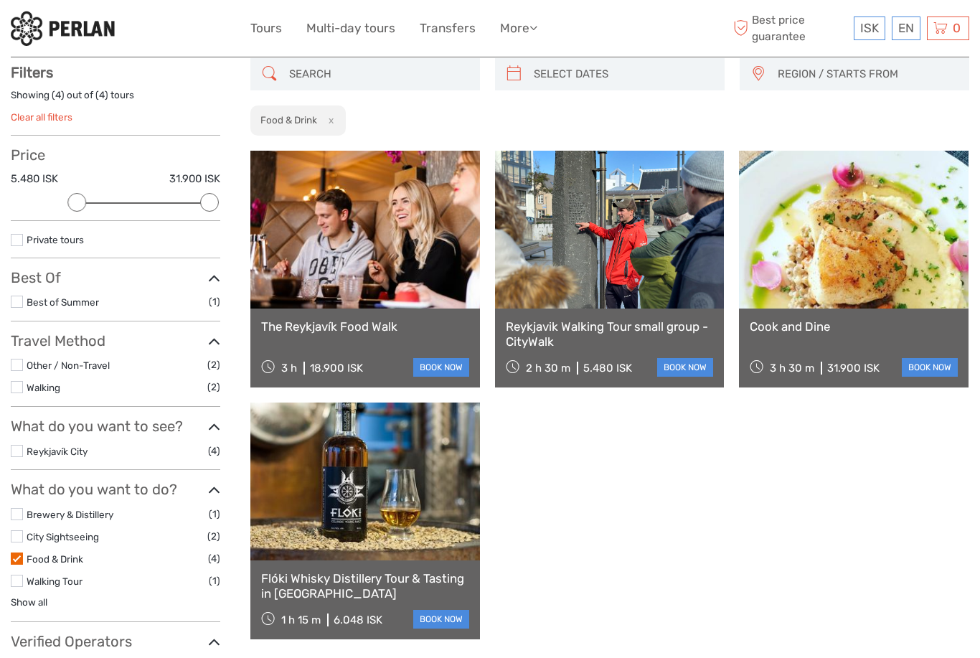
click at [402, 282] on link at bounding box center [365, 230] width 230 height 158
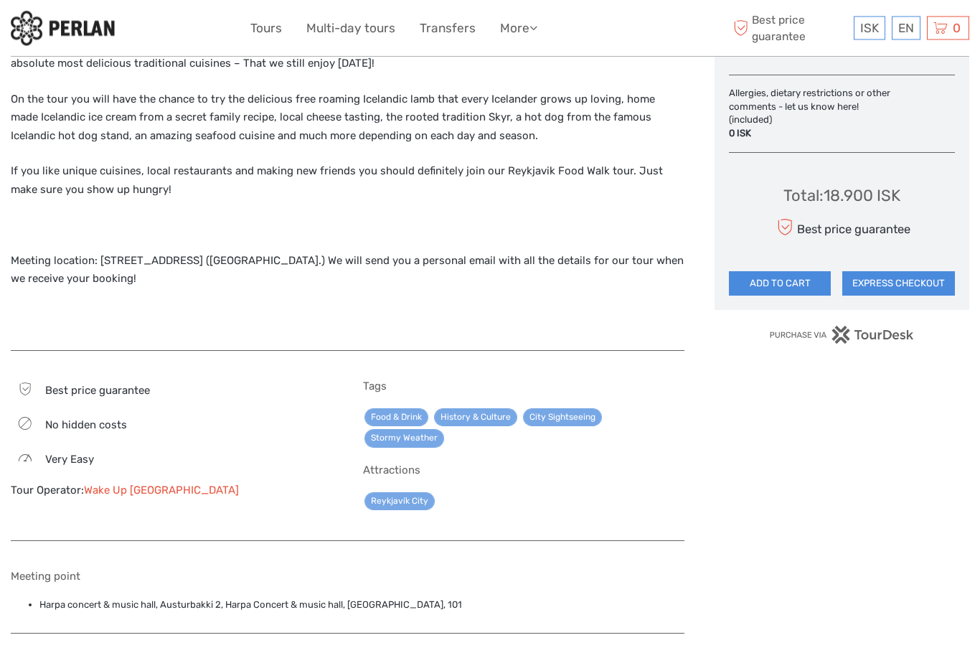
scroll to position [813, 0]
click at [117, 484] on link "Wake Up [GEOGRAPHIC_DATA]" at bounding box center [161, 490] width 155 height 13
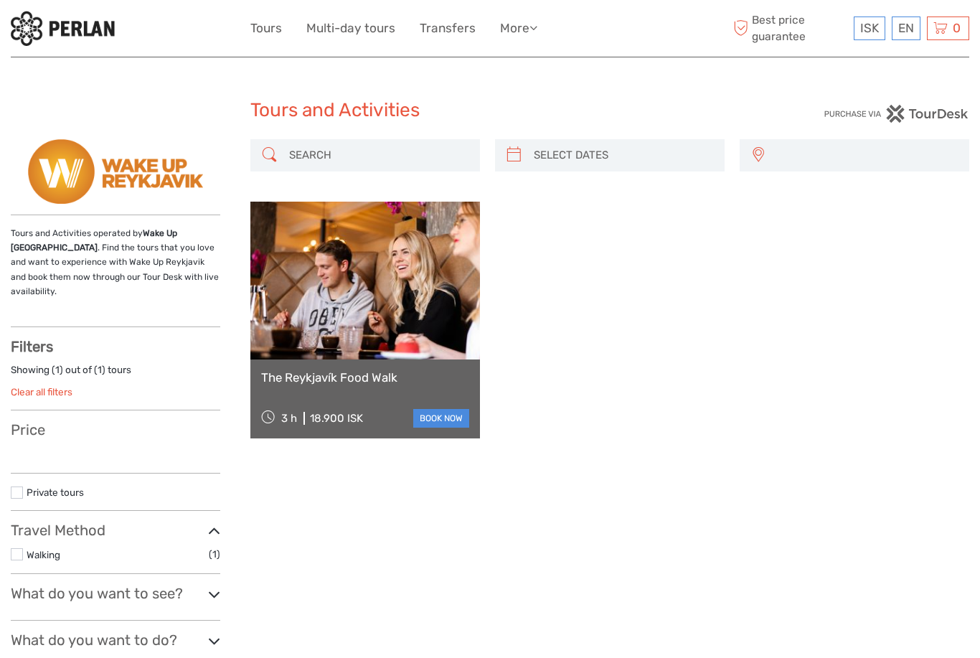
select select
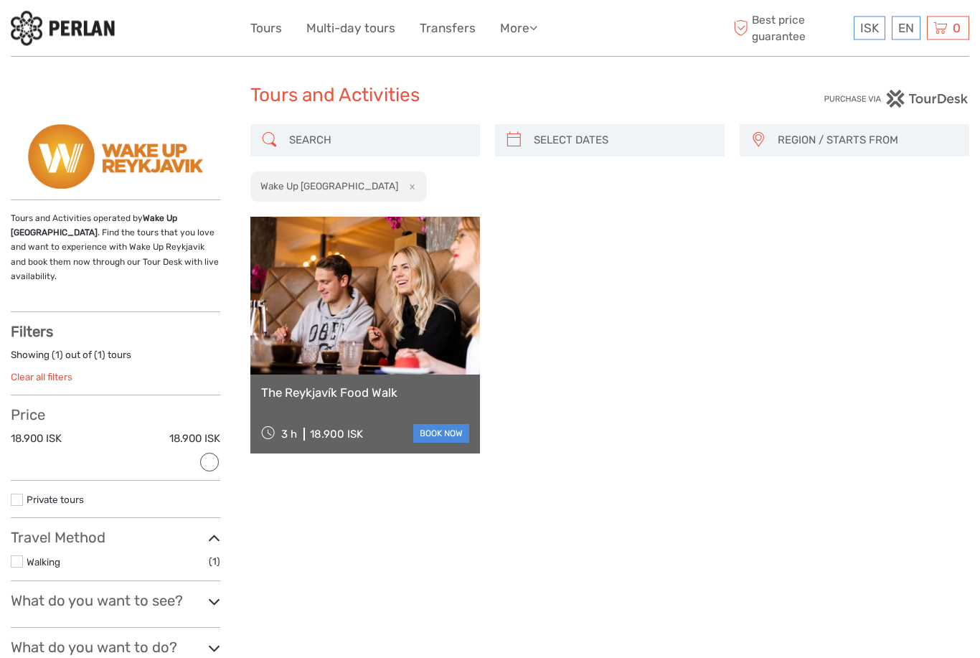
scroll to position [16, 0]
click at [409, 312] on link at bounding box center [365, 295] width 230 height 158
